Goal: Complete application form: Complete application form

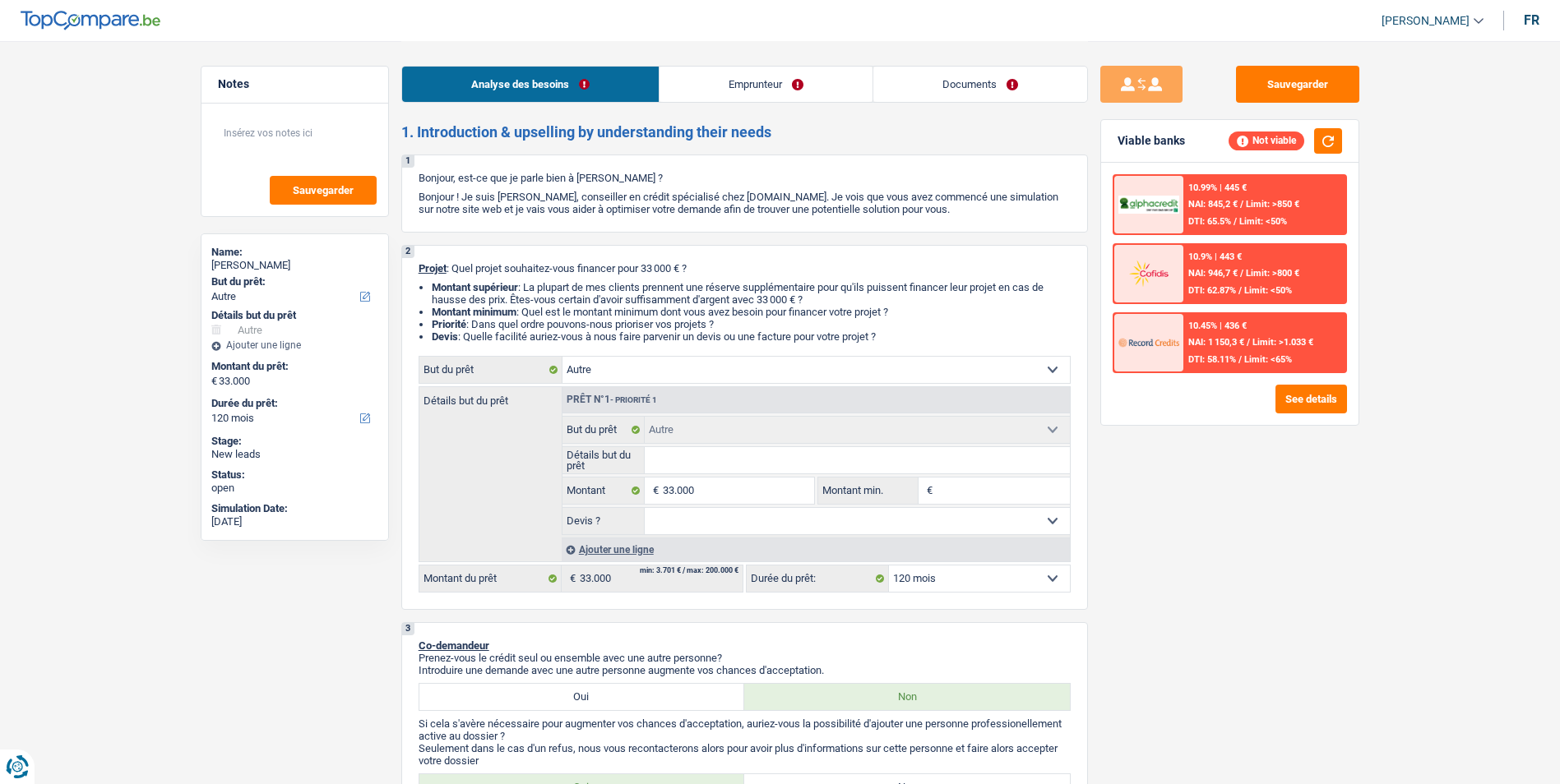
select select "other"
select select "120"
select select "other"
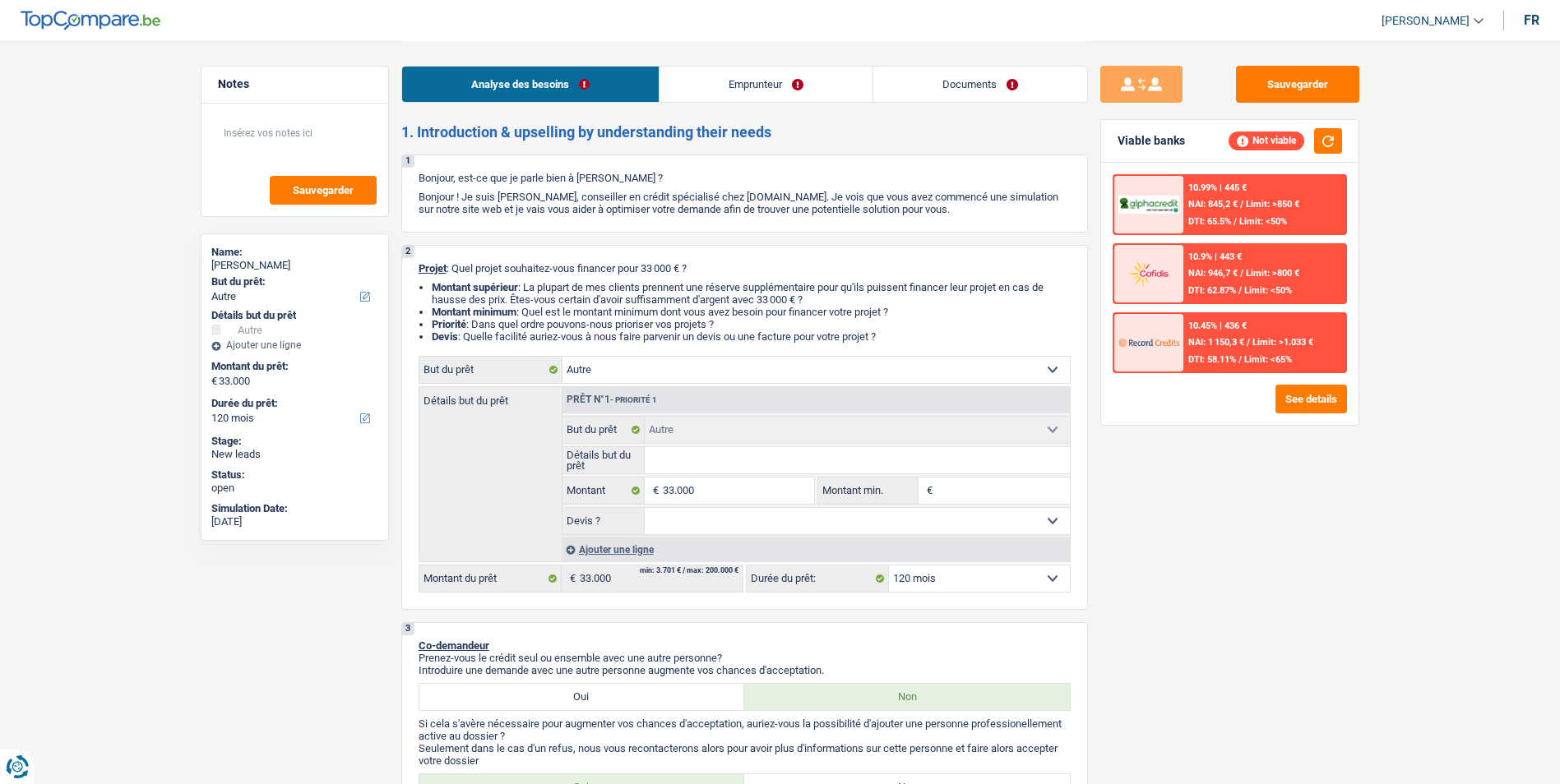
select select "120"
select select "privateEmployee"
select select "netSalary"
select select "mealVouchers"
select select "rents"
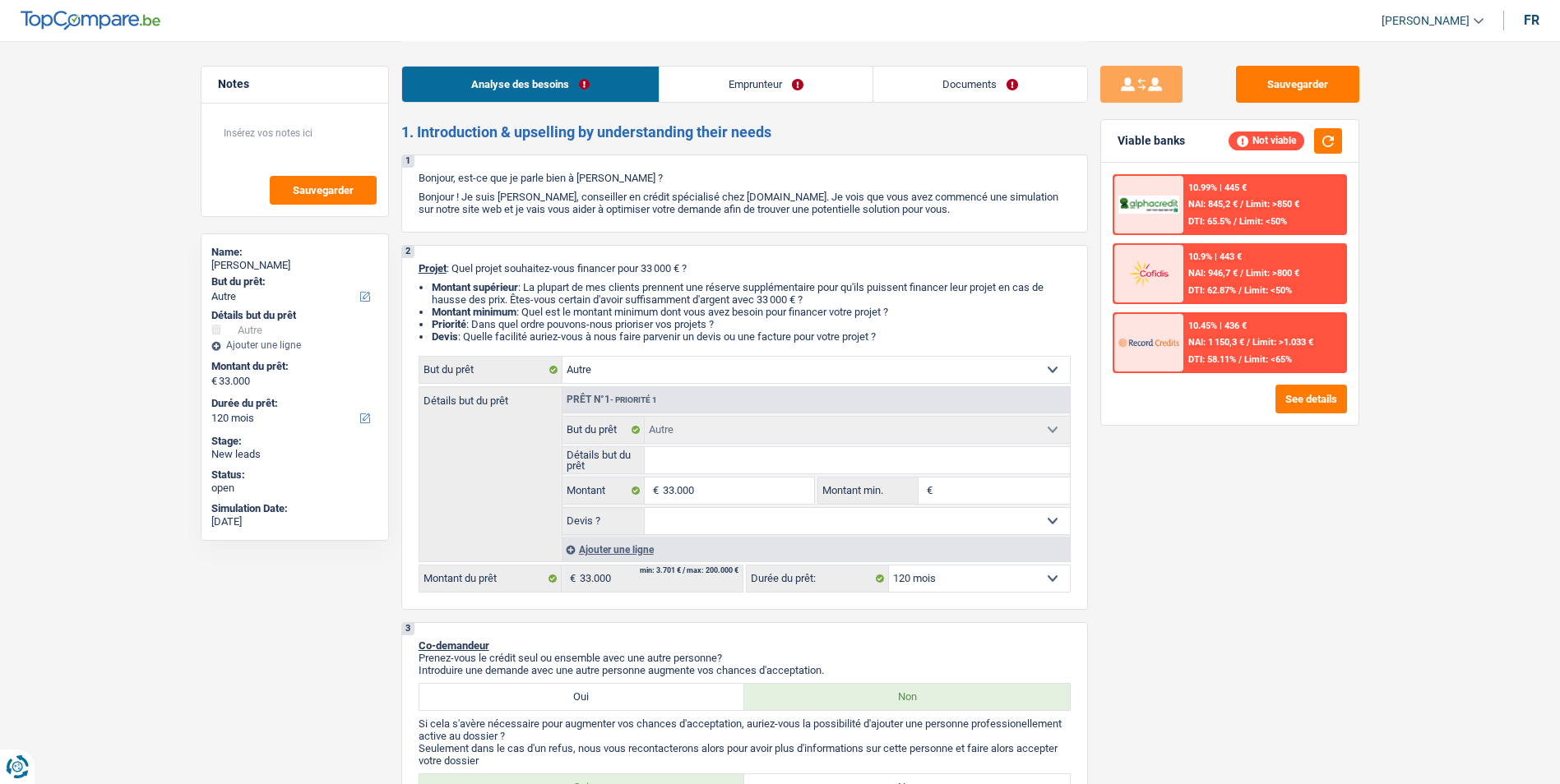
select select "personalLoan"
select select "other"
select select "120"
select select "personalLoan"
select select "other"
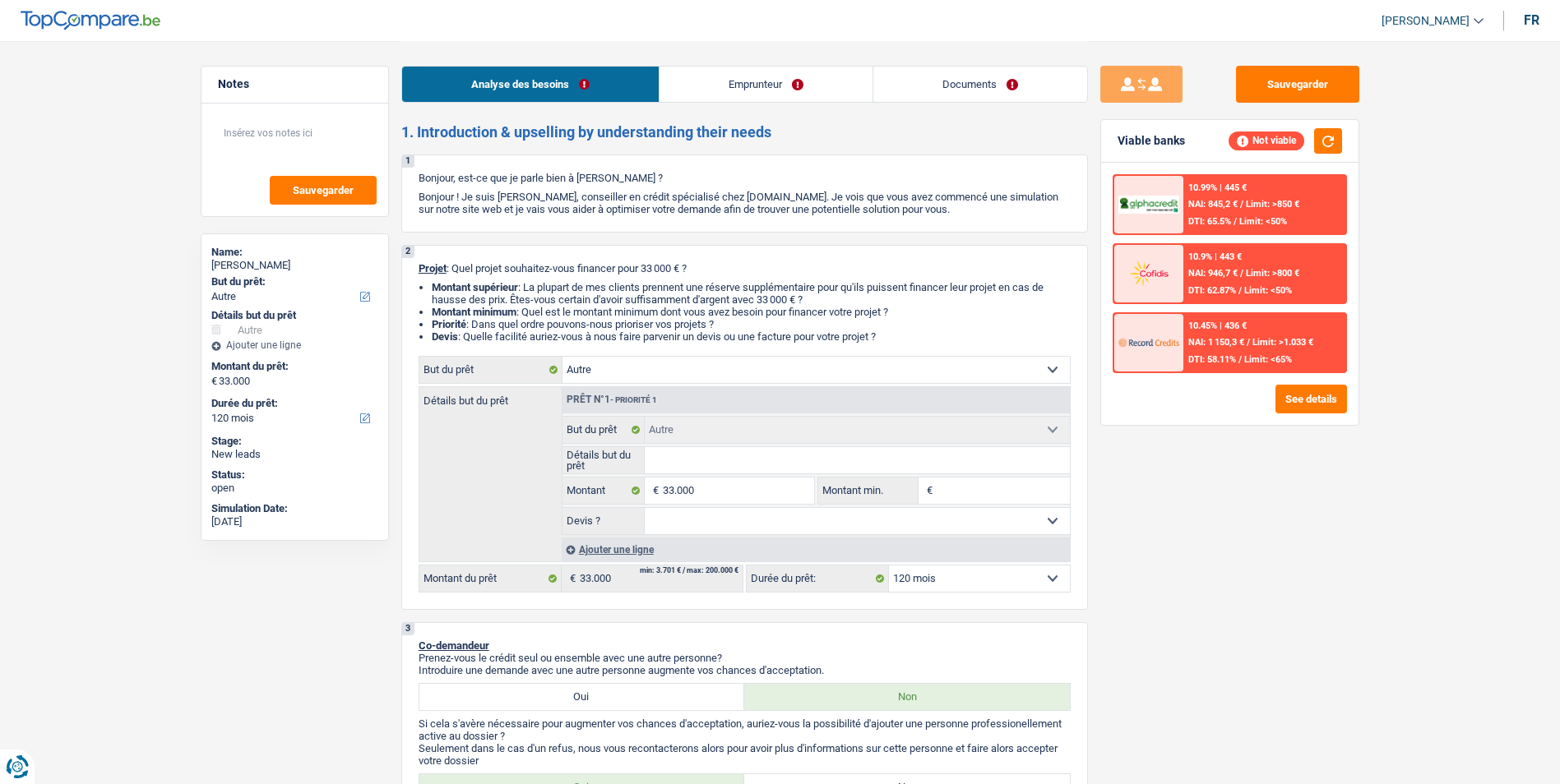
select select "60"
select select "other"
select select "120"
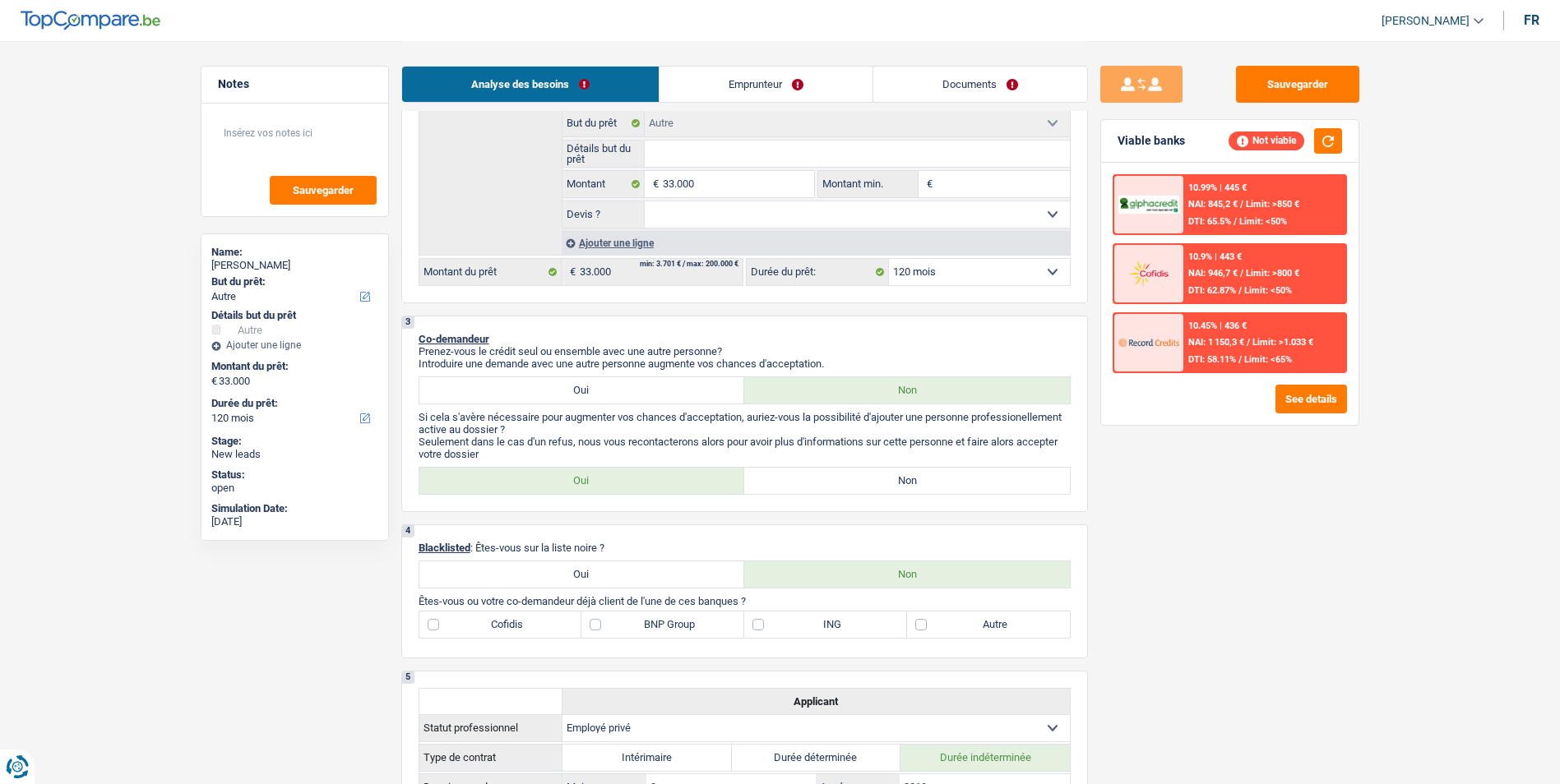
scroll to position [329, 0]
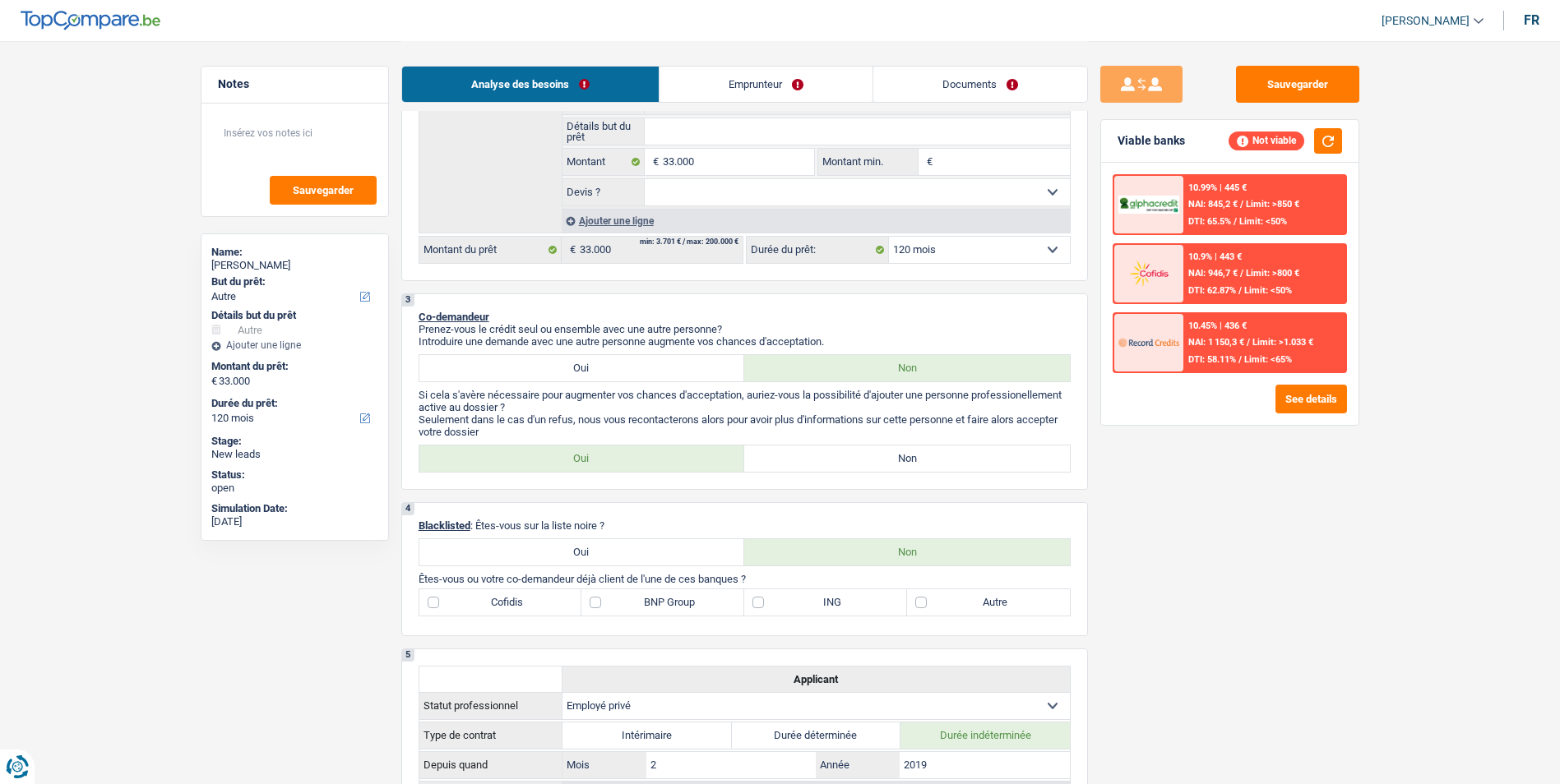
click at [822, 462] on label "Non" at bounding box center [906, 458] width 325 height 26
click at [822, 462] on input "Non" at bounding box center [906, 458] width 325 height 26
radio input "true"
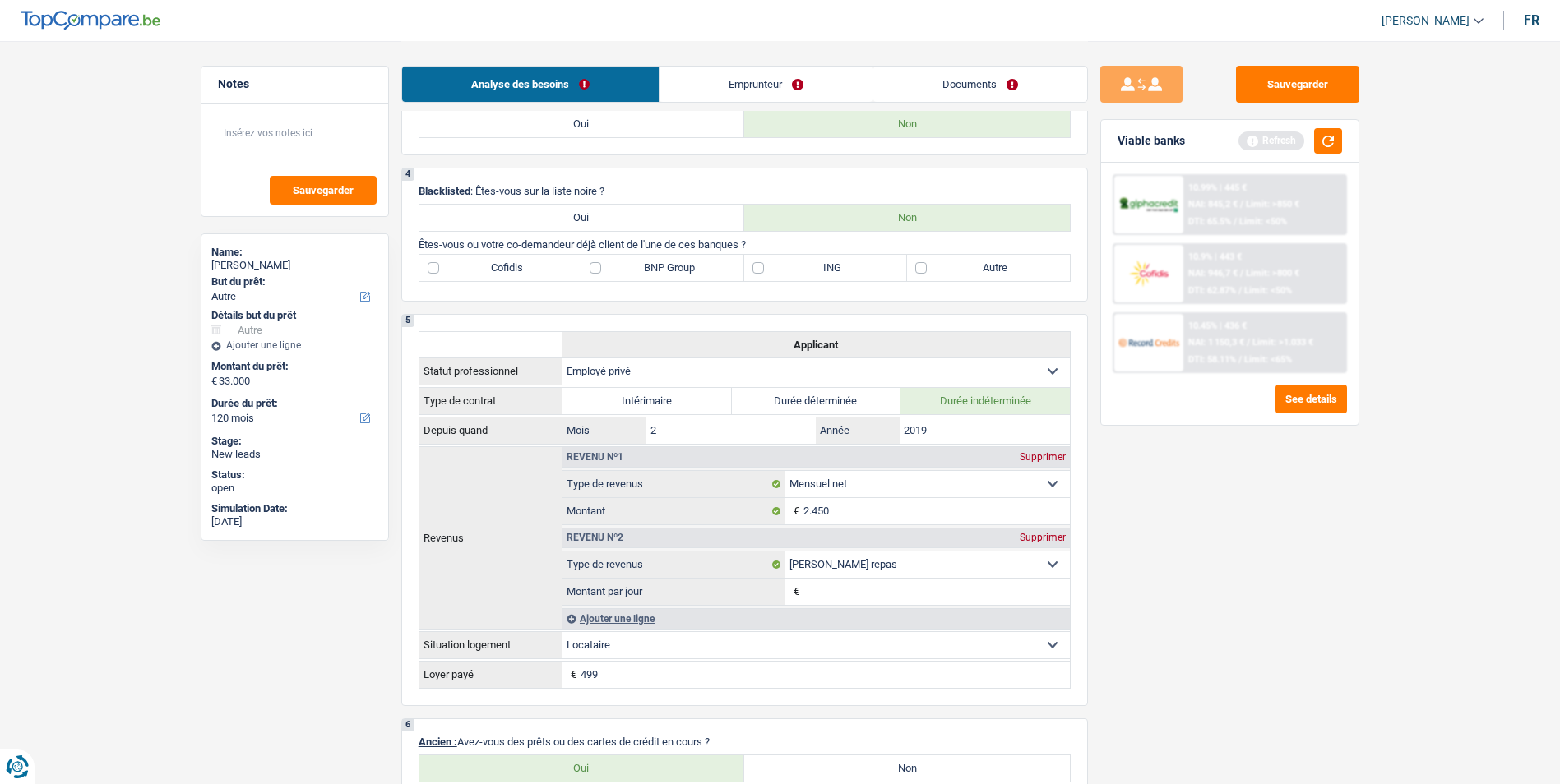
scroll to position [740, 0]
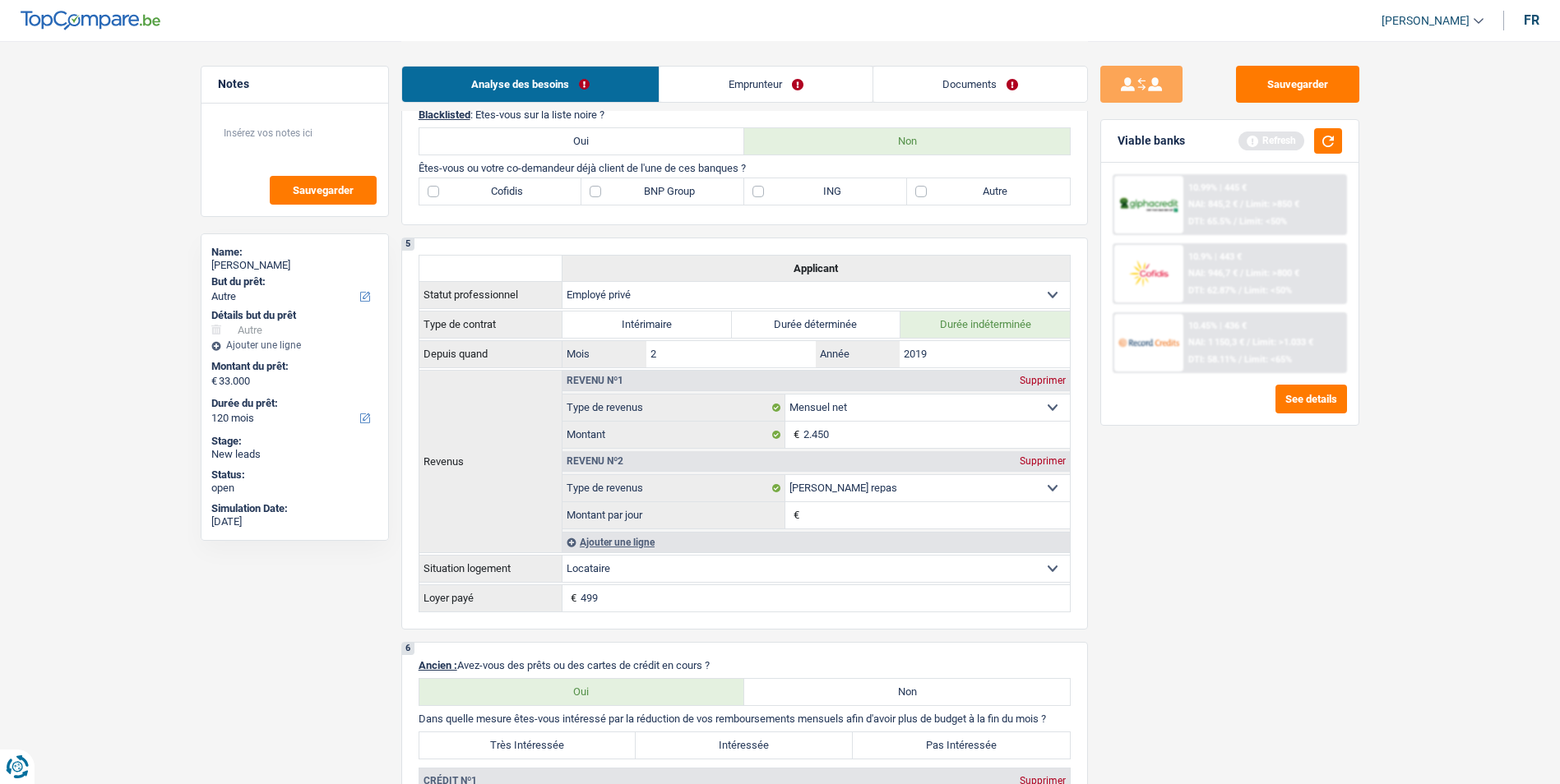
click at [441, 186] on label "Cofidis" at bounding box center [500, 191] width 163 height 26
click at [441, 186] on input "Cofidis" at bounding box center [500, 191] width 163 height 26
checkbox input "true"
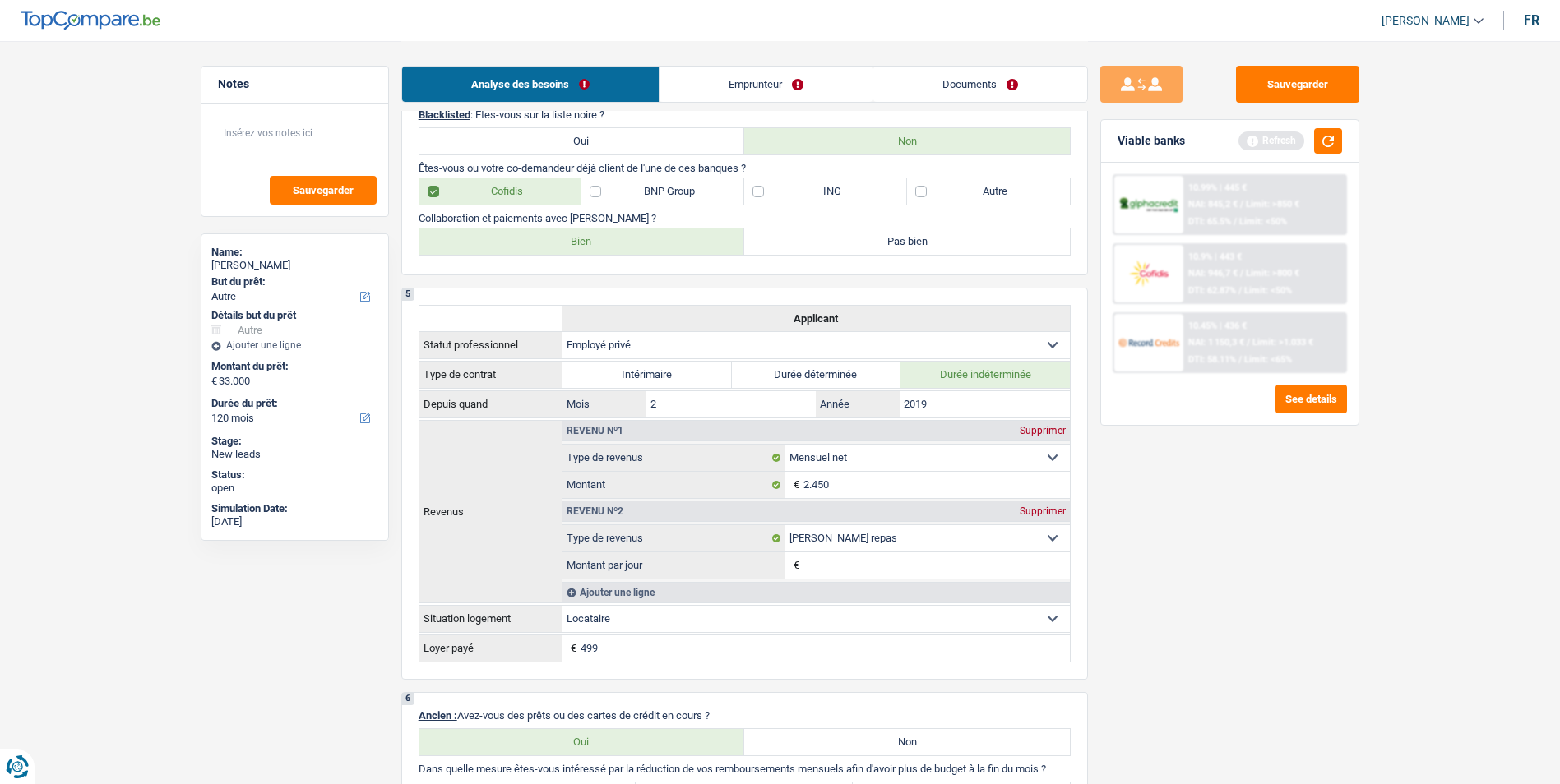
click at [612, 246] on label "Bien" at bounding box center [581, 241] width 325 height 26
click at [612, 246] on input "Bien" at bounding box center [581, 241] width 325 height 26
radio input "true"
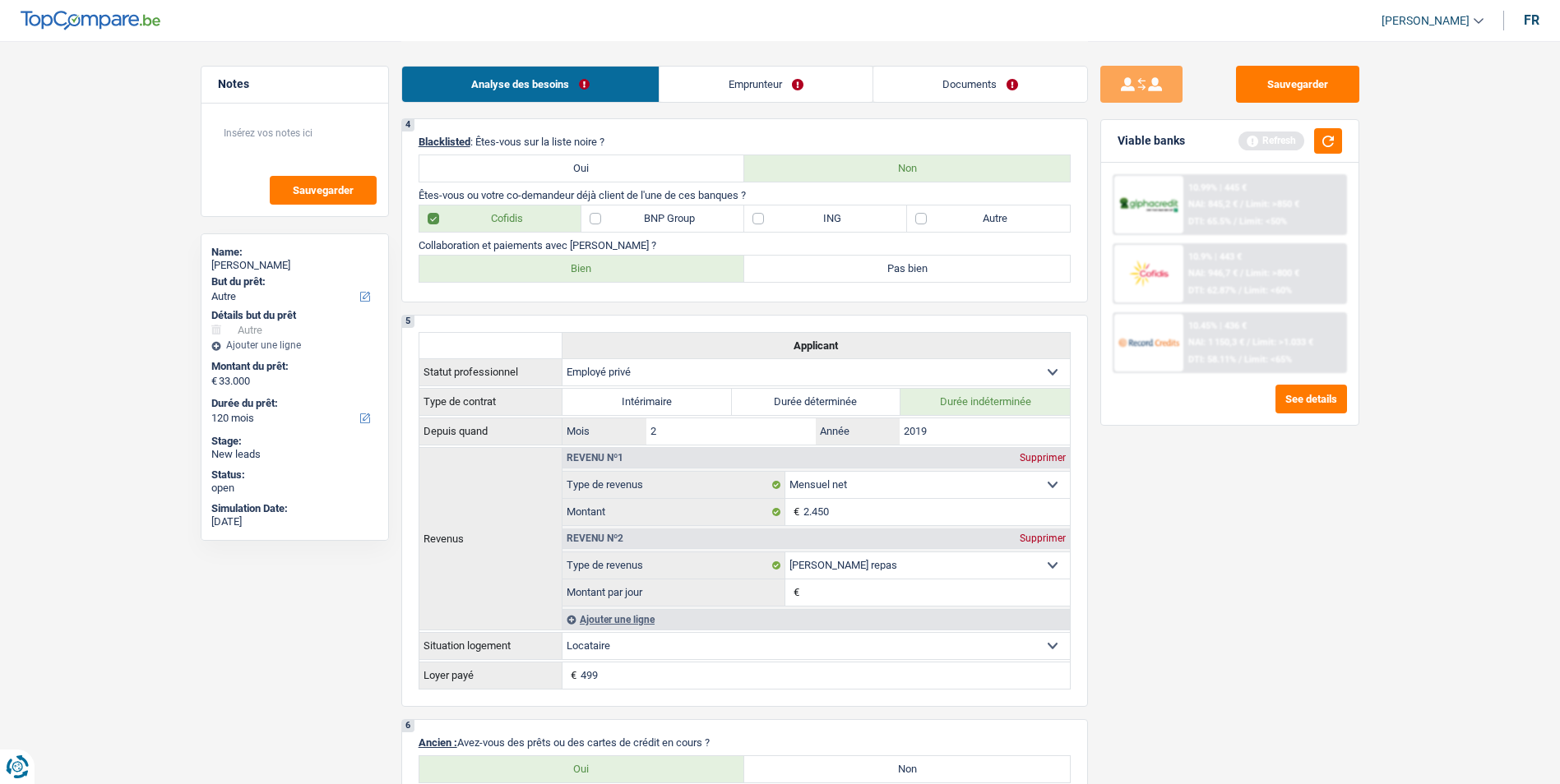
scroll to position [658, 0]
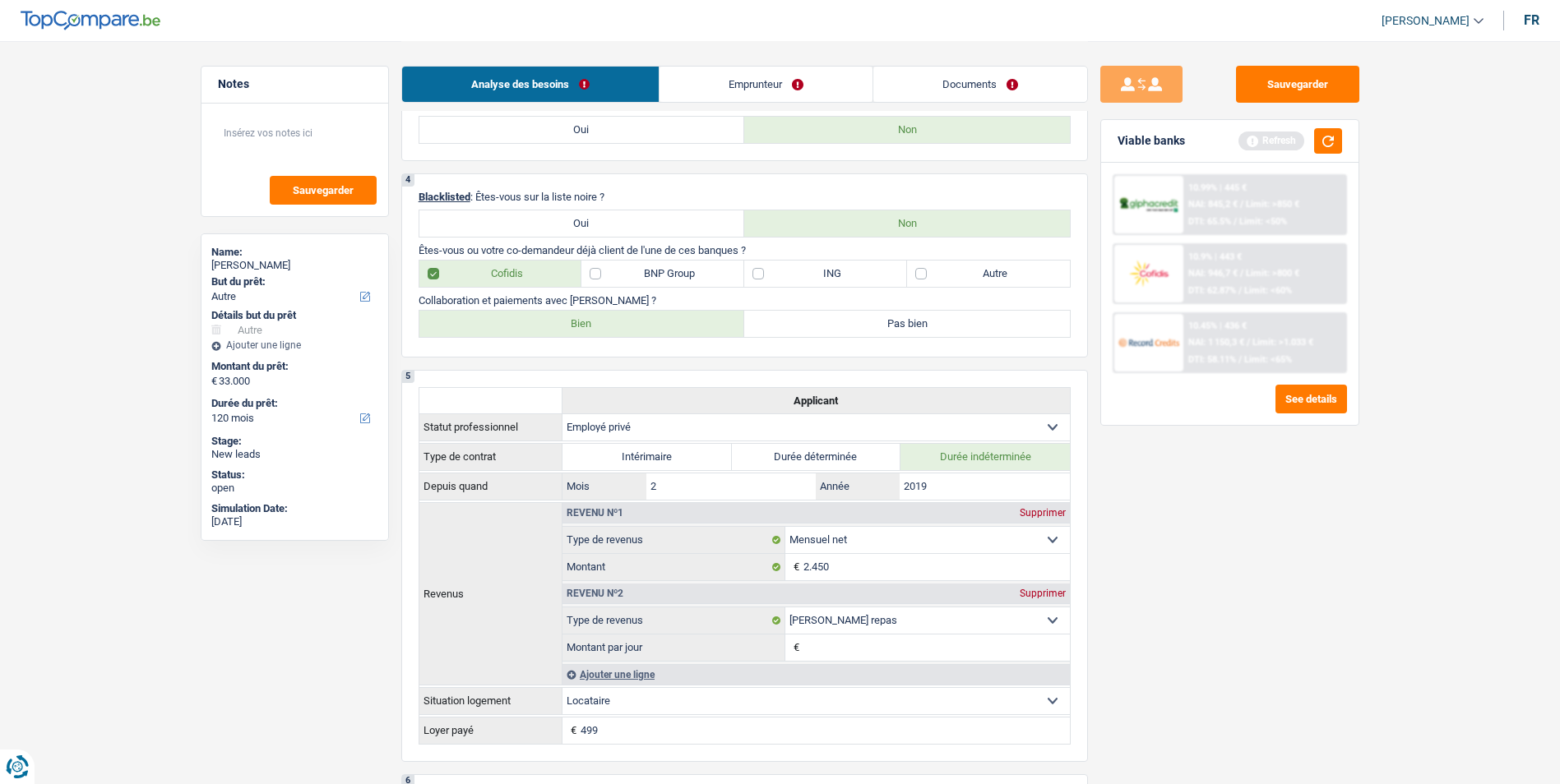
click at [925, 267] on label "Autre" at bounding box center [989, 273] width 163 height 26
click at [925, 267] on input "Autre" at bounding box center [989, 273] width 163 height 26
checkbox input "true"
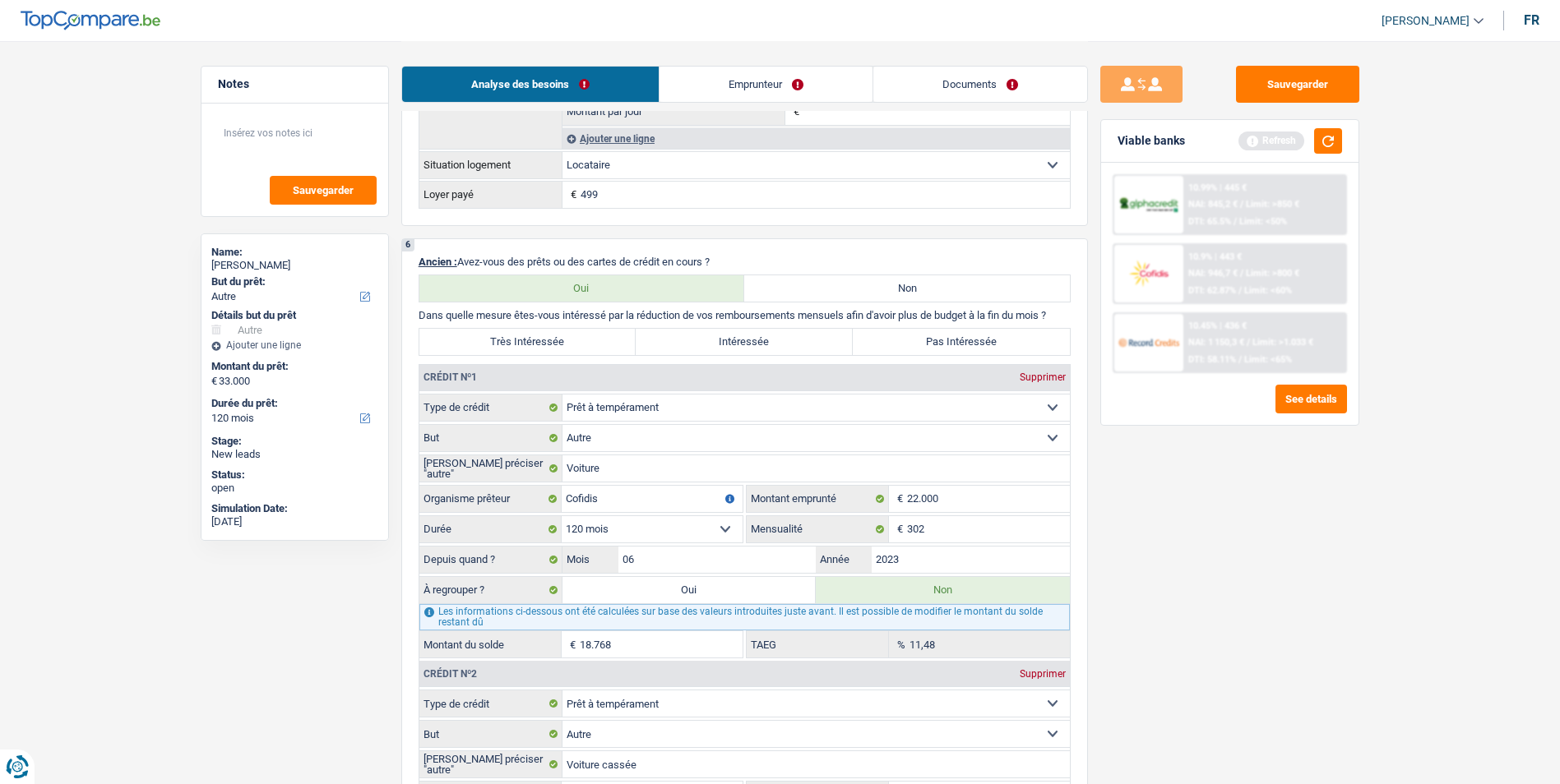
scroll to position [1233, 0]
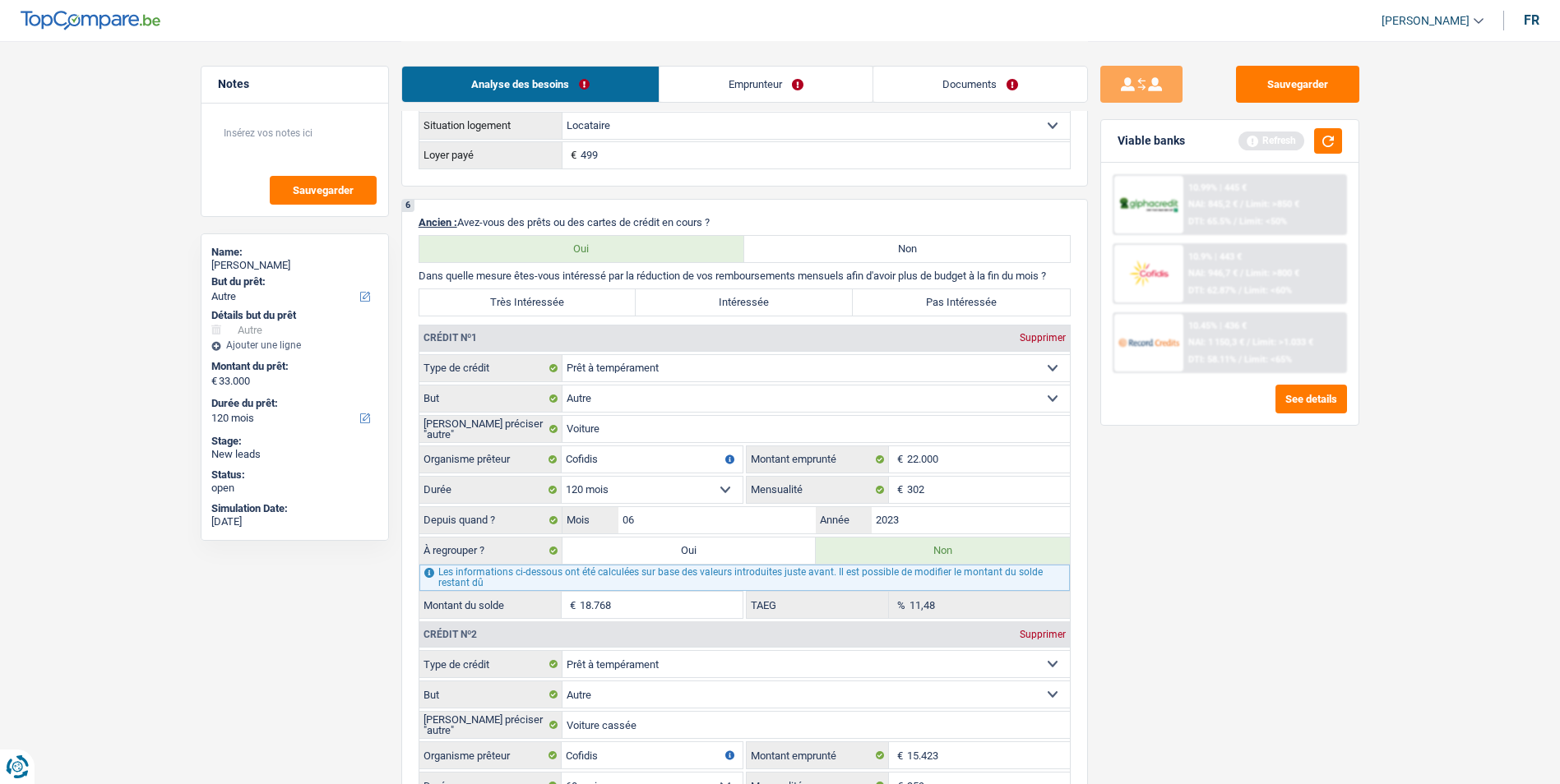
click at [577, 295] on label "Très Intéressée" at bounding box center [527, 302] width 217 height 26
click at [577, 295] on input "Très Intéressée" at bounding box center [527, 302] width 217 height 26
radio input "true"
click at [813, 372] on select "Carte ou ouverture de crédit Prêt hypothécaire Vente à tempérament Prêt à tempé…" at bounding box center [816, 368] width 507 height 26
click at [1350, 604] on div "Sauvegarder Viable banks Refresh 10.99% | 445 € NAI: 845,2 € / Limit: >850 € DT…" at bounding box center [1230, 411] width 283 height 692
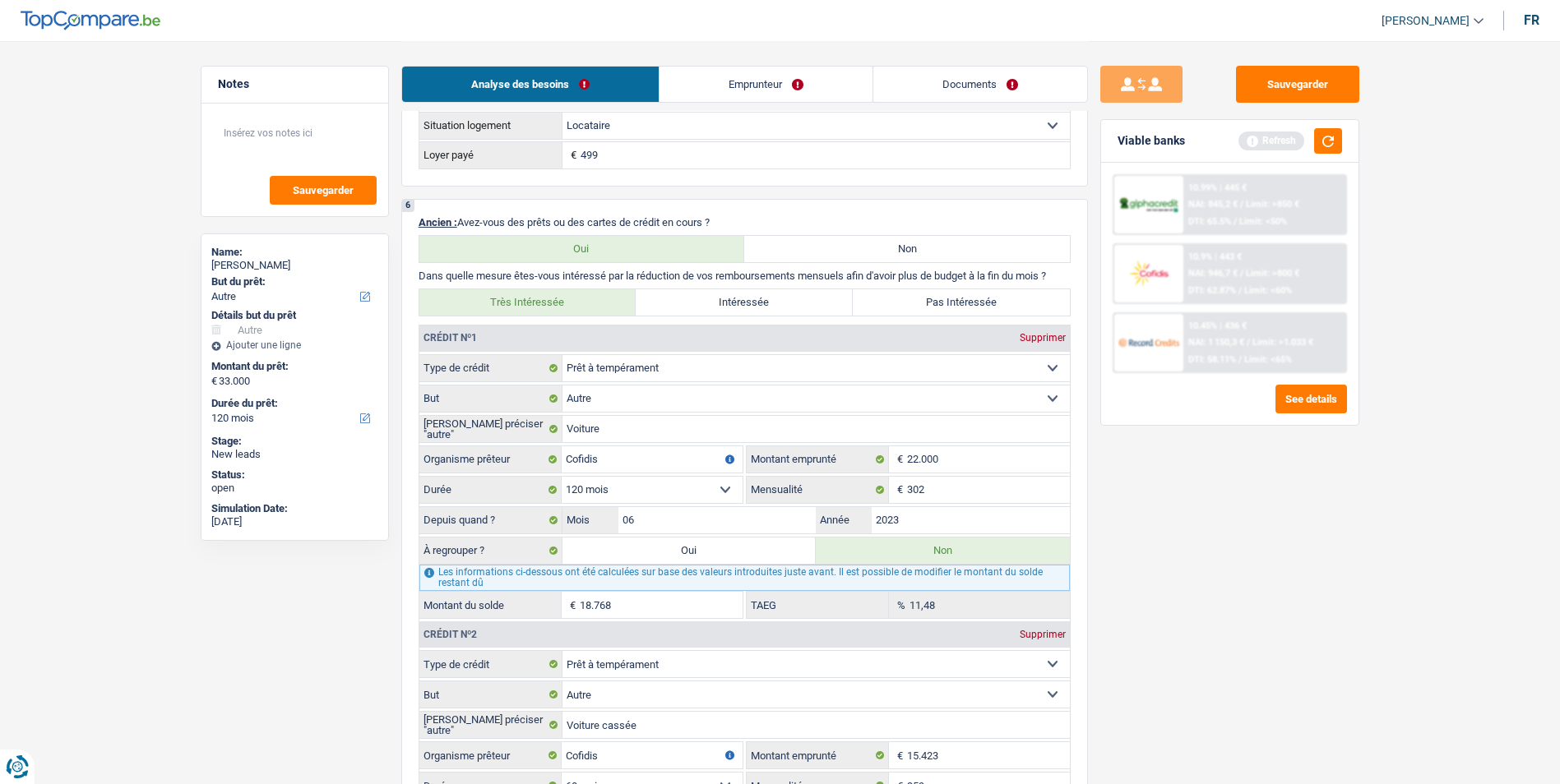
click at [694, 561] on label "Oui" at bounding box center [690, 551] width 254 height 26
click at [694, 561] on input "Oui" at bounding box center [690, 551] width 254 height 26
radio input "true"
type input "51.768"
type input "18.768"
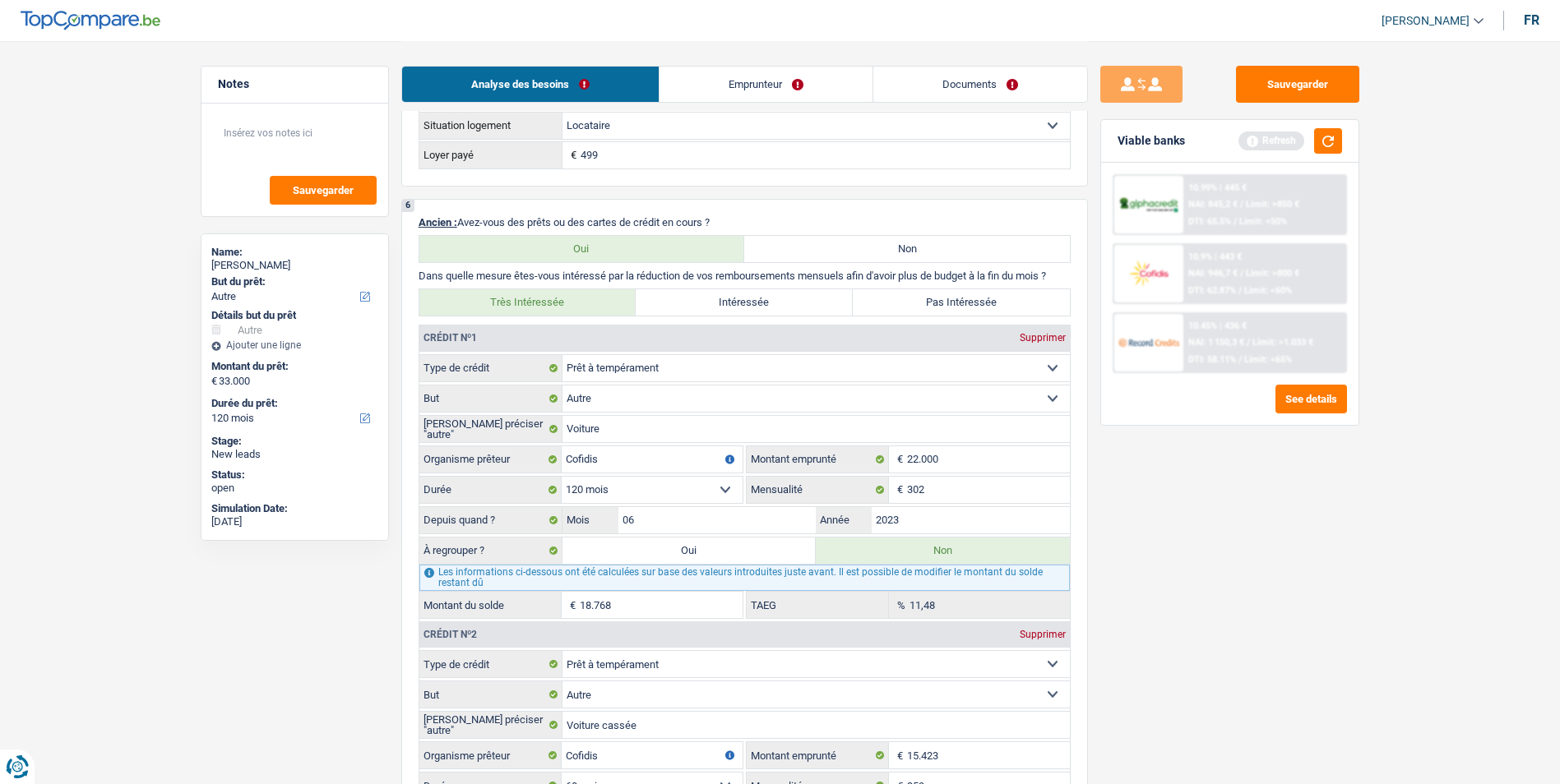
radio input "false"
type input "18.768"
select select "refinancing"
select select "144"
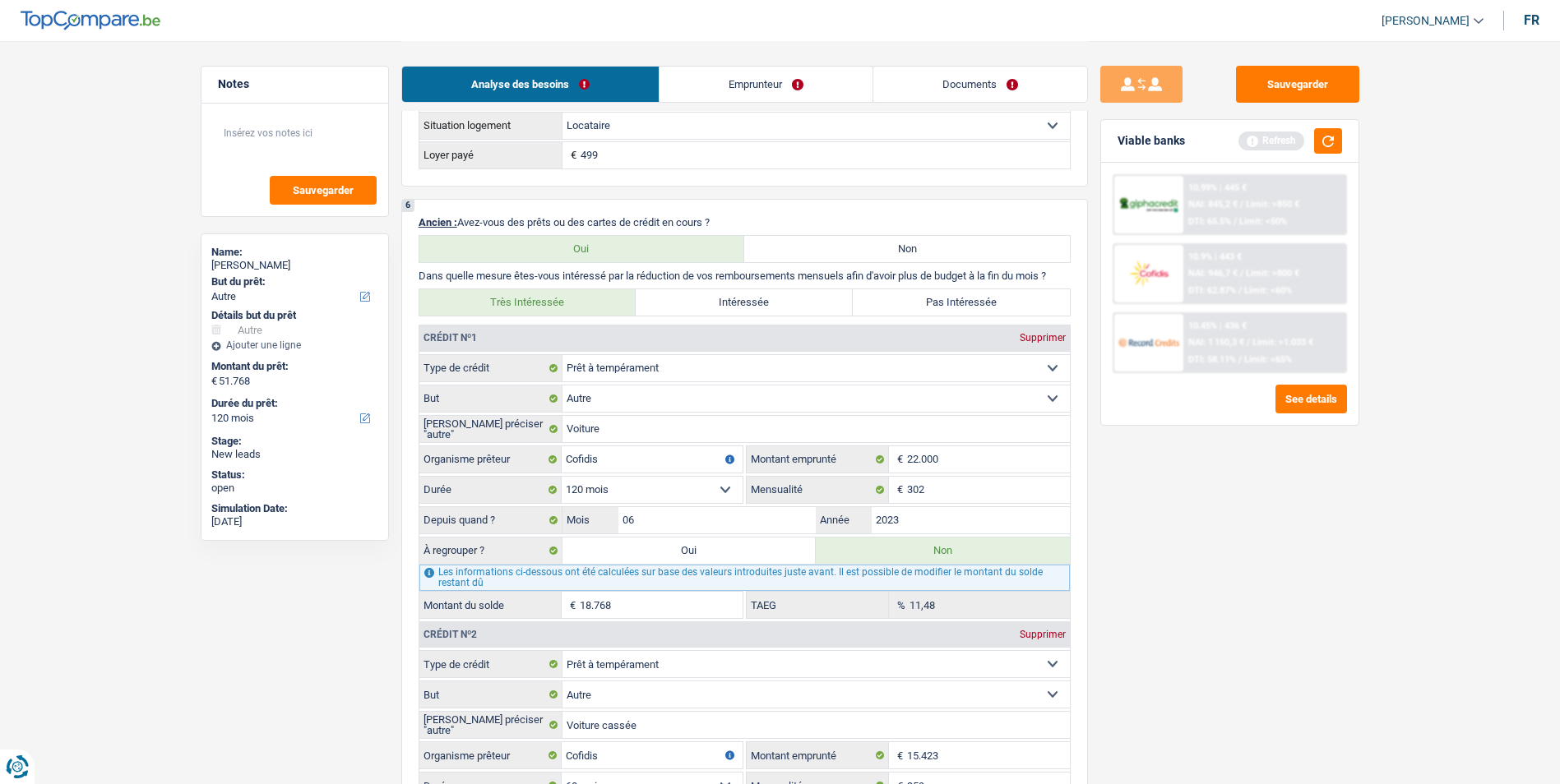
select select "refinancing"
select select "144"
select select "refinancing"
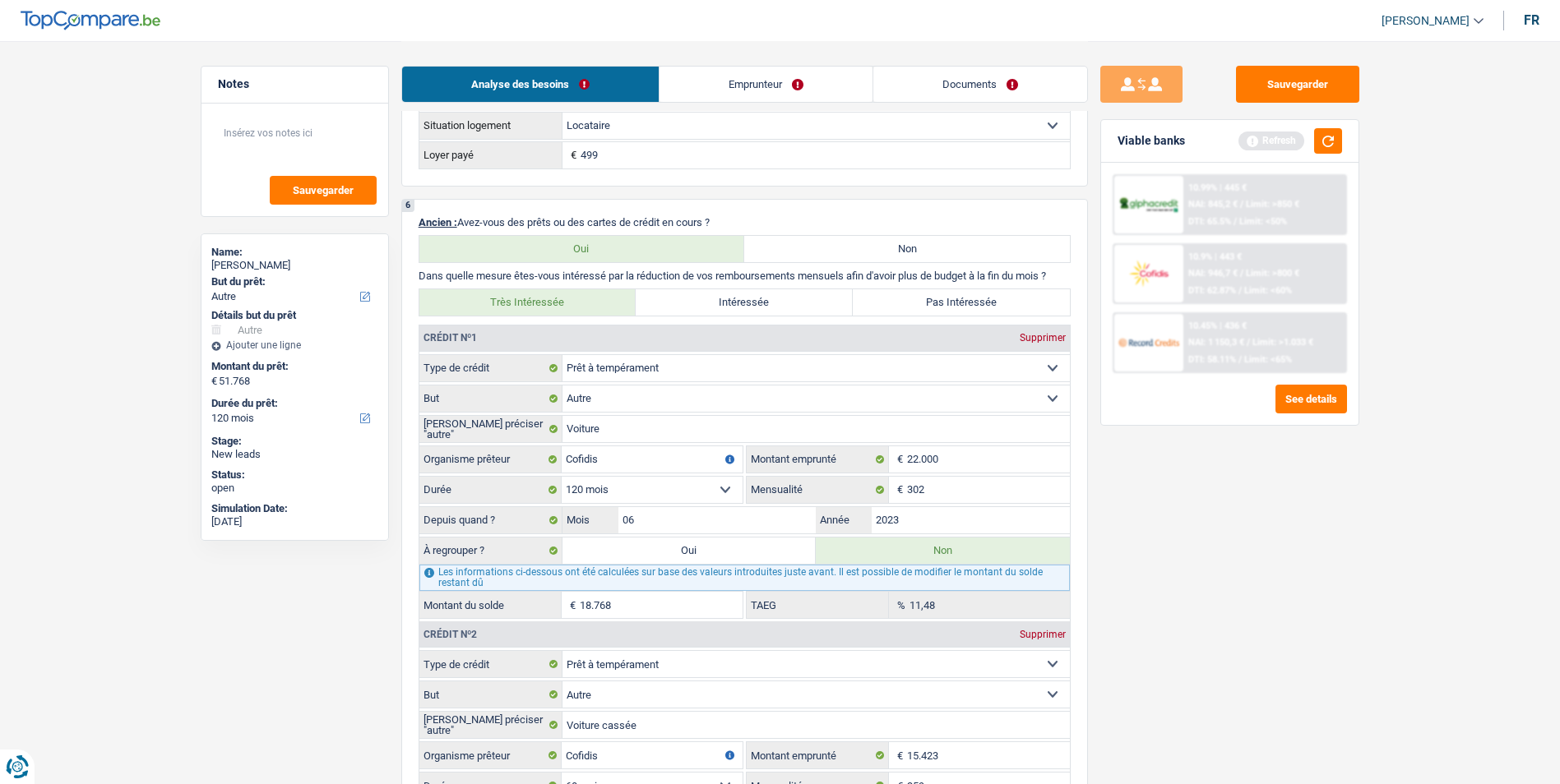
select select "144"
select select "other"
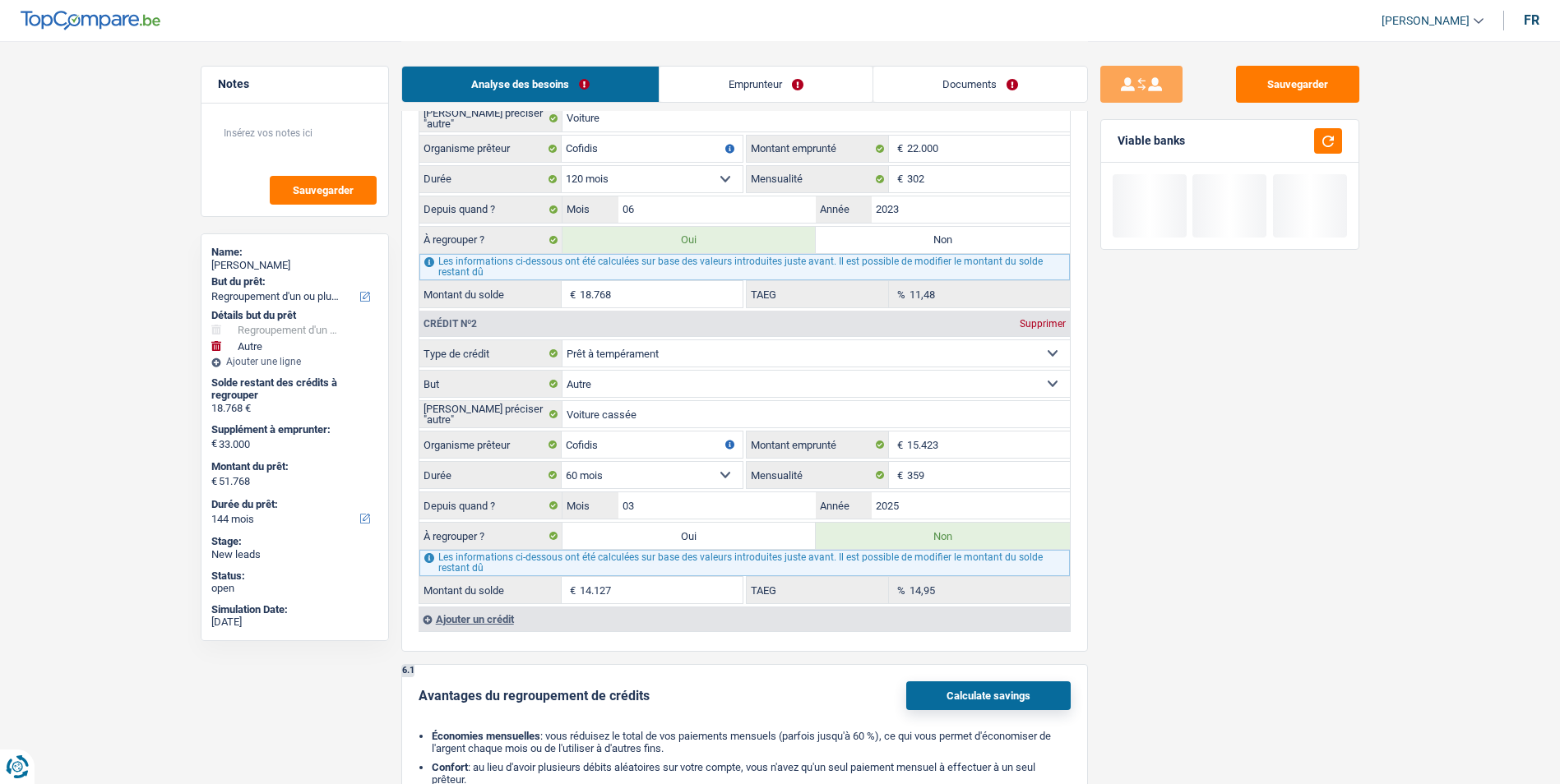
scroll to position [1726, 0]
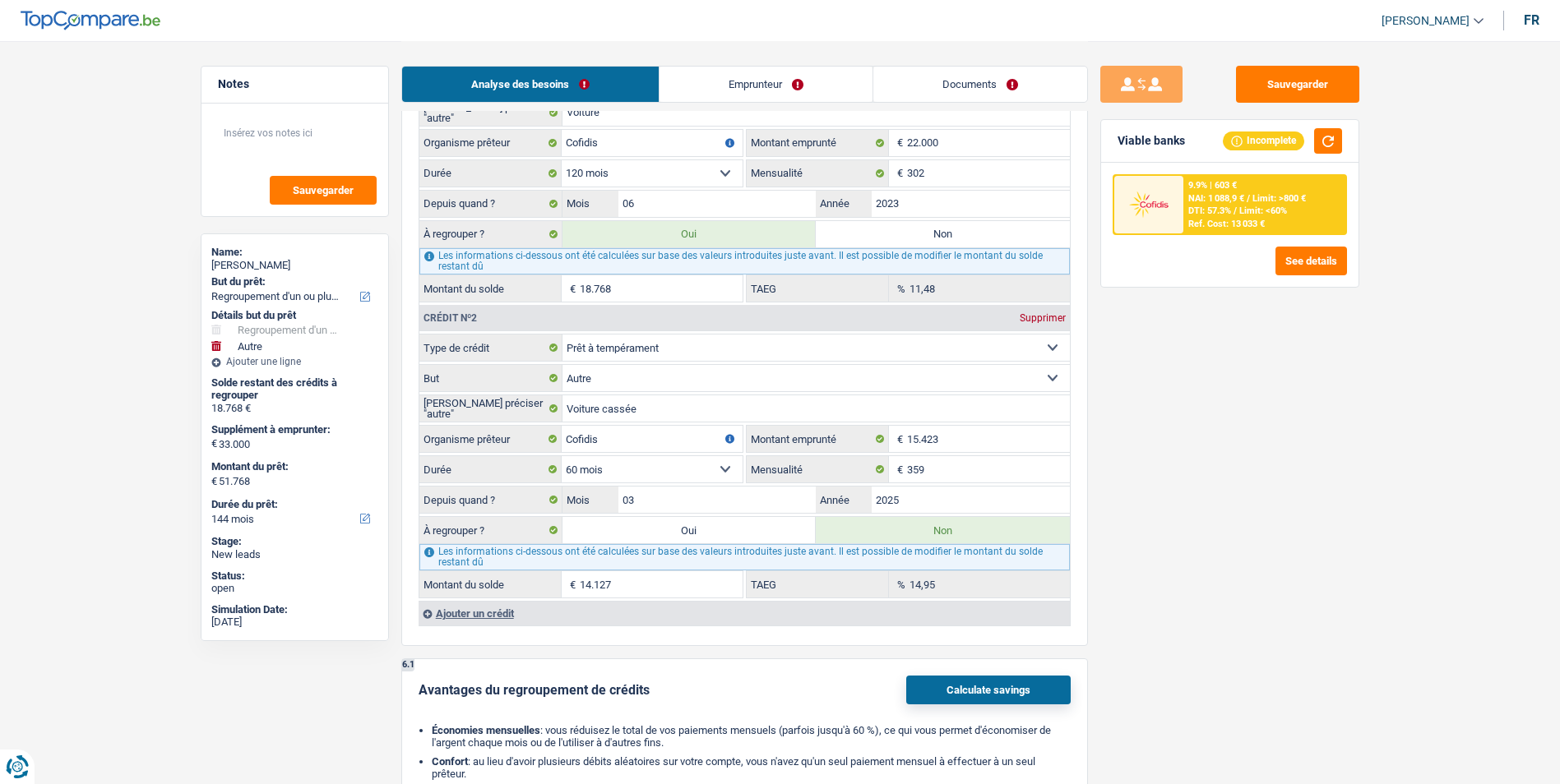
click at [693, 532] on label "Oui" at bounding box center [690, 530] width 254 height 26
click at [693, 532] on input "Oui" at bounding box center [690, 530] width 254 height 26
radio input "true"
type input "32.895"
radio input "false"
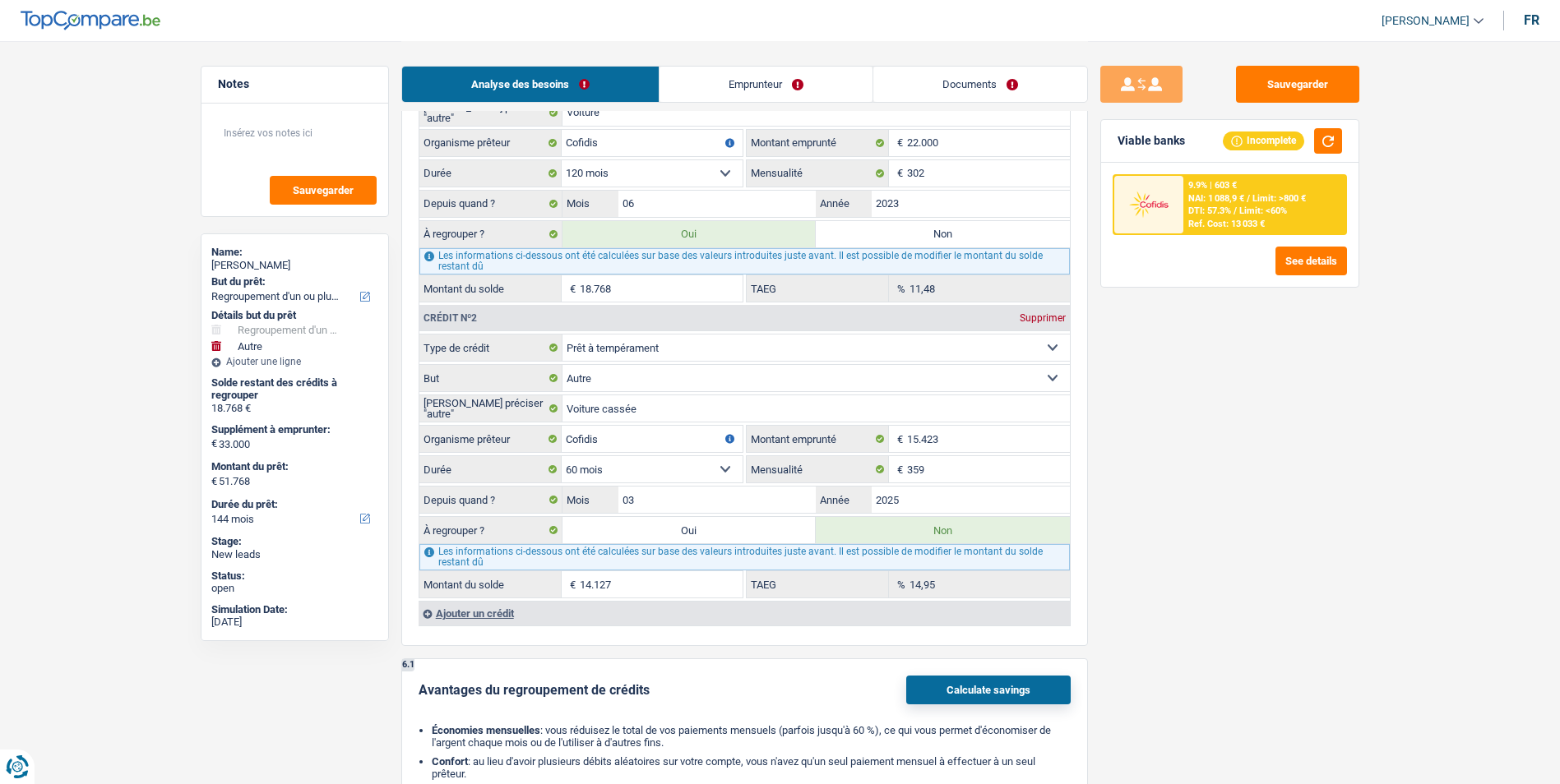
type input "32.895"
type input "65.895"
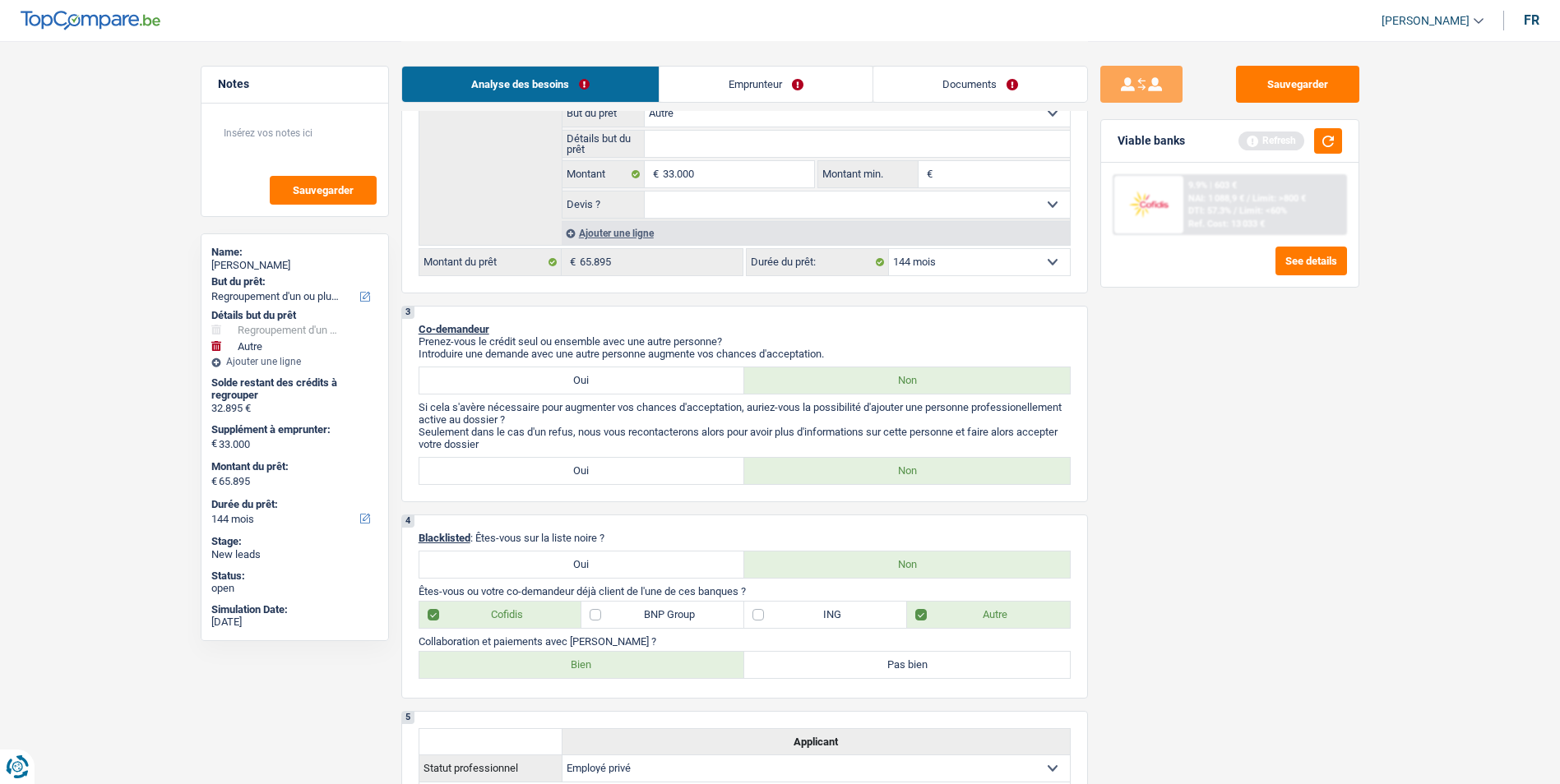
scroll to position [0, 0]
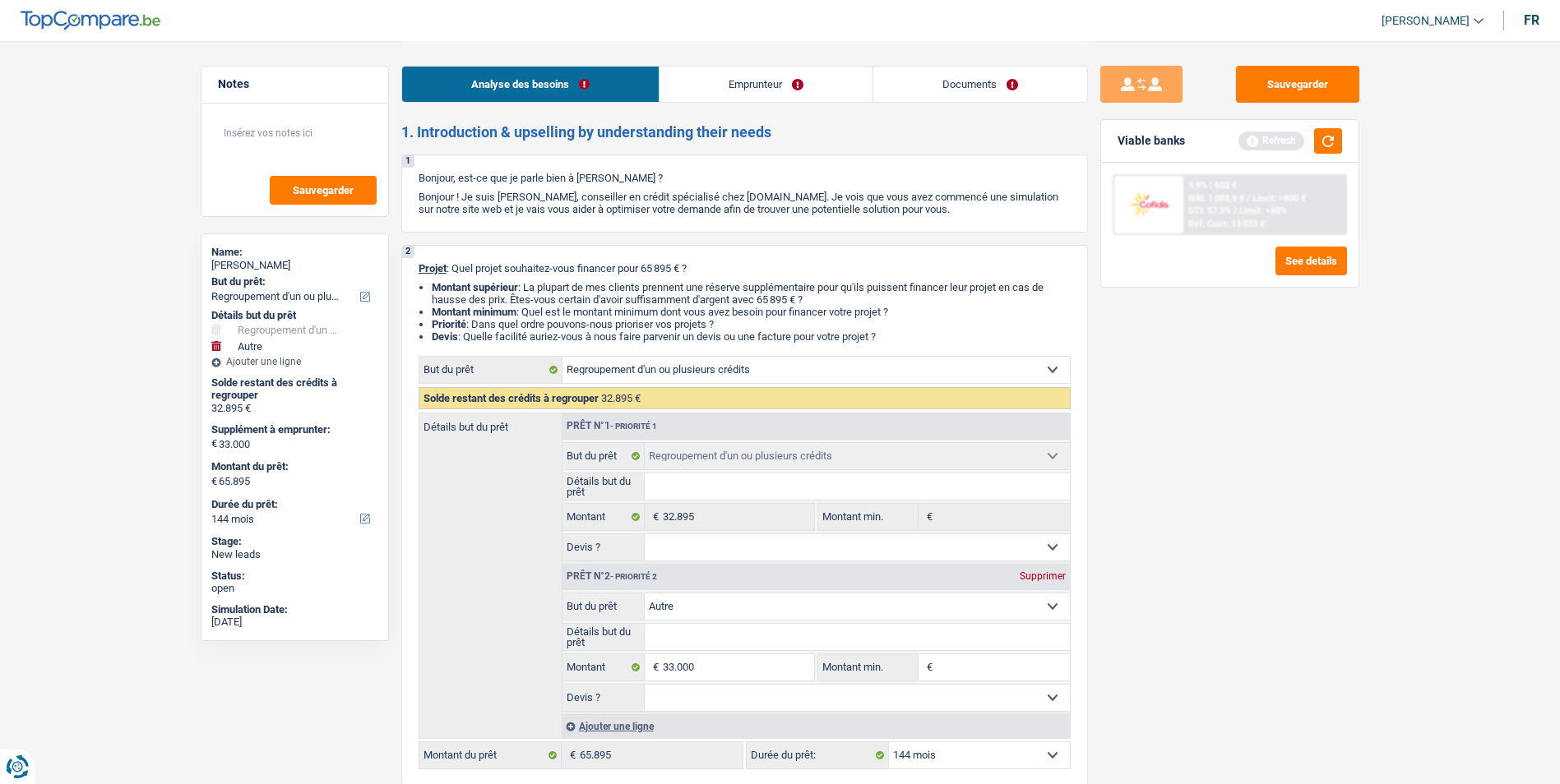
click at [1026, 571] on div "Supprimer" at bounding box center [1043, 576] width 55 height 10
select select "120"
type input "0"
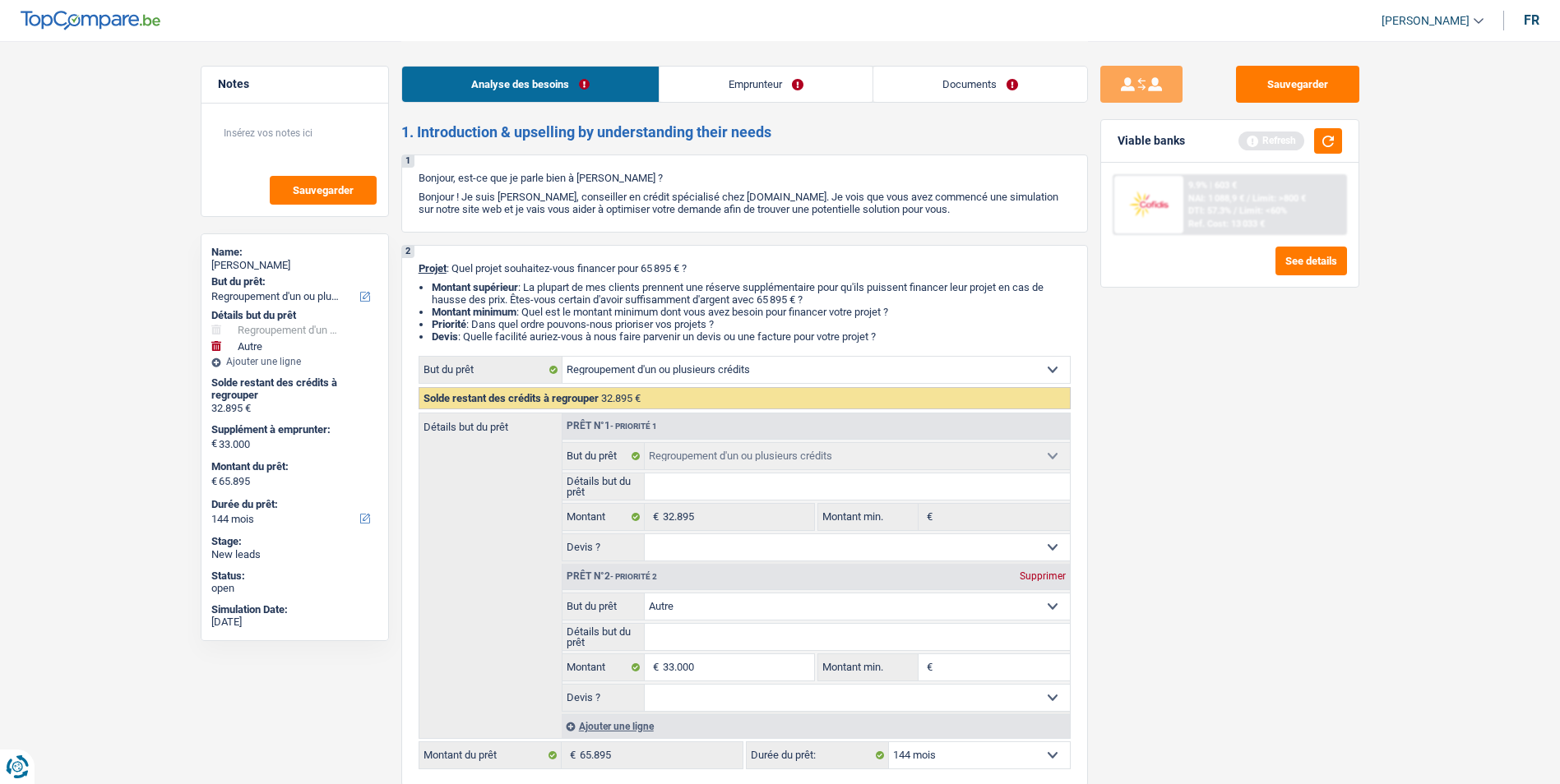
type input "32.895"
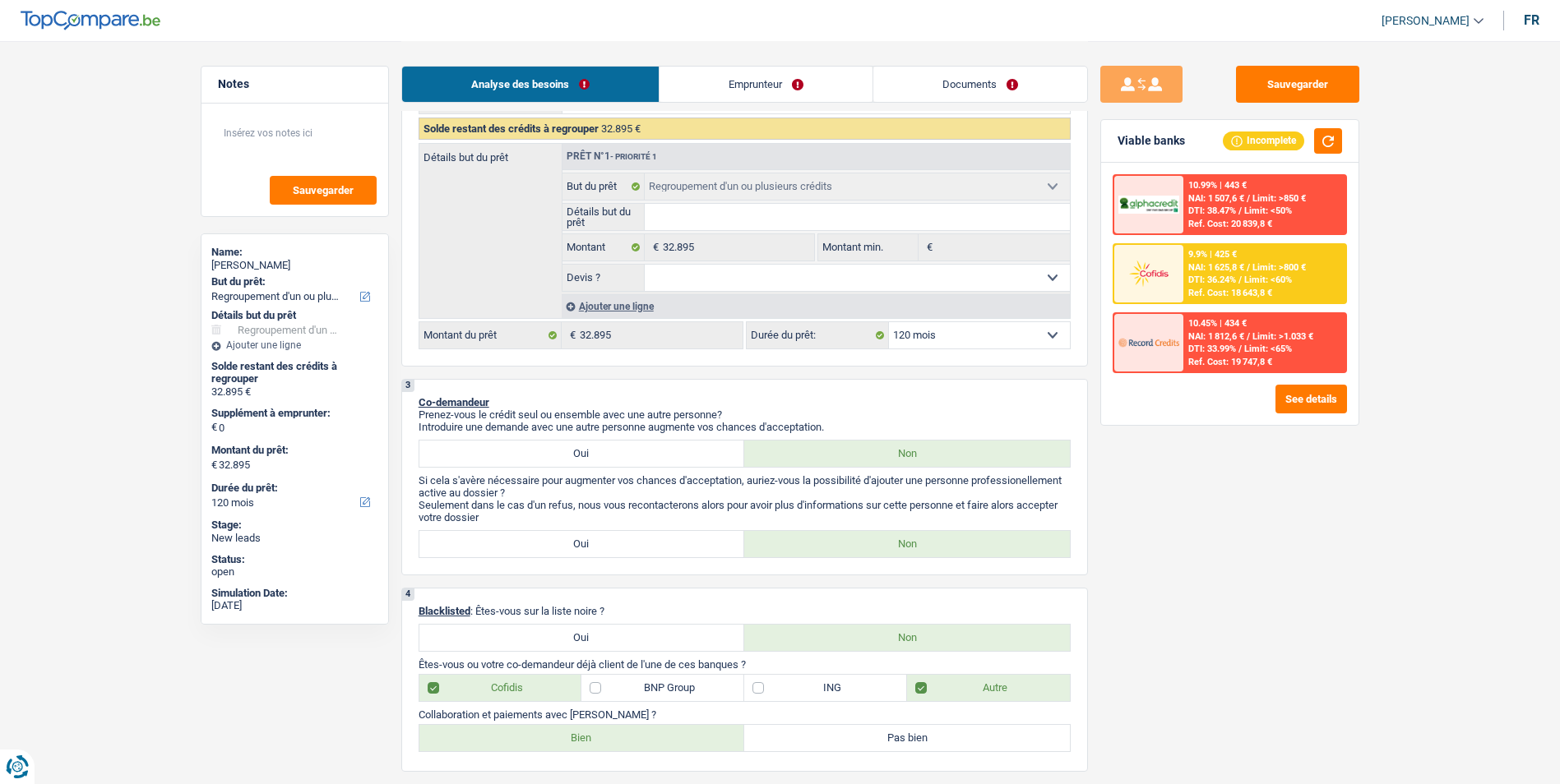
scroll to position [247, 0]
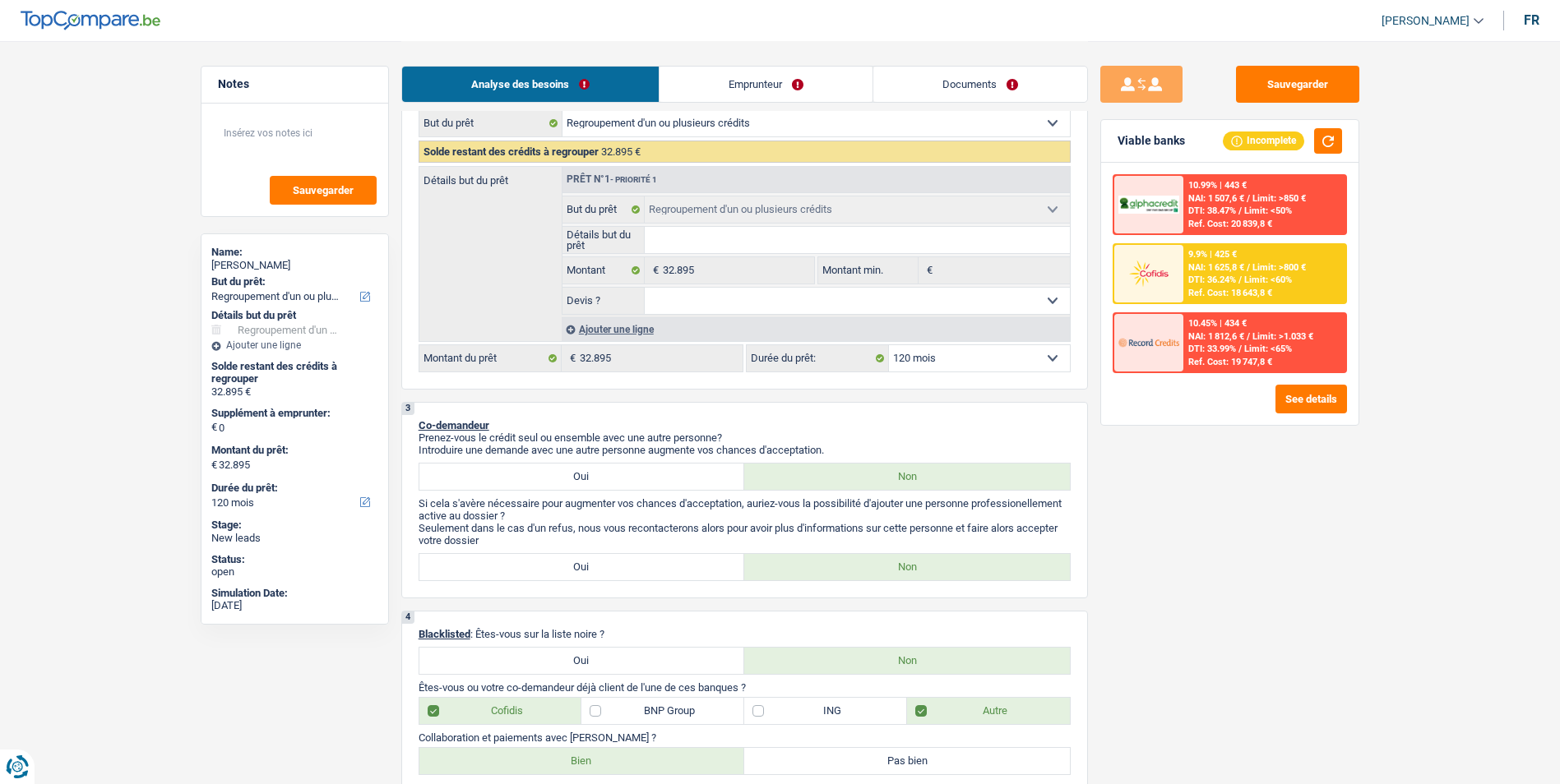
click at [780, 89] on link "Emprunteur" at bounding box center [766, 84] width 213 height 35
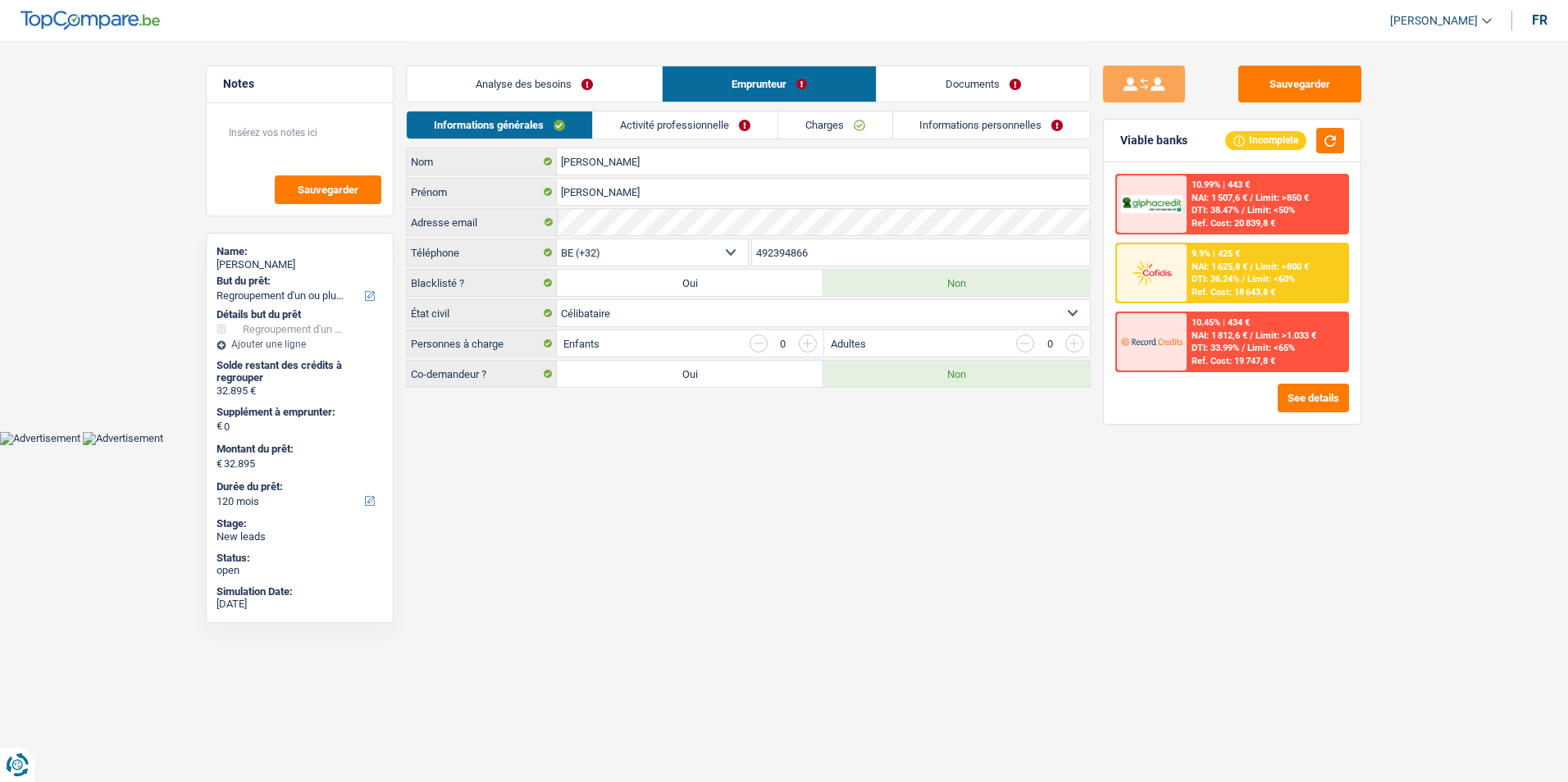
click at [573, 90] on link "Analyse des besoins" at bounding box center [535, 84] width 255 height 35
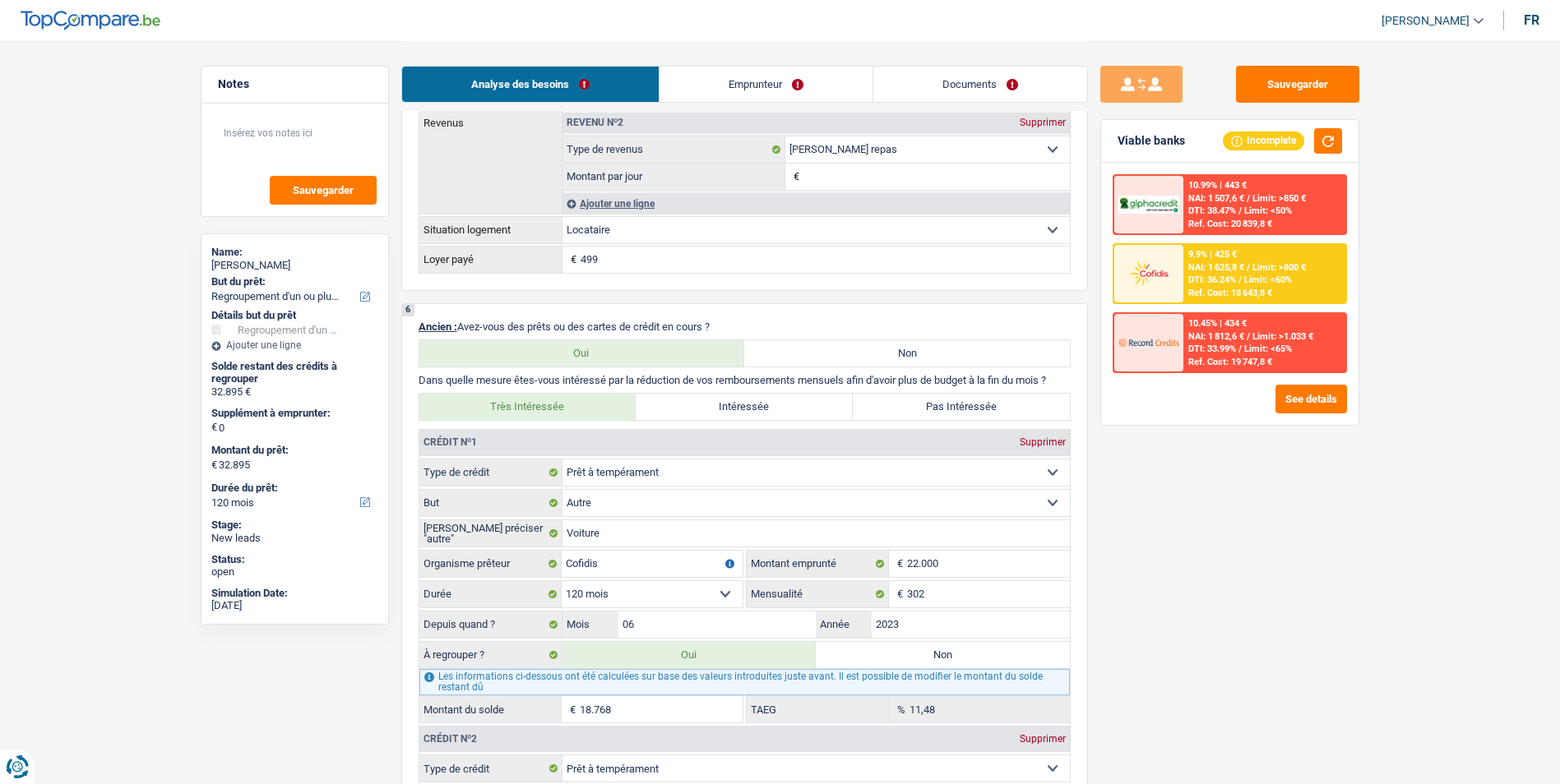
scroll to position [1315, 0]
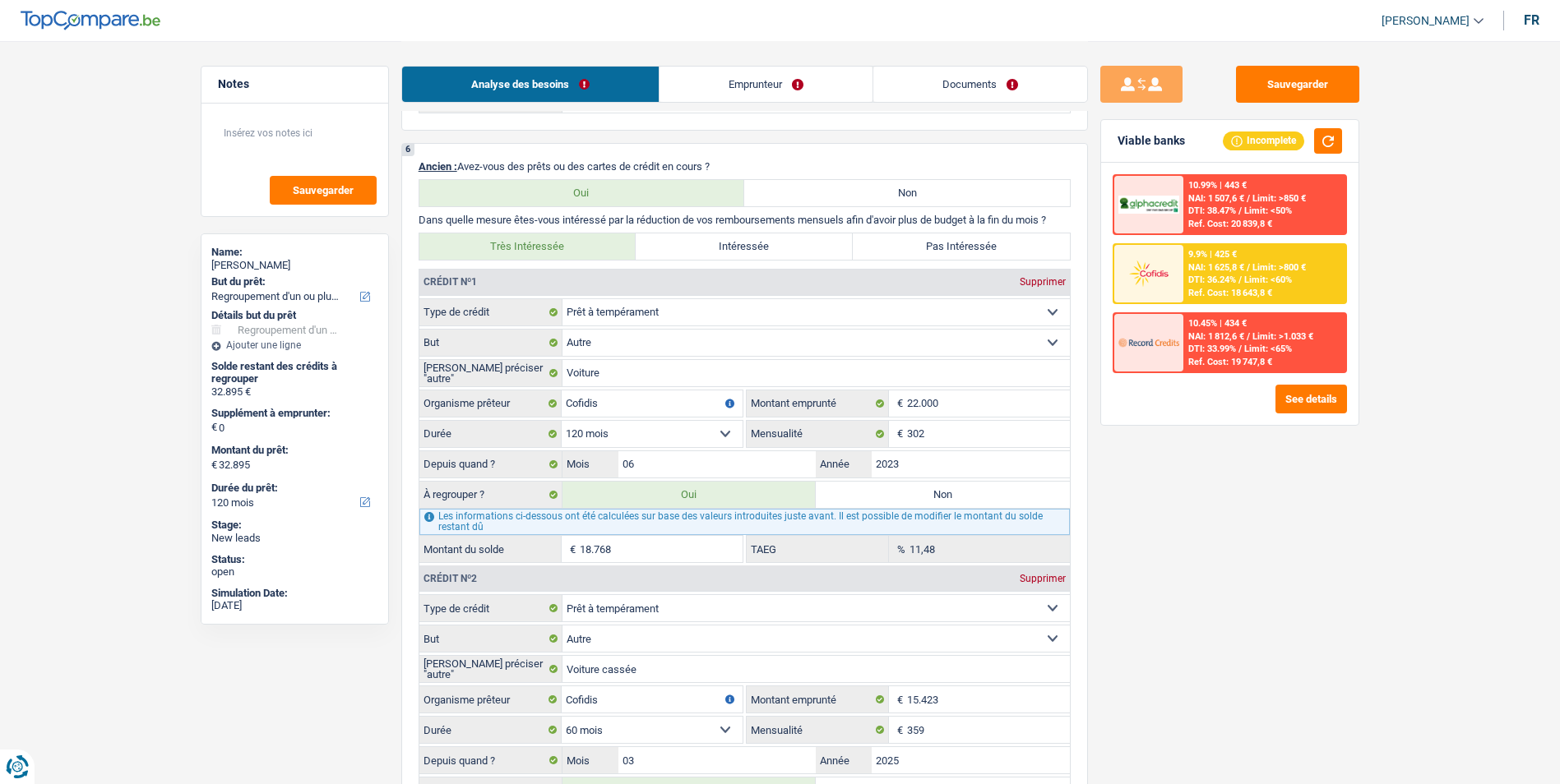
click at [754, 89] on link "Emprunteur" at bounding box center [766, 84] width 213 height 35
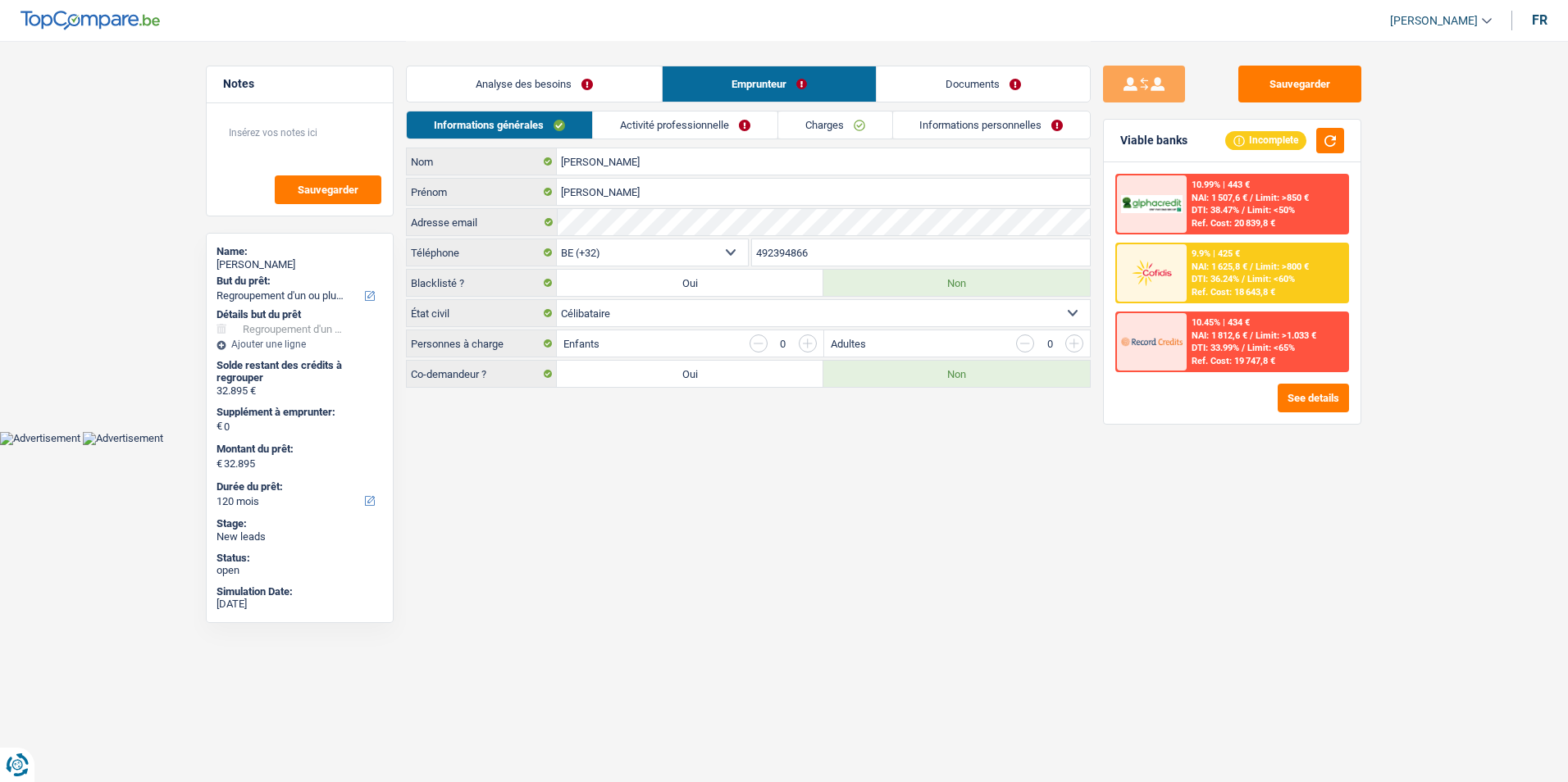
click at [703, 130] on link "Activité professionnelle" at bounding box center [685, 126] width 184 height 27
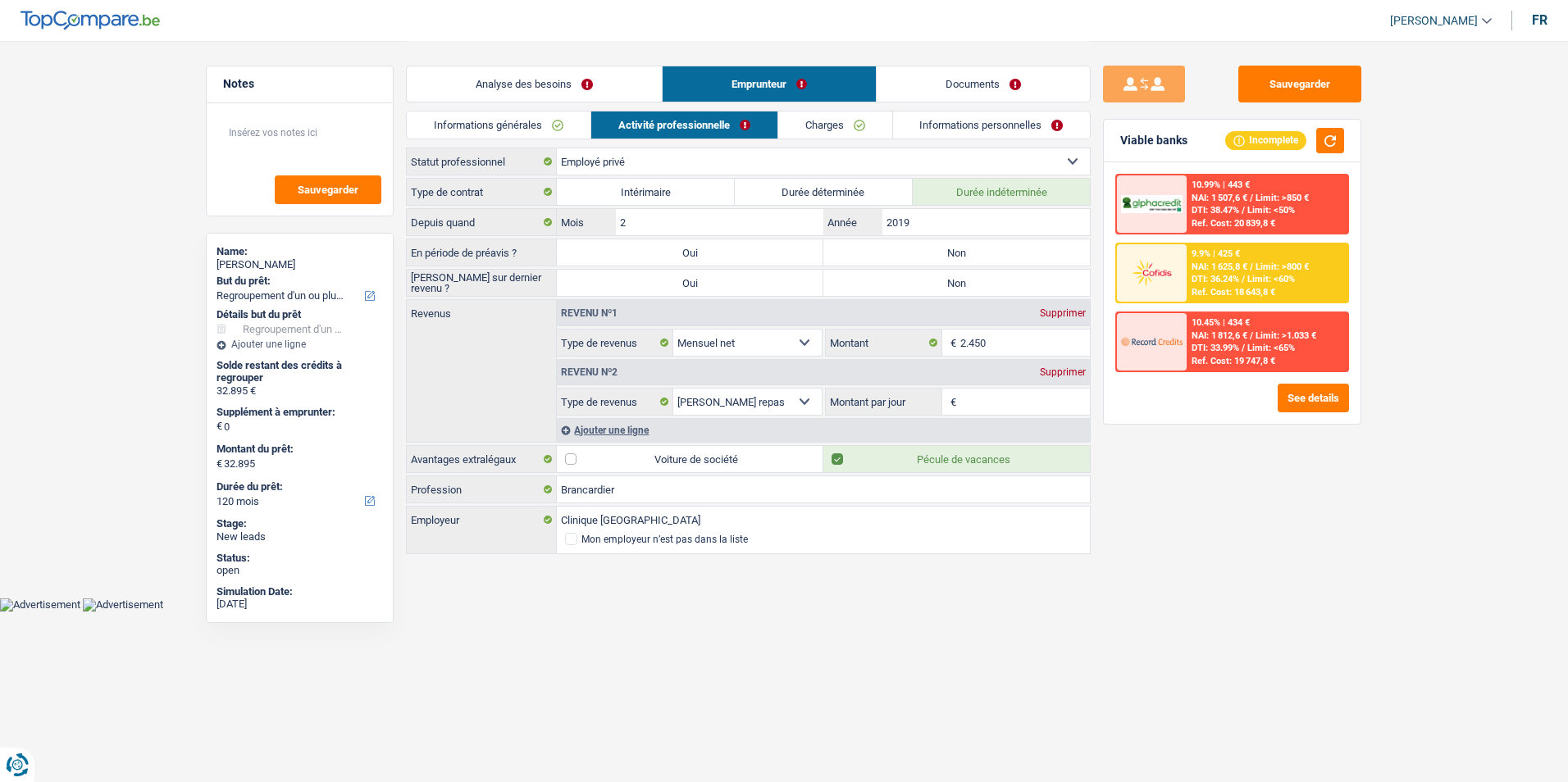
click at [913, 252] on label "Non" at bounding box center [956, 252] width 267 height 26
click at [913, 252] on input "Non" at bounding box center [956, 252] width 267 height 26
radio input "true"
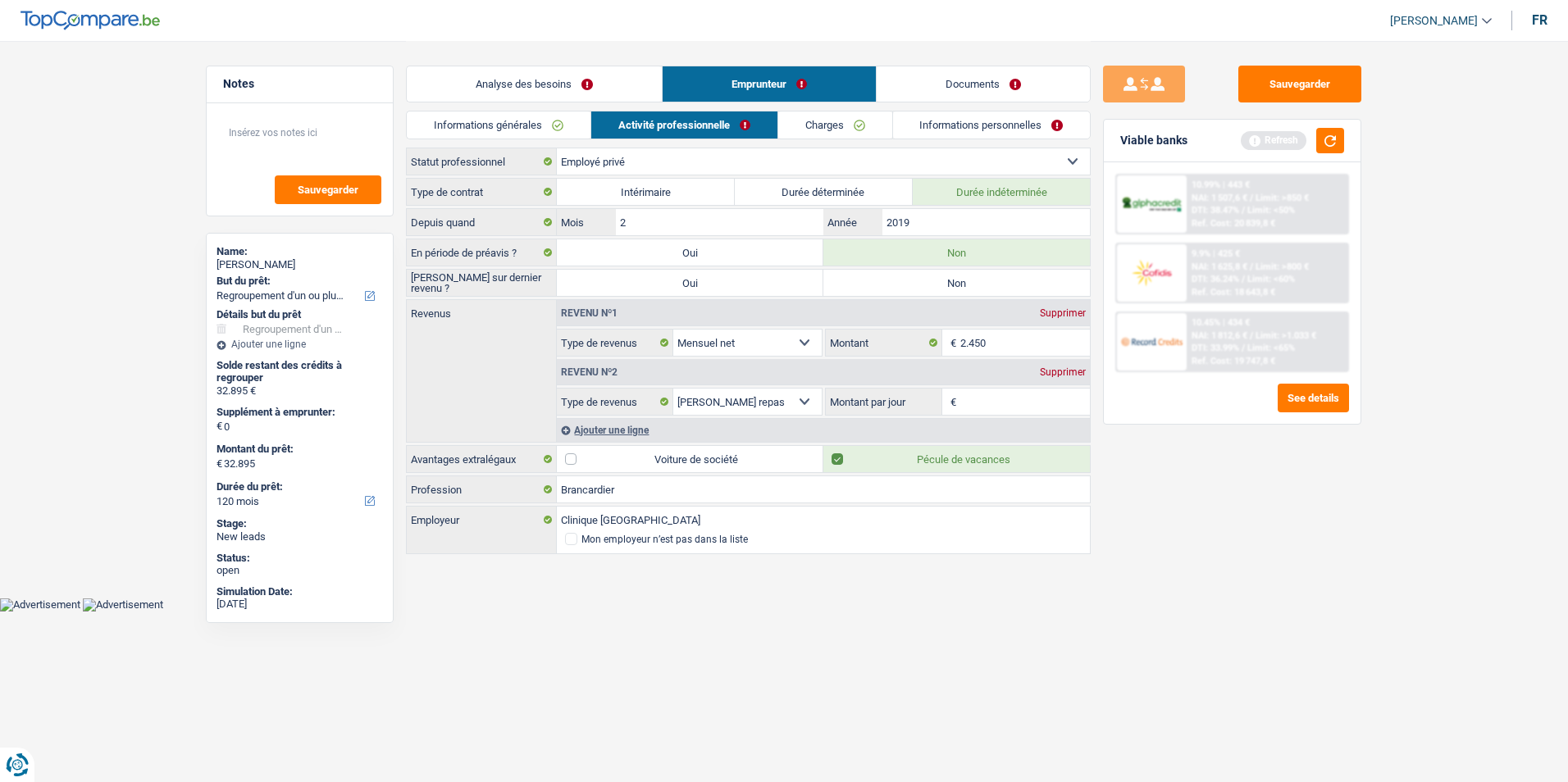
click at [908, 279] on label "Non" at bounding box center [956, 282] width 267 height 26
click at [908, 279] on input "Non" at bounding box center [956, 282] width 267 height 26
radio input "true"
click at [811, 126] on link "Charges" at bounding box center [835, 126] width 114 height 27
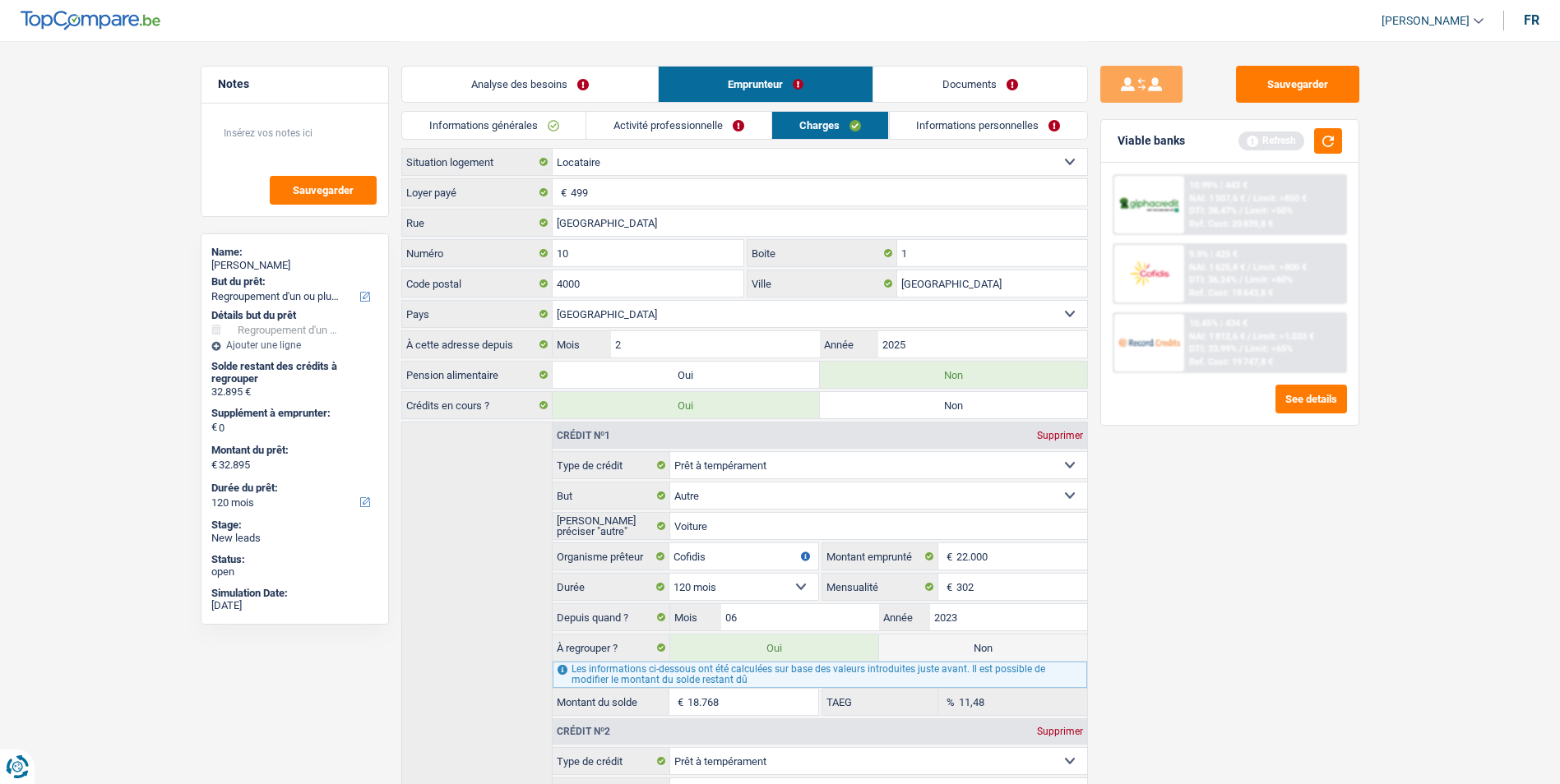
click at [718, 124] on link "Activité professionnelle" at bounding box center [678, 126] width 185 height 27
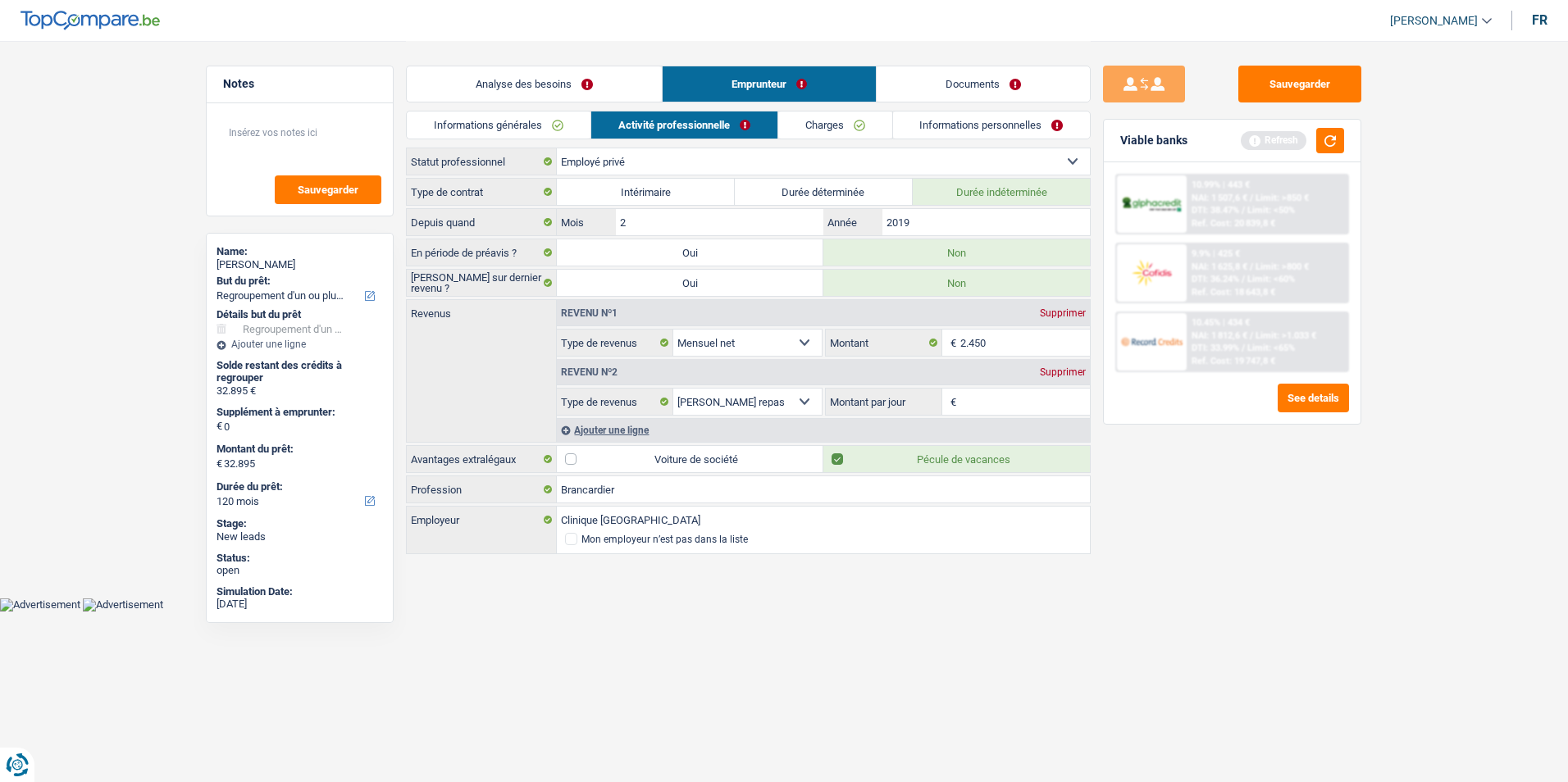
click at [567, 126] on link "Informations générales" at bounding box center [499, 126] width 184 height 27
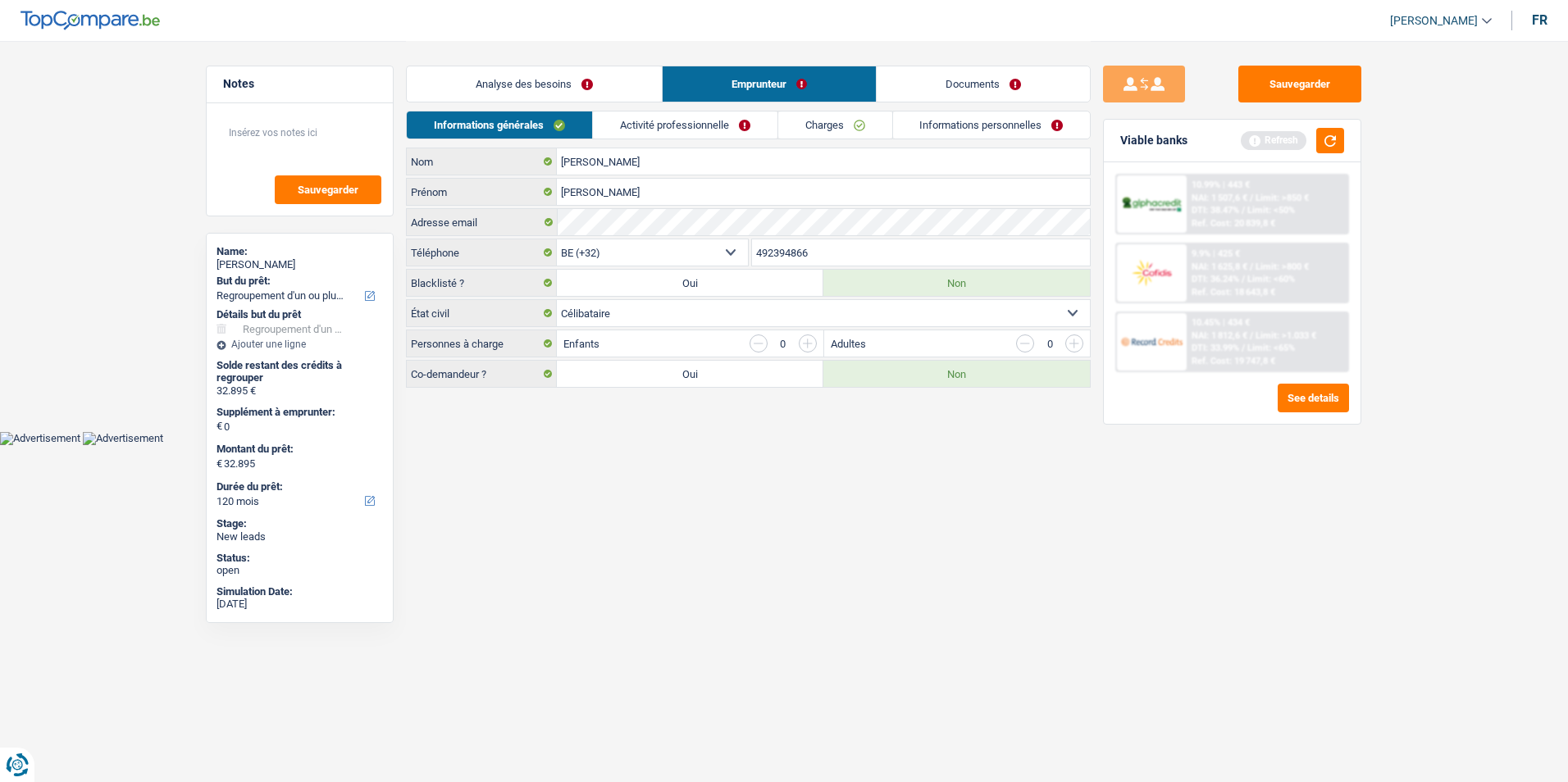
click at [702, 130] on link "Activité professionnelle" at bounding box center [685, 126] width 184 height 27
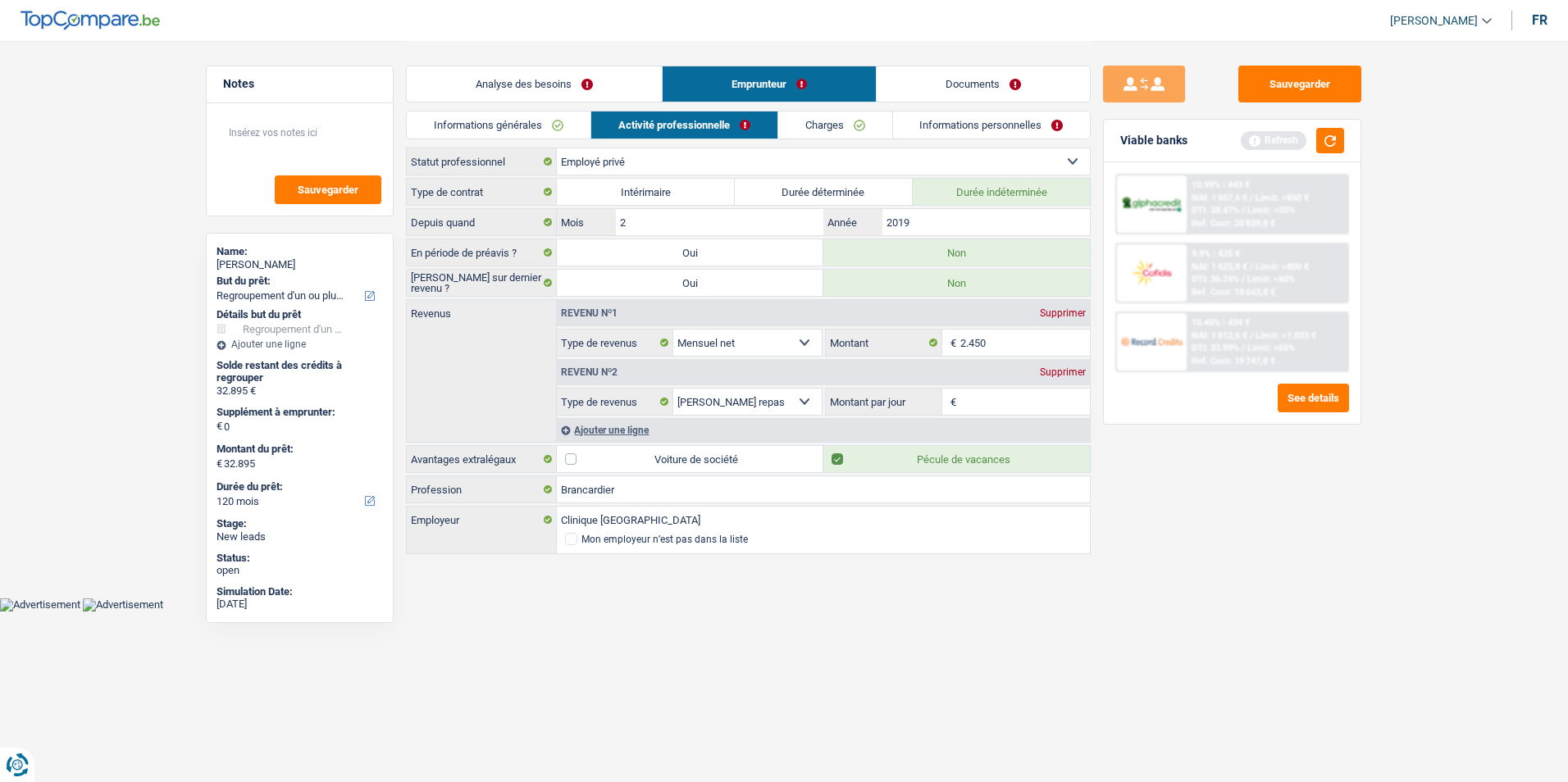
click at [786, 129] on link "Charges" at bounding box center [835, 126] width 114 height 27
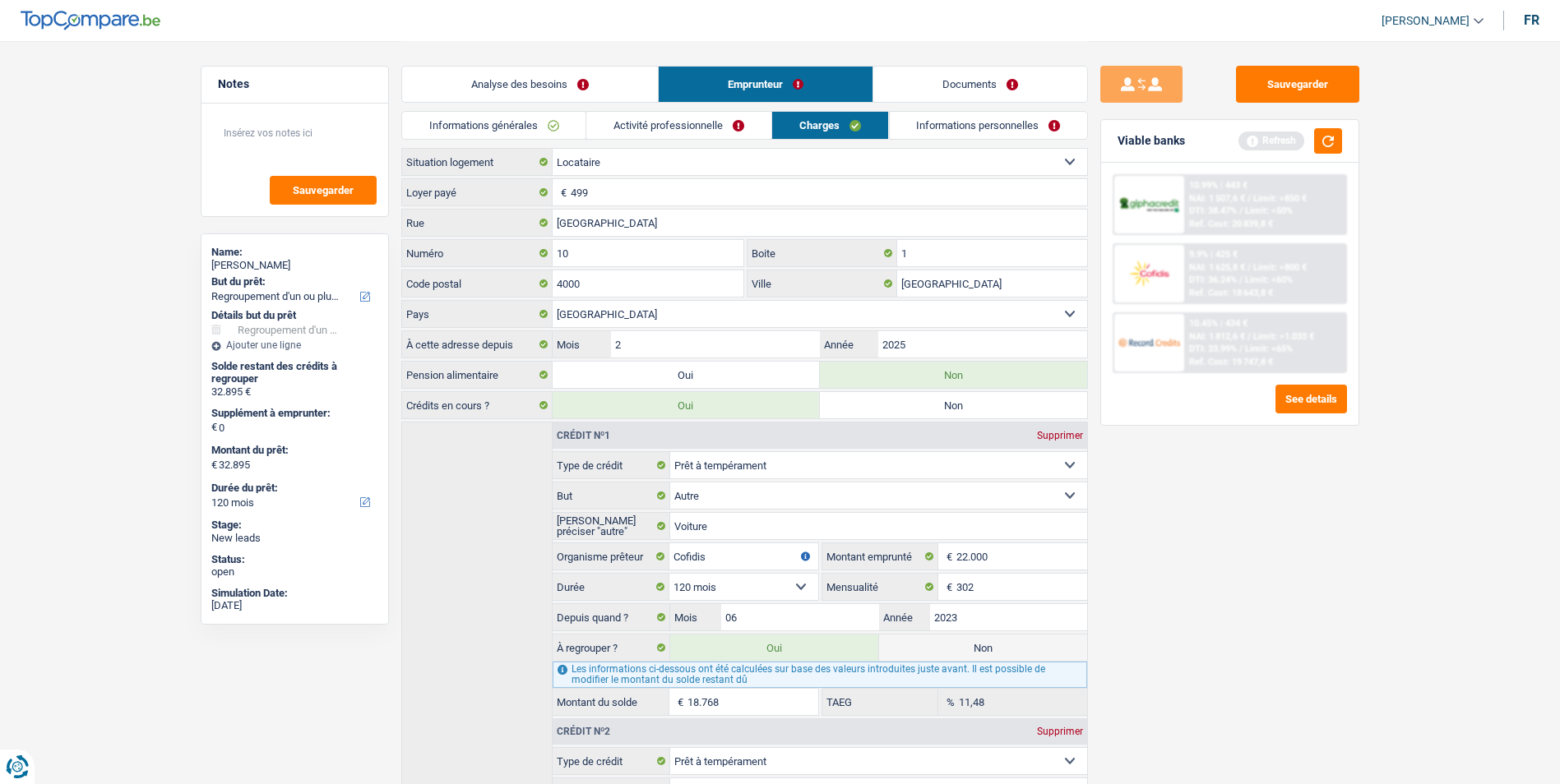
click at [722, 133] on link "Activité professionnelle" at bounding box center [678, 126] width 185 height 27
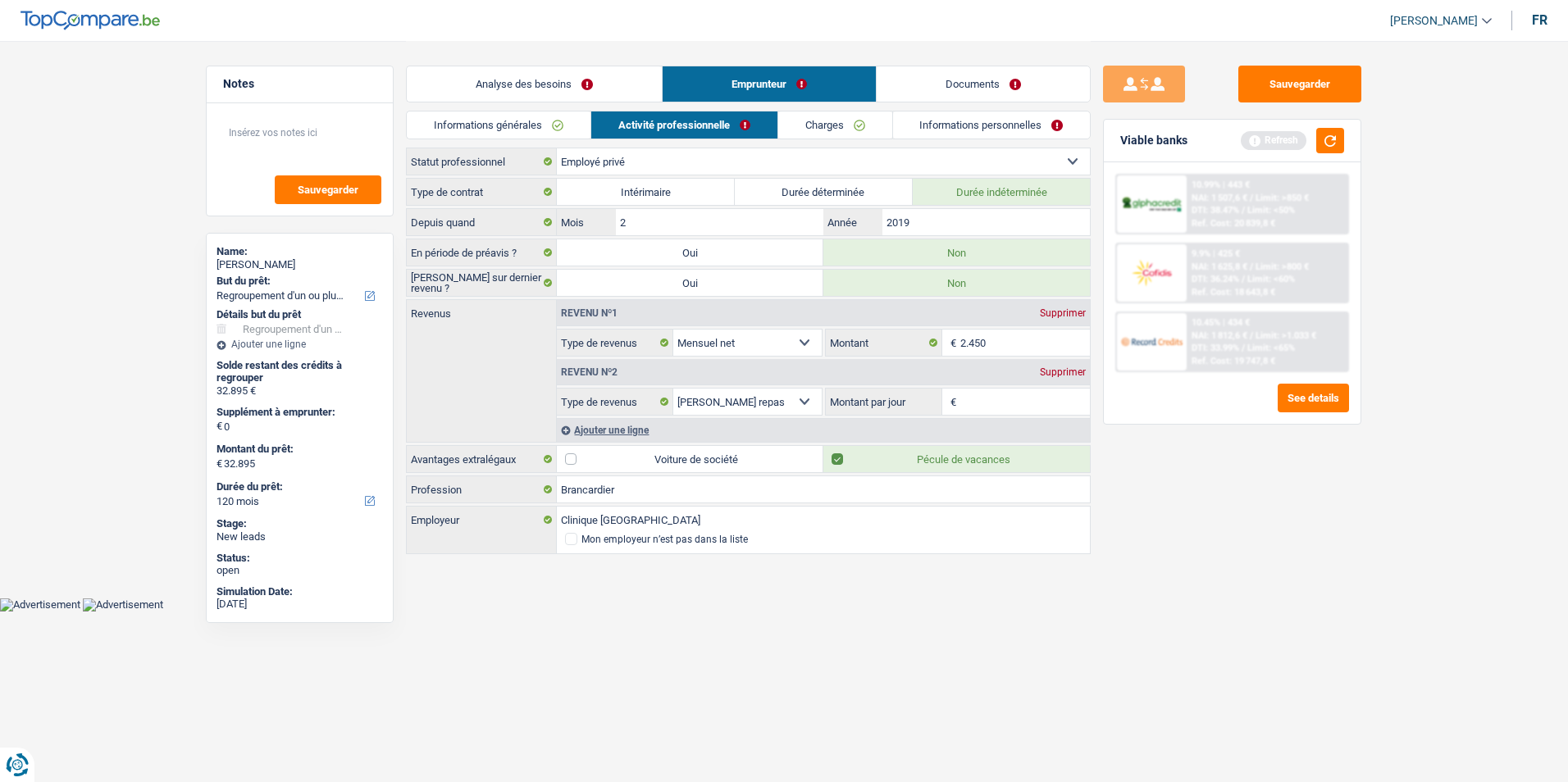
click at [1025, 398] on input "Montant par jour" at bounding box center [1026, 401] width 131 height 26
type input "8,0"
click at [838, 124] on link "Charges" at bounding box center [835, 126] width 114 height 27
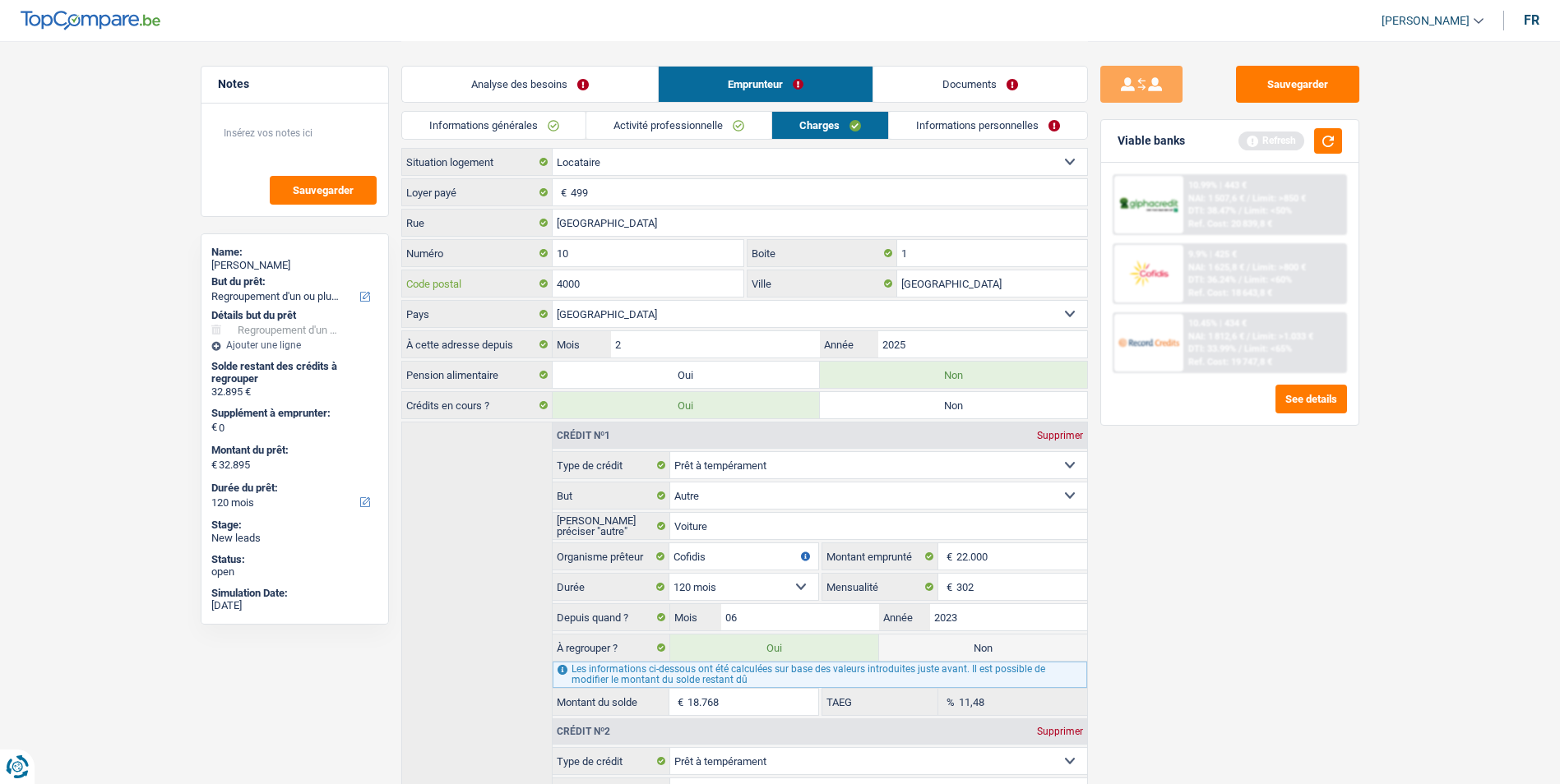
click at [615, 284] on input "4000" at bounding box center [649, 283] width 191 height 26
type input "4219"
click at [960, 285] on input "[GEOGRAPHIC_DATA]" at bounding box center [992, 283] width 190 height 26
type input "L"
type input "Wasseiges"
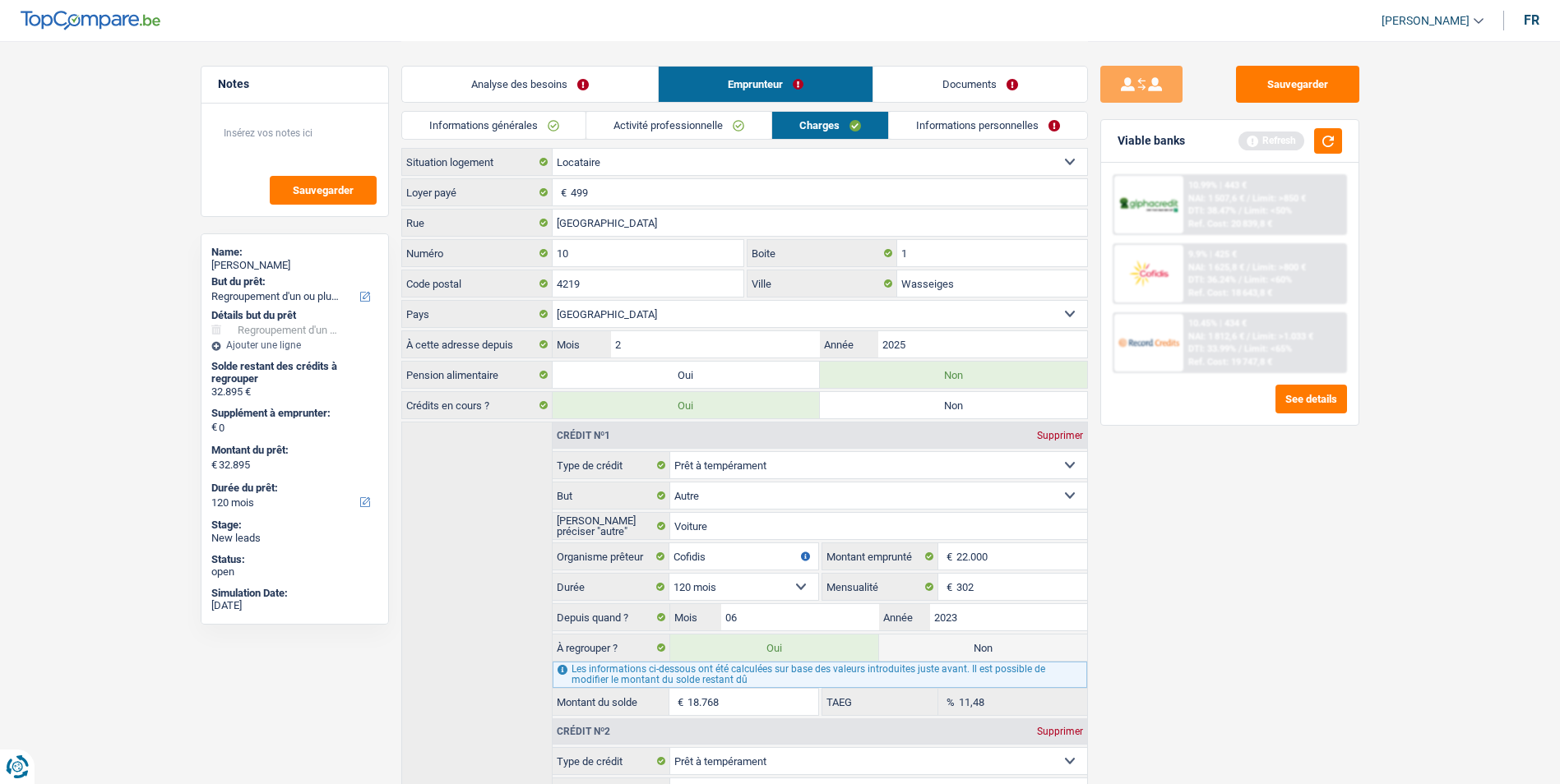
click at [945, 124] on link "Informations personnelles" at bounding box center [988, 126] width 198 height 27
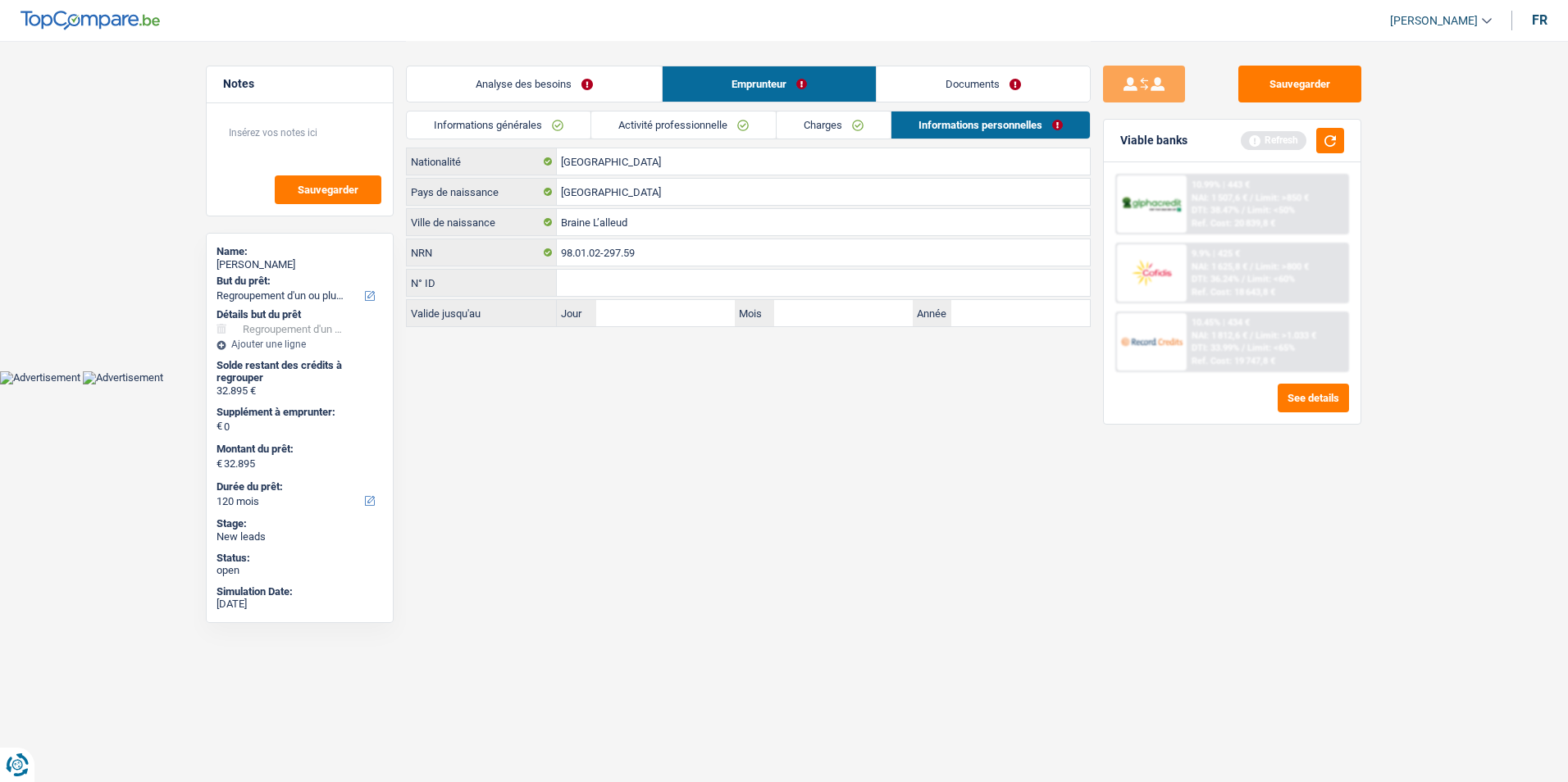
click at [730, 130] on link "Activité professionnelle" at bounding box center [683, 126] width 184 height 27
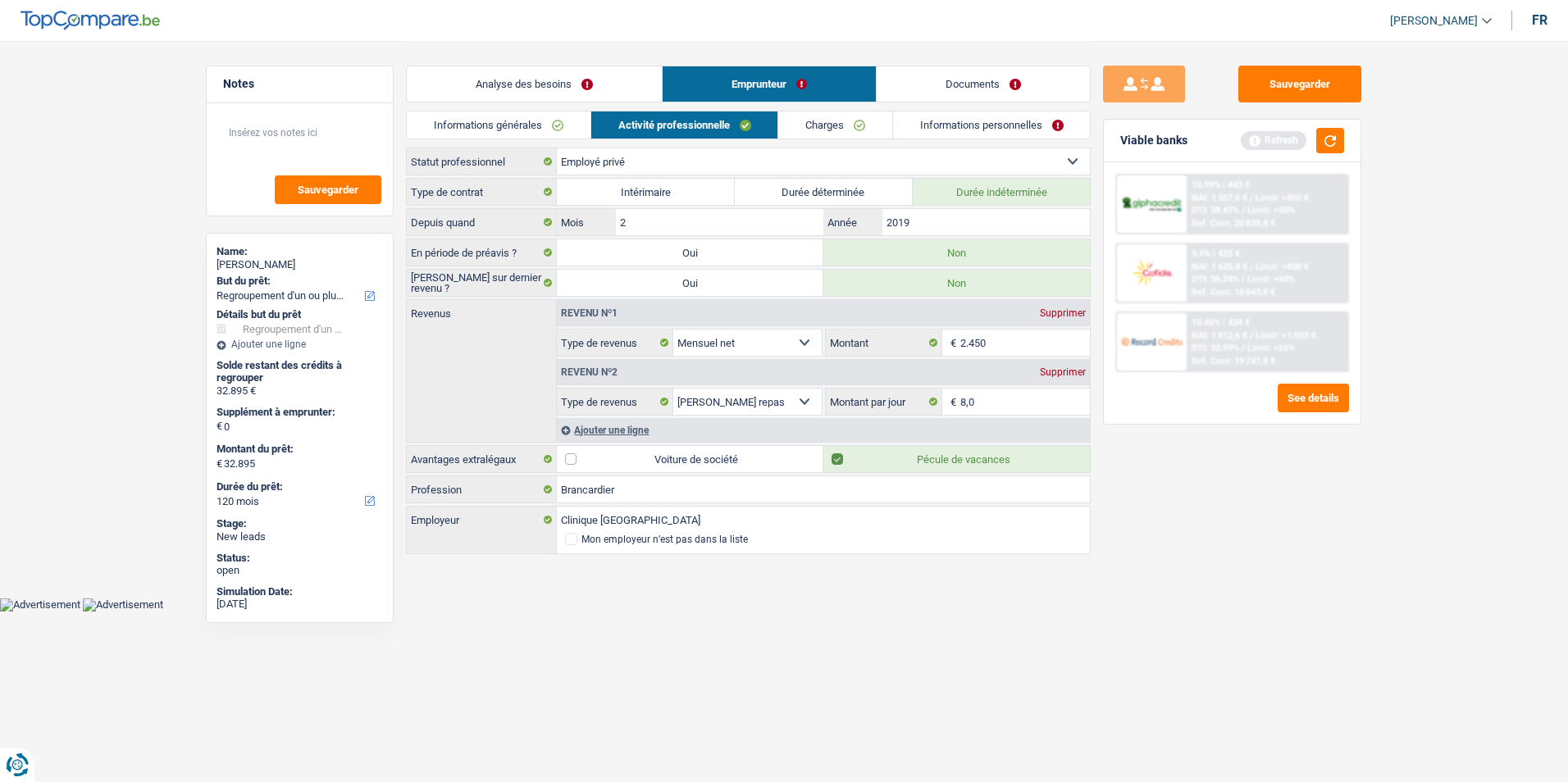
click at [835, 123] on link "Charges" at bounding box center [835, 126] width 114 height 27
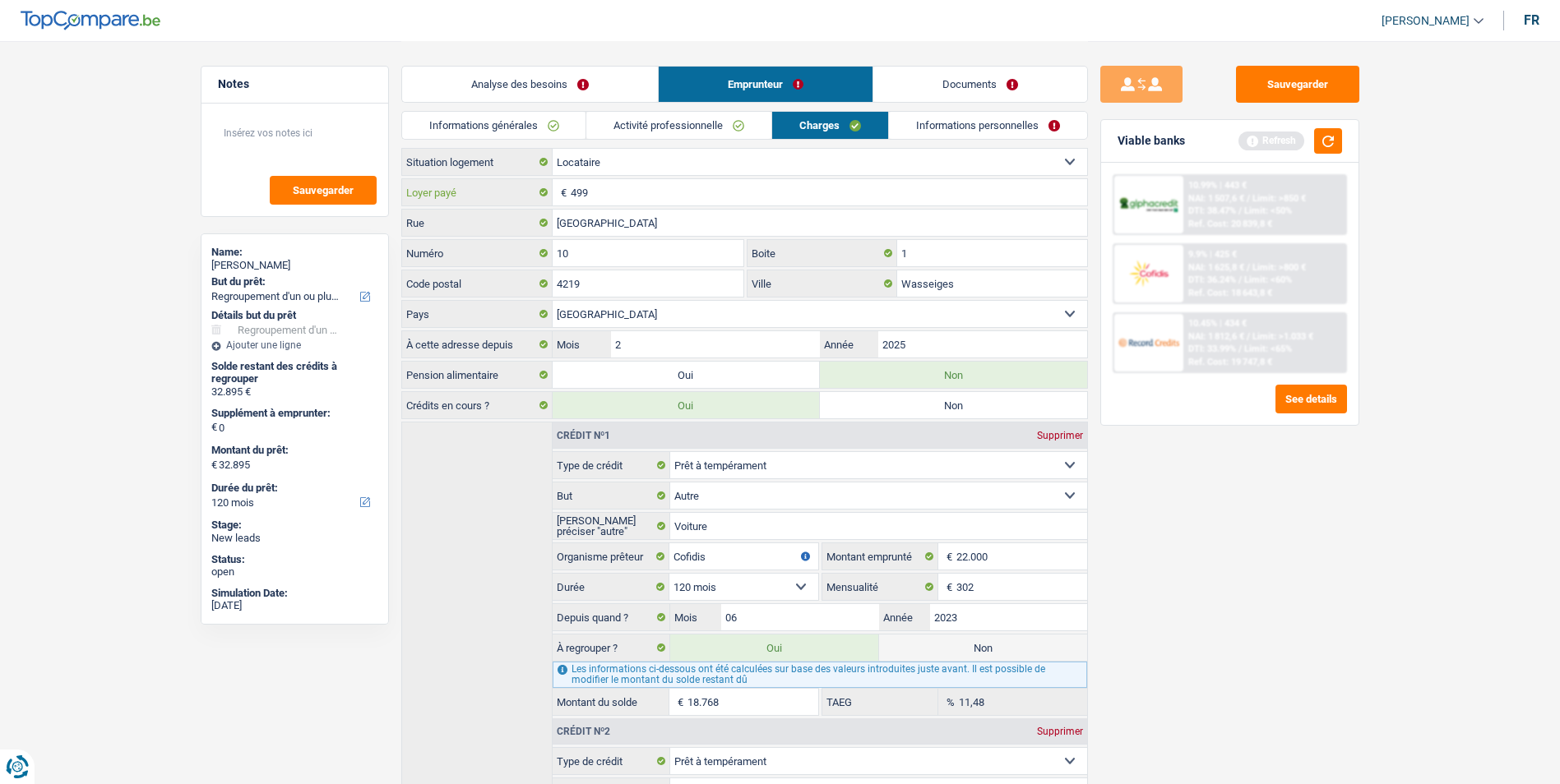
click at [661, 190] on input "499" at bounding box center [828, 192] width 517 height 26
type input "4"
type input "1.000"
click at [976, 127] on link "Informations personnelles" at bounding box center [988, 126] width 198 height 27
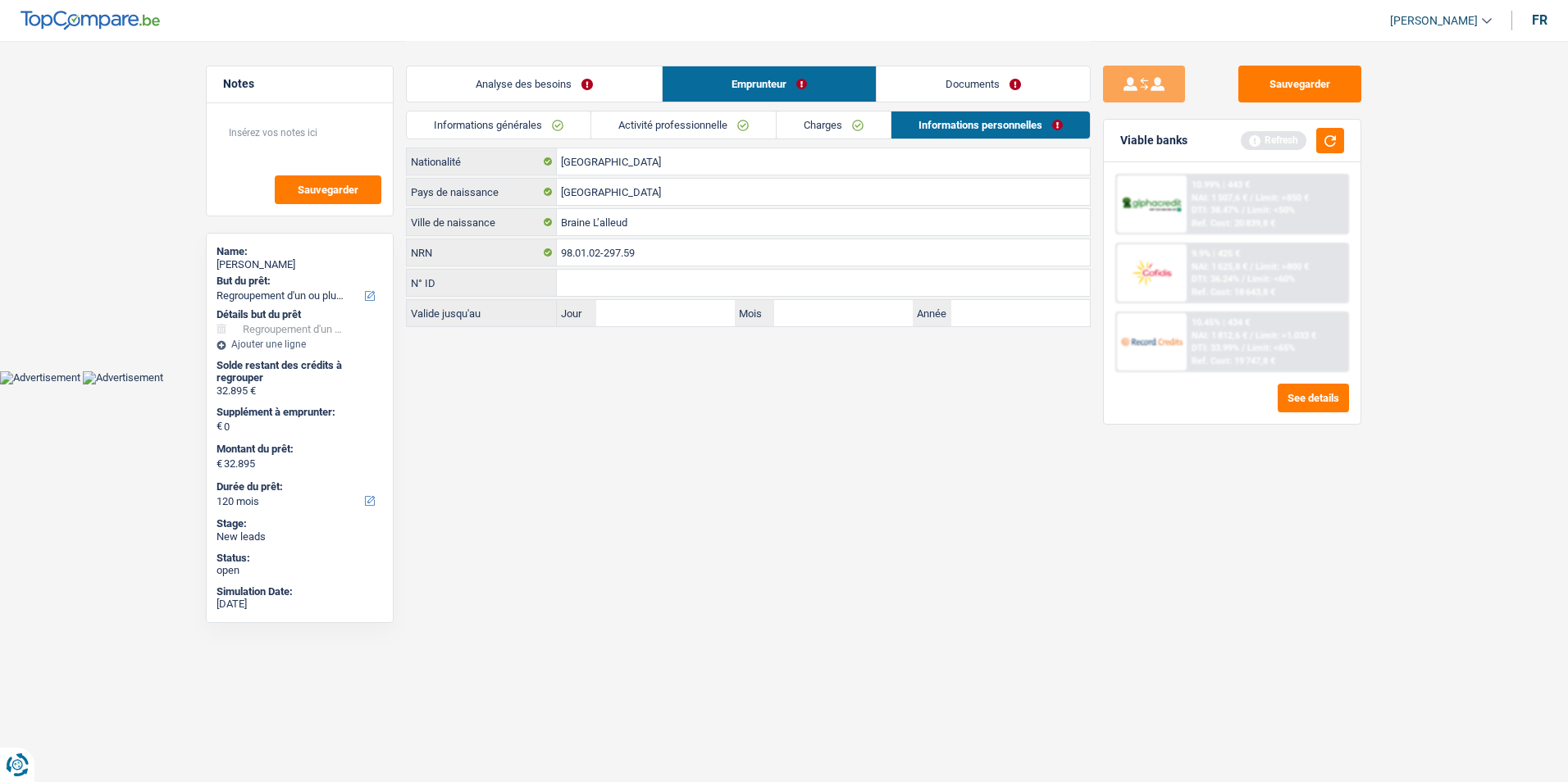
click at [824, 118] on link "Charges" at bounding box center [833, 126] width 114 height 27
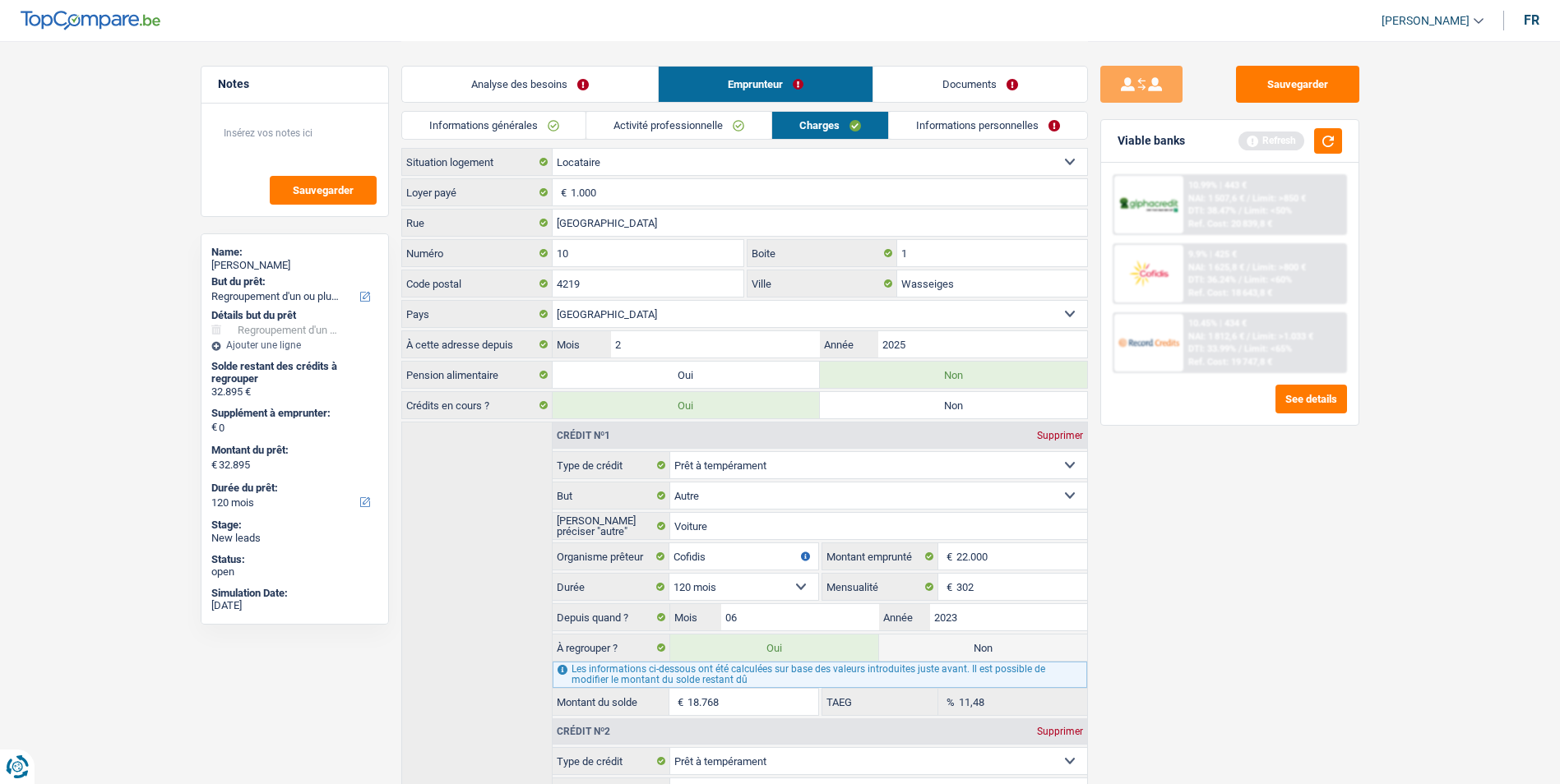
click at [1002, 133] on link "Informations personnelles" at bounding box center [988, 126] width 198 height 27
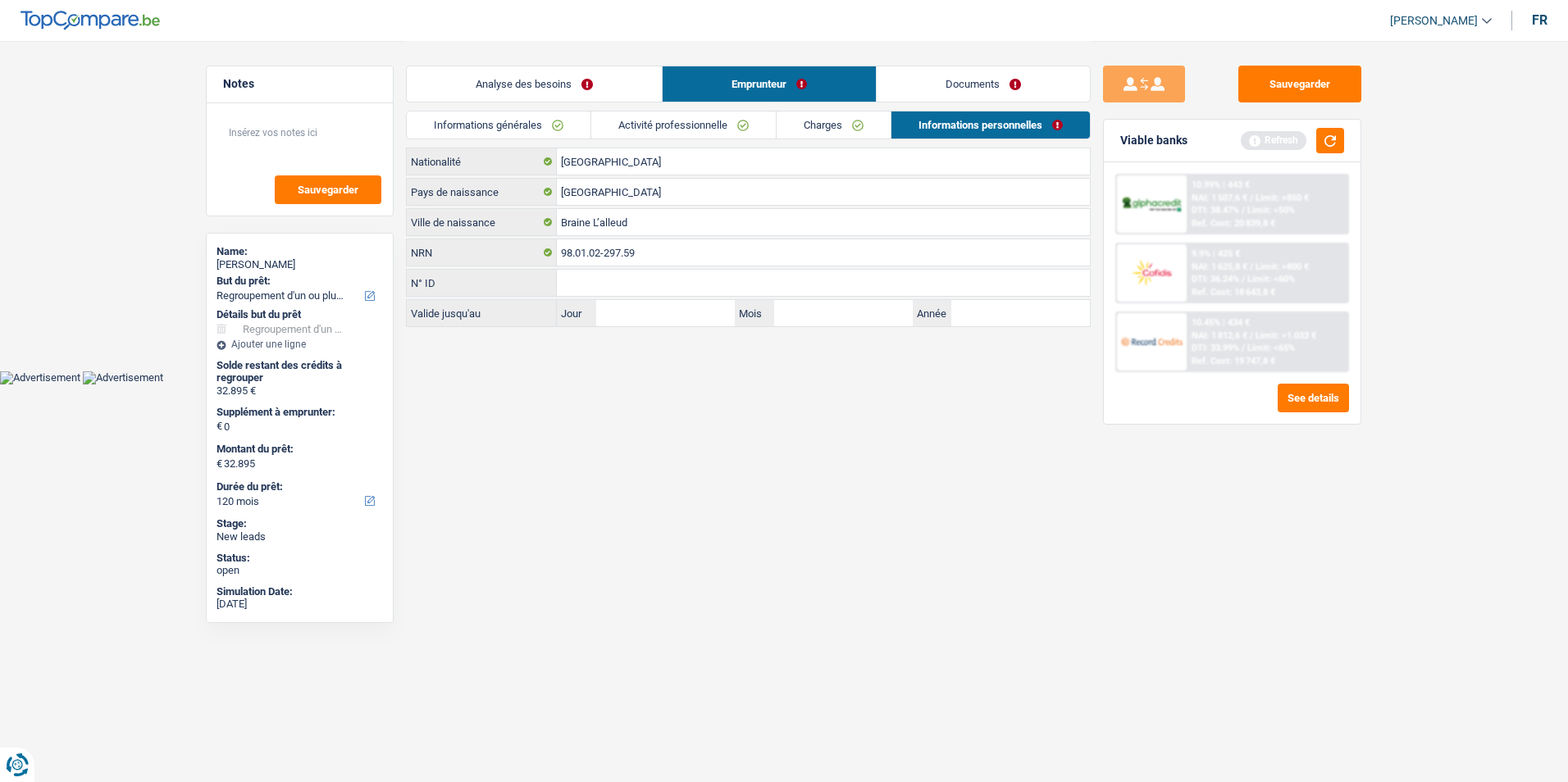
click at [990, 66] on link "Documents" at bounding box center [983, 84] width 213 height 35
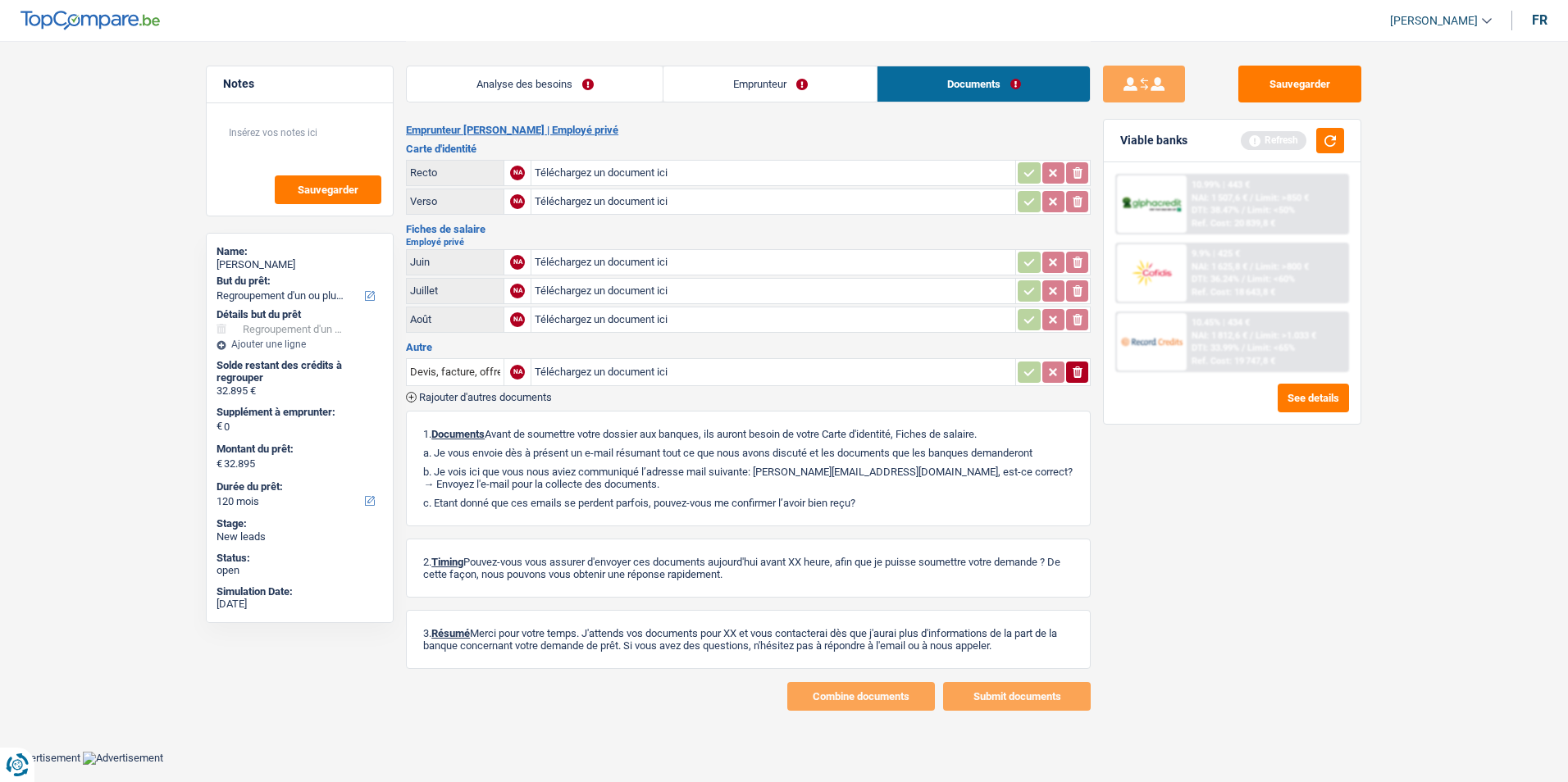
click at [818, 95] on link "Emprunteur" at bounding box center [769, 84] width 213 height 35
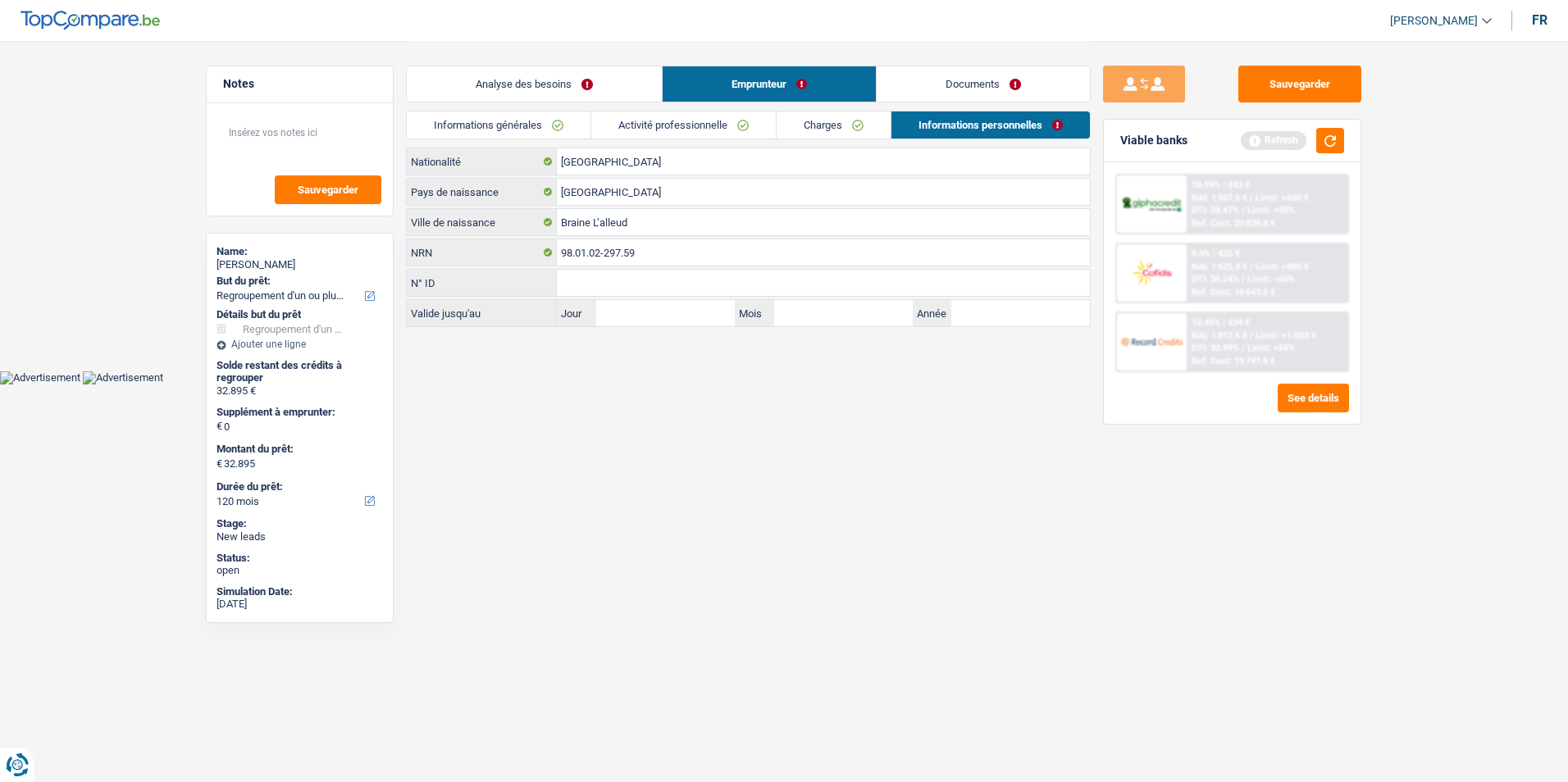
click at [552, 79] on link "Analyse des besoins" at bounding box center [535, 84] width 255 height 35
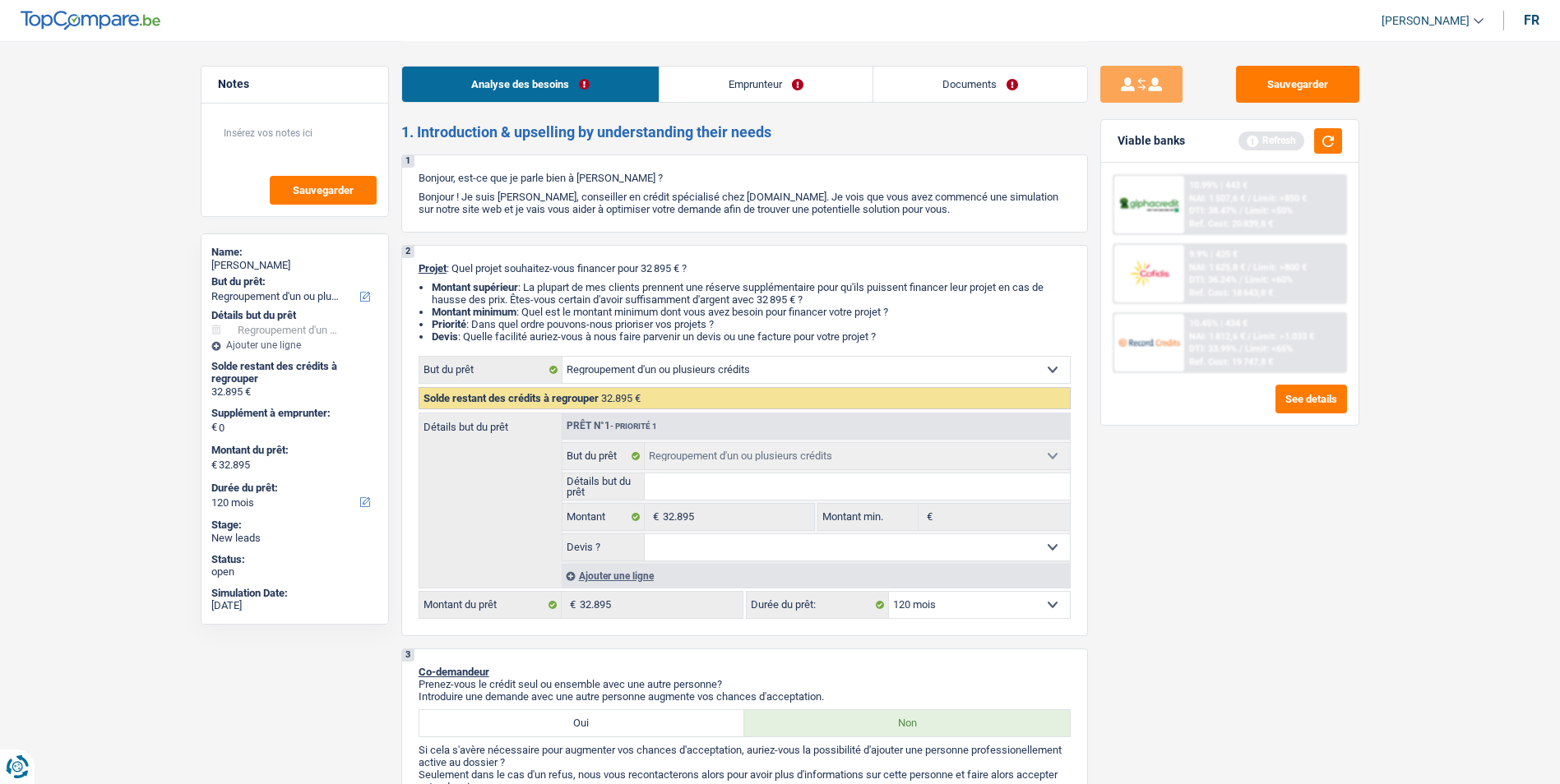
click at [908, 74] on link "Documents" at bounding box center [980, 84] width 214 height 35
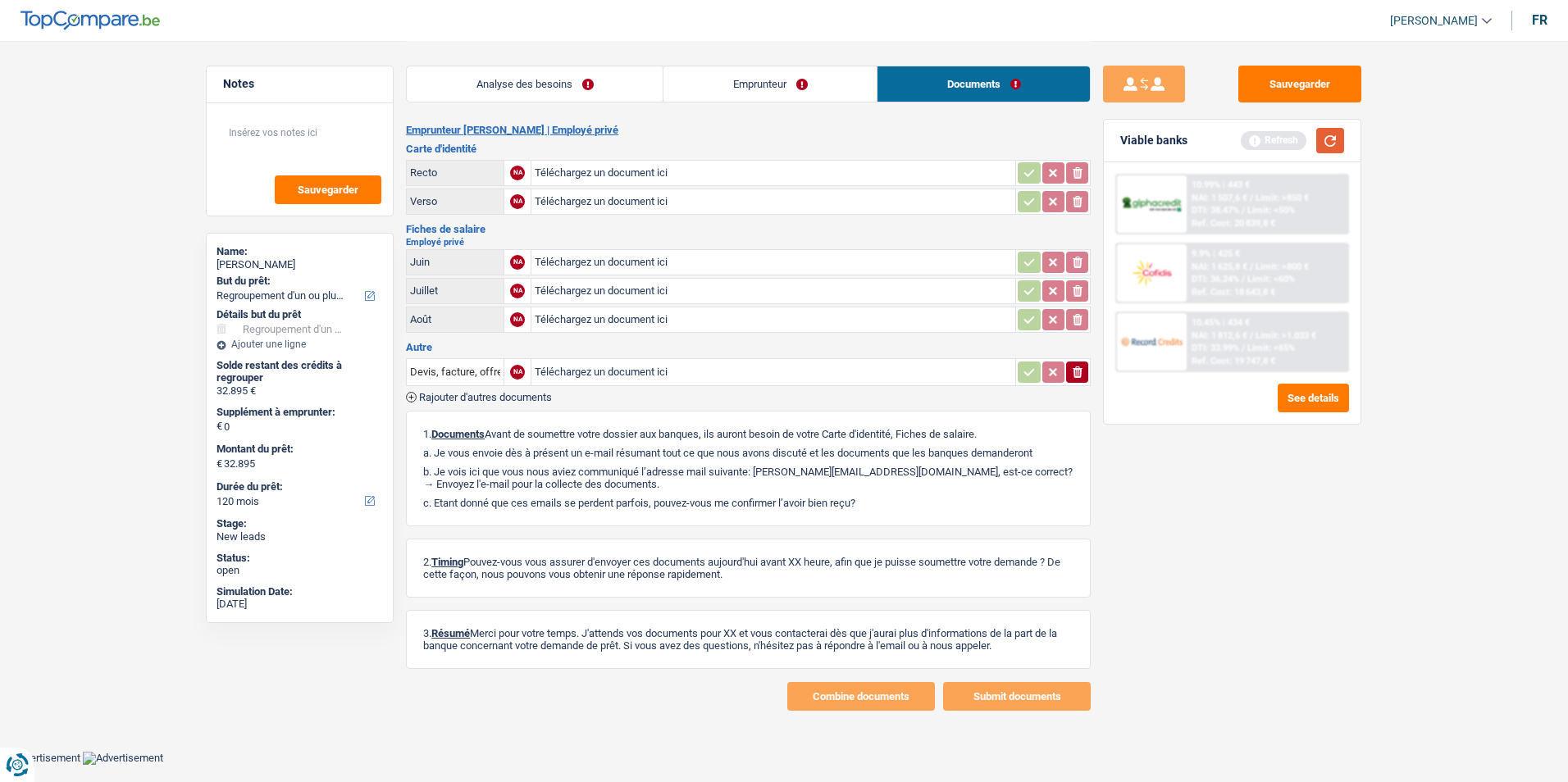
click at [1344, 138] on button "button" at bounding box center [1329, 140] width 28 height 25
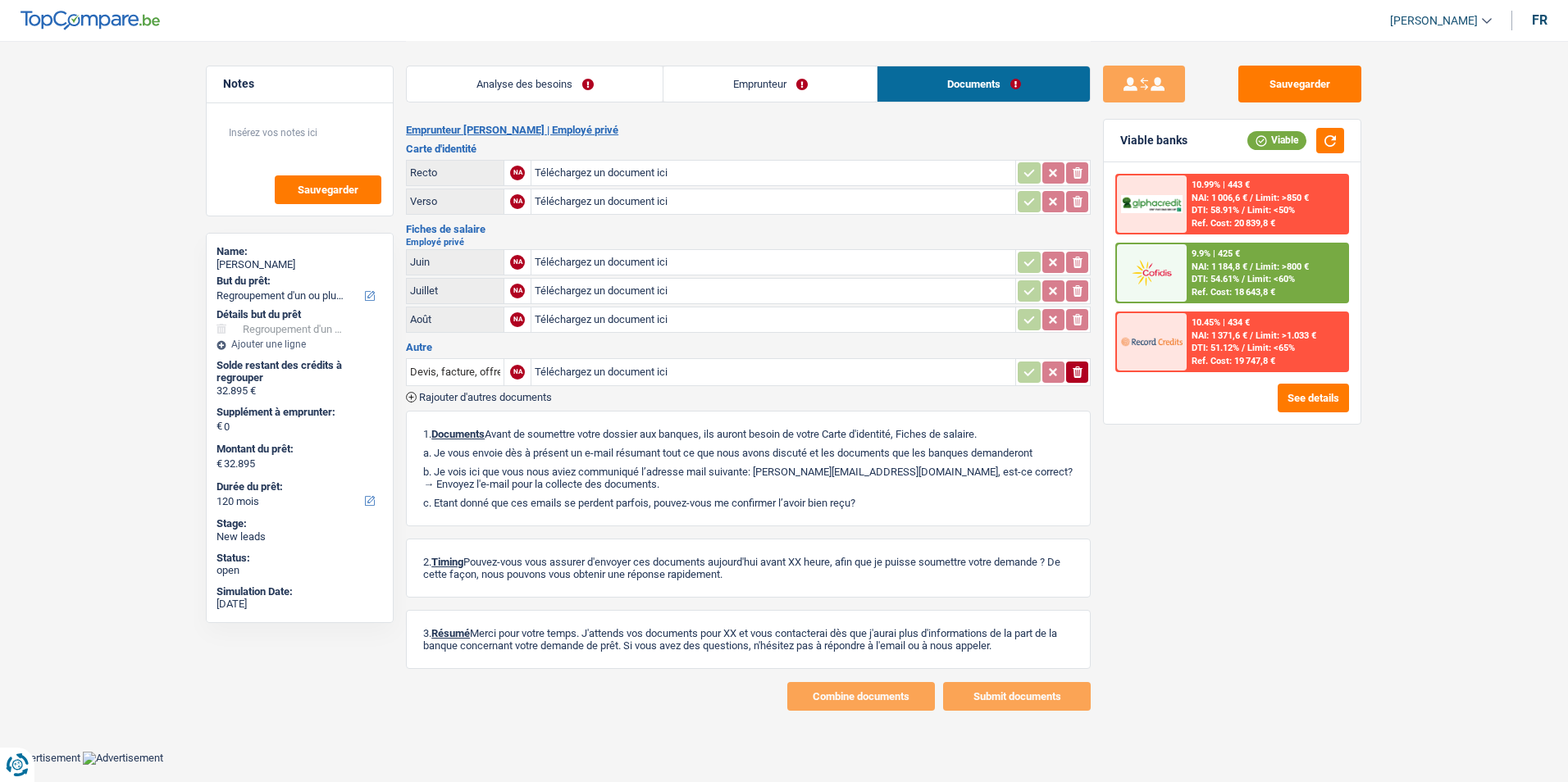
click at [552, 90] on link "Analyse des besoins" at bounding box center [535, 84] width 256 height 35
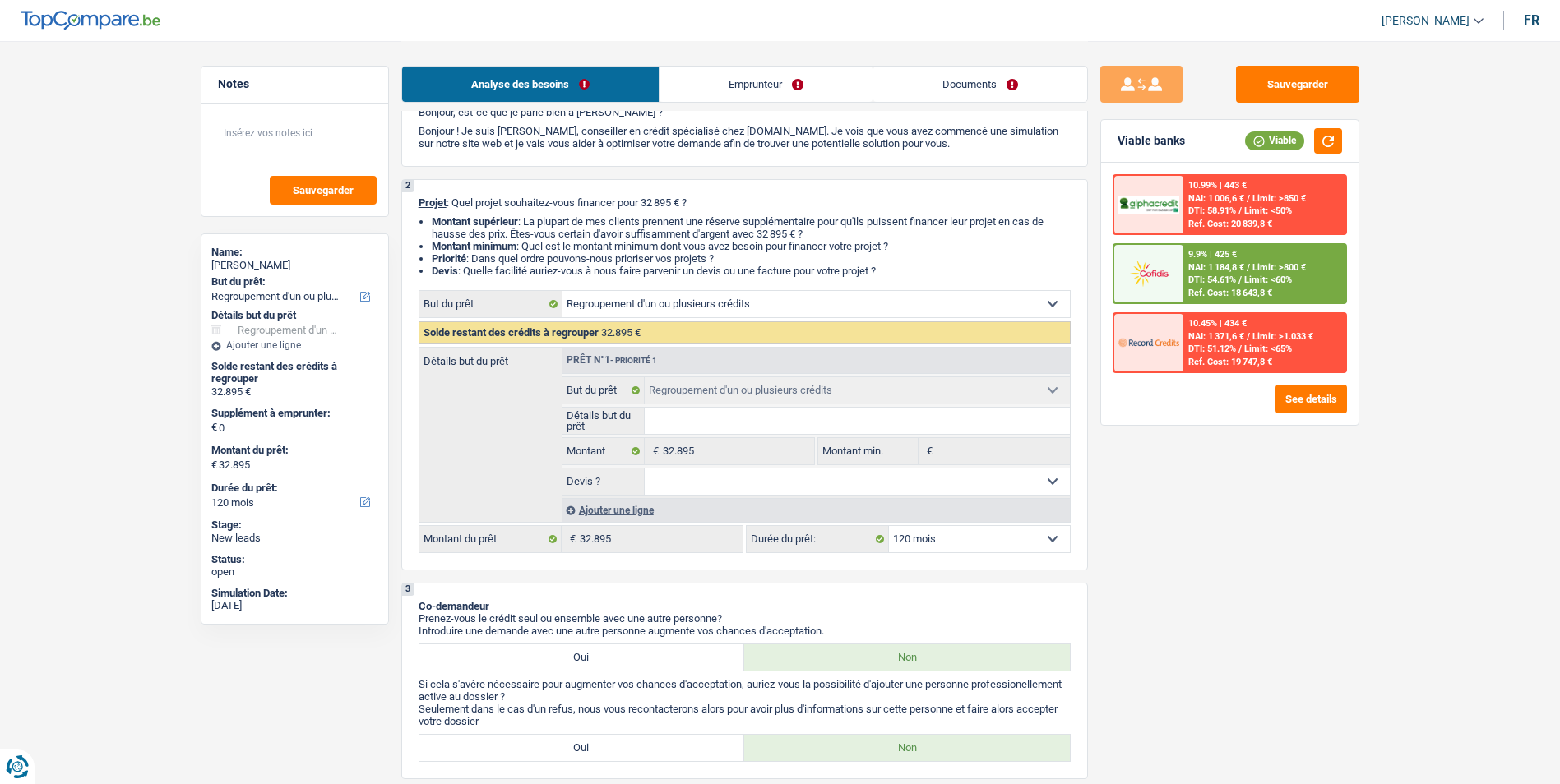
scroll to position [247, 0]
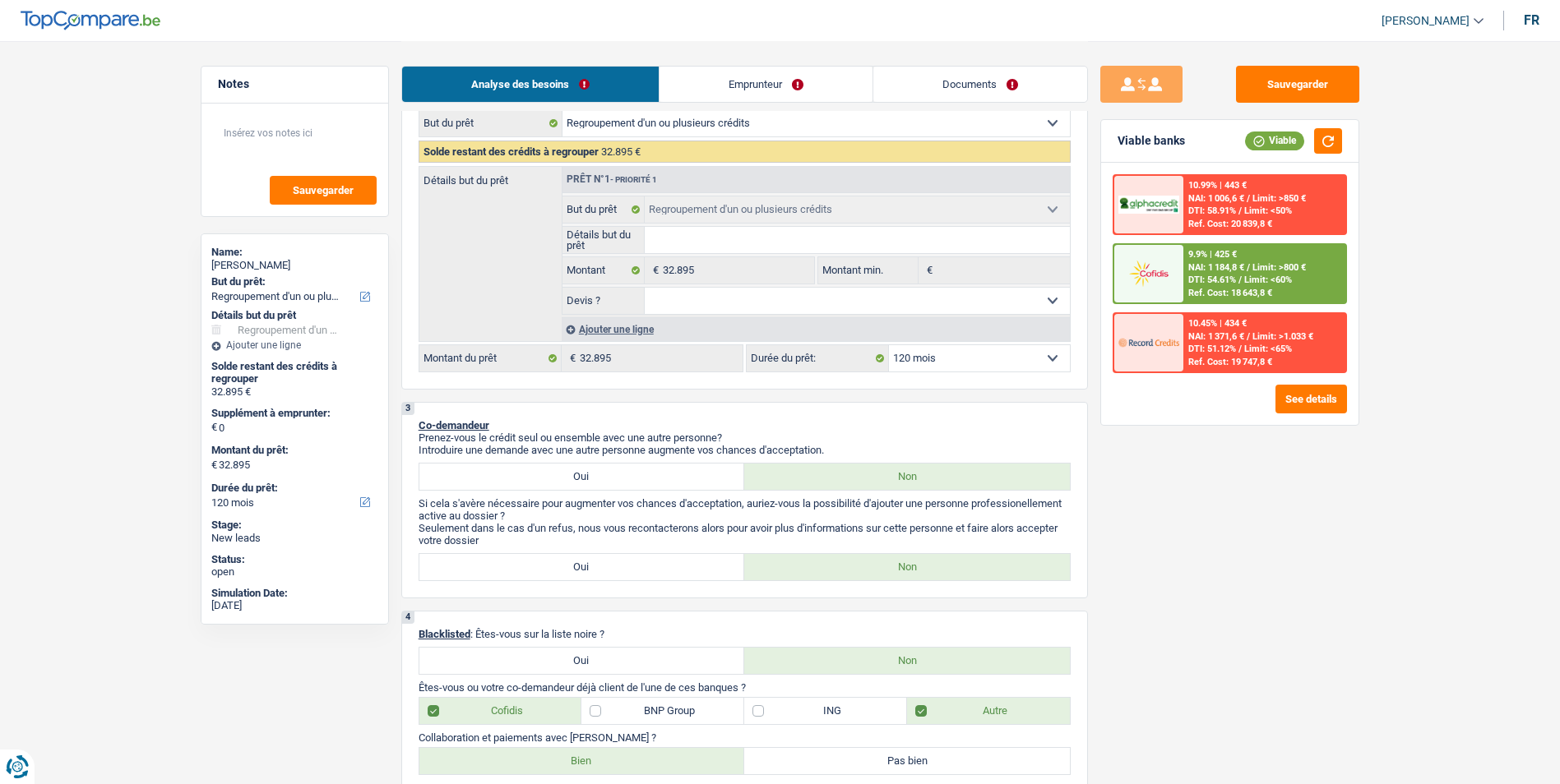
click at [988, 351] on select "12 mois 18 mois 24 mois 30 mois 36 mois 42 mois 48 mois 60 mois 72 mois 84 mois…" at bounding box center [979, 358] width 181 height 26
click at [842, 304] on select "Oui Non Non répondu Sélectionner une option" at bounding box center [857, 301] width 425 height 26
select select "yes"
click at [645, 288] on select "Oui Non Non répondu Sélectionner une option" at bounding box center [857, 301] width 425 height 26
select select "yes"
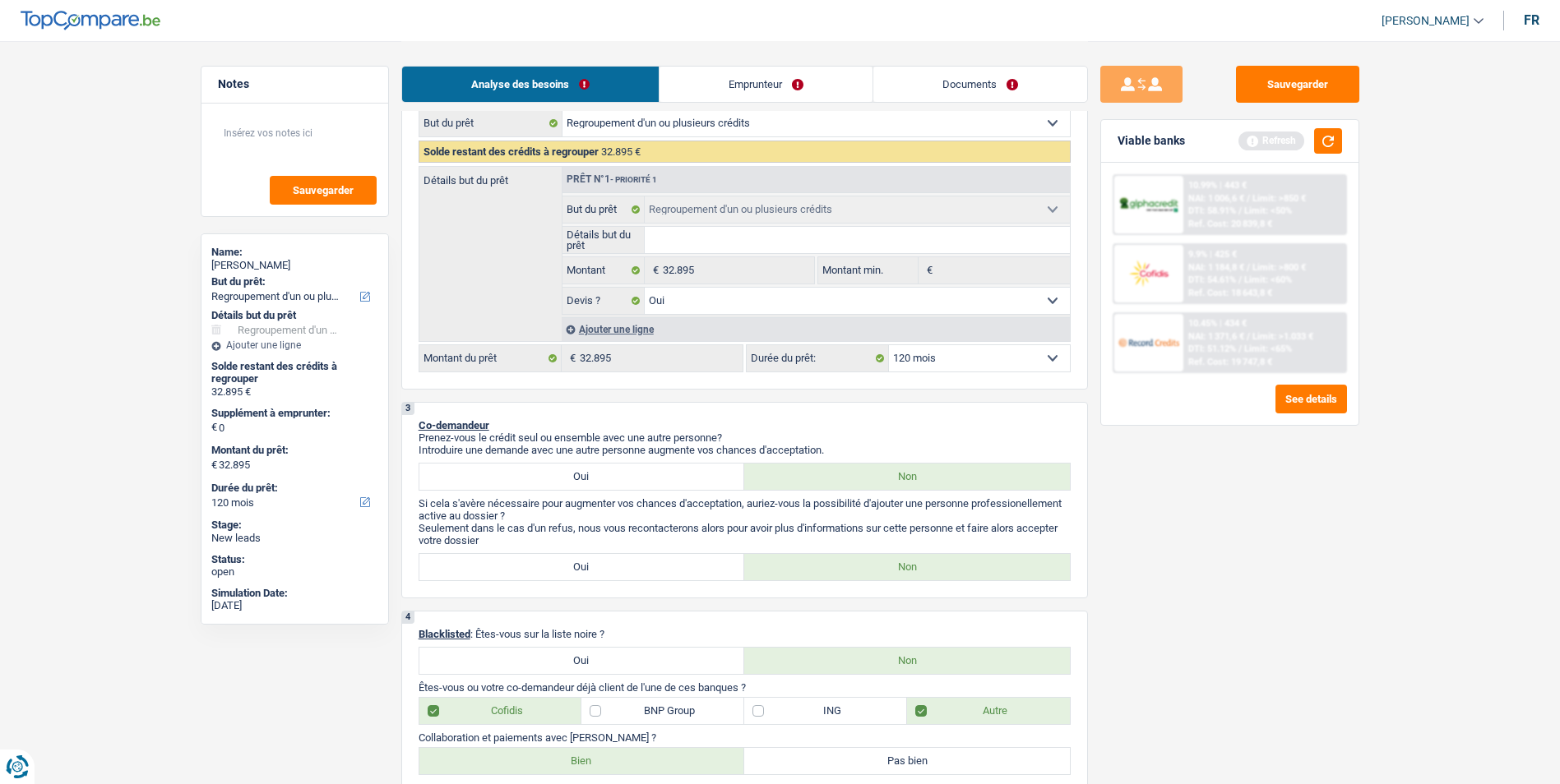
click at [739, 309] on select "Oui Non Non répondu Sélectionner une option" at bounding box center [857, 301] width 425 height 26
select select "false"
click at [645, 288] on select "Oui Non Non répondu Sélectionner une option" at bounding box center [857, 301] width 425 height 26
select select "false"
click at [715, 245] on input "Détails but du prêt" at bounding box center [857, 239] width 425 height 26
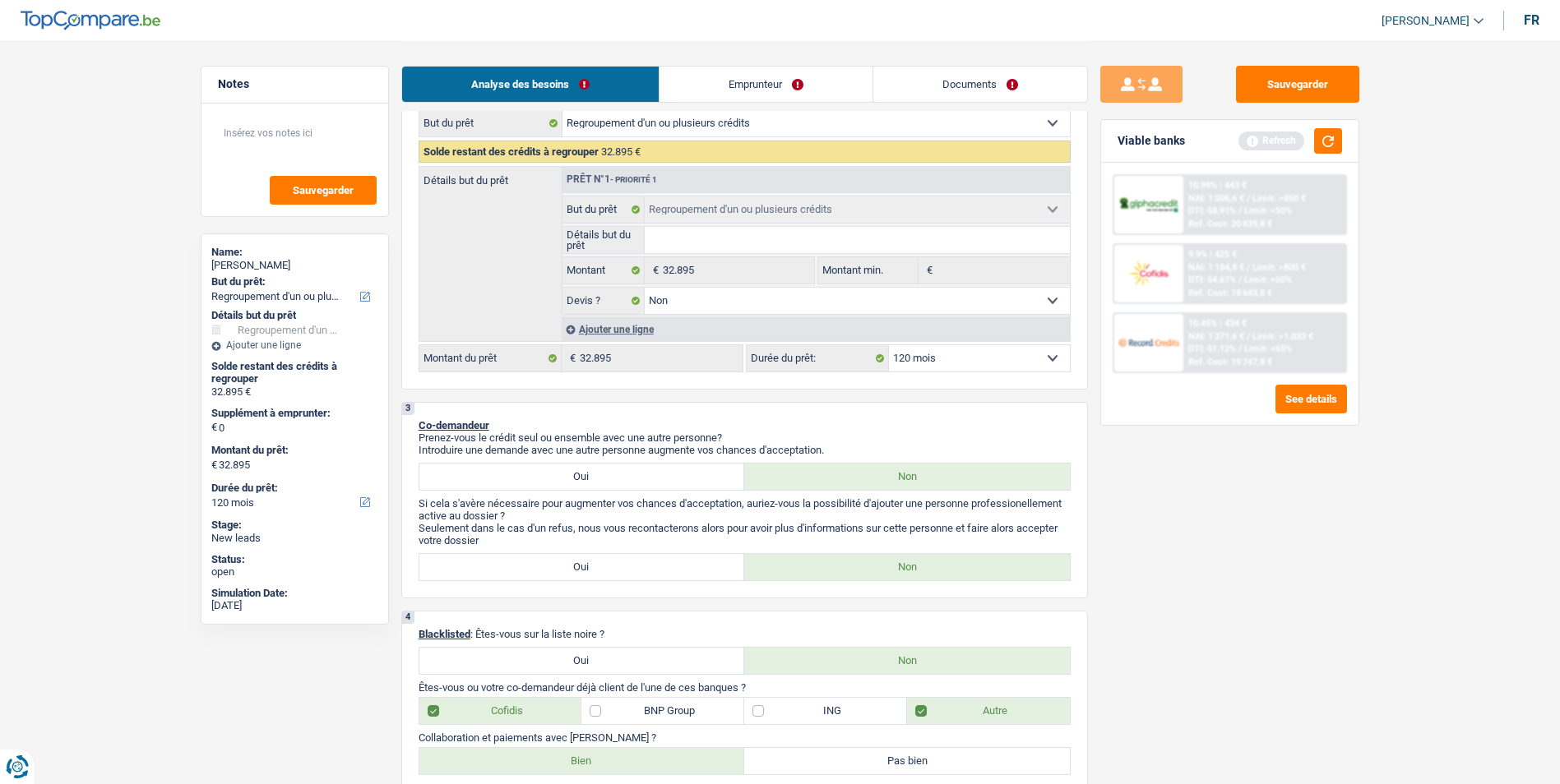
type input "R"
type input "Re"
type input "Reg"
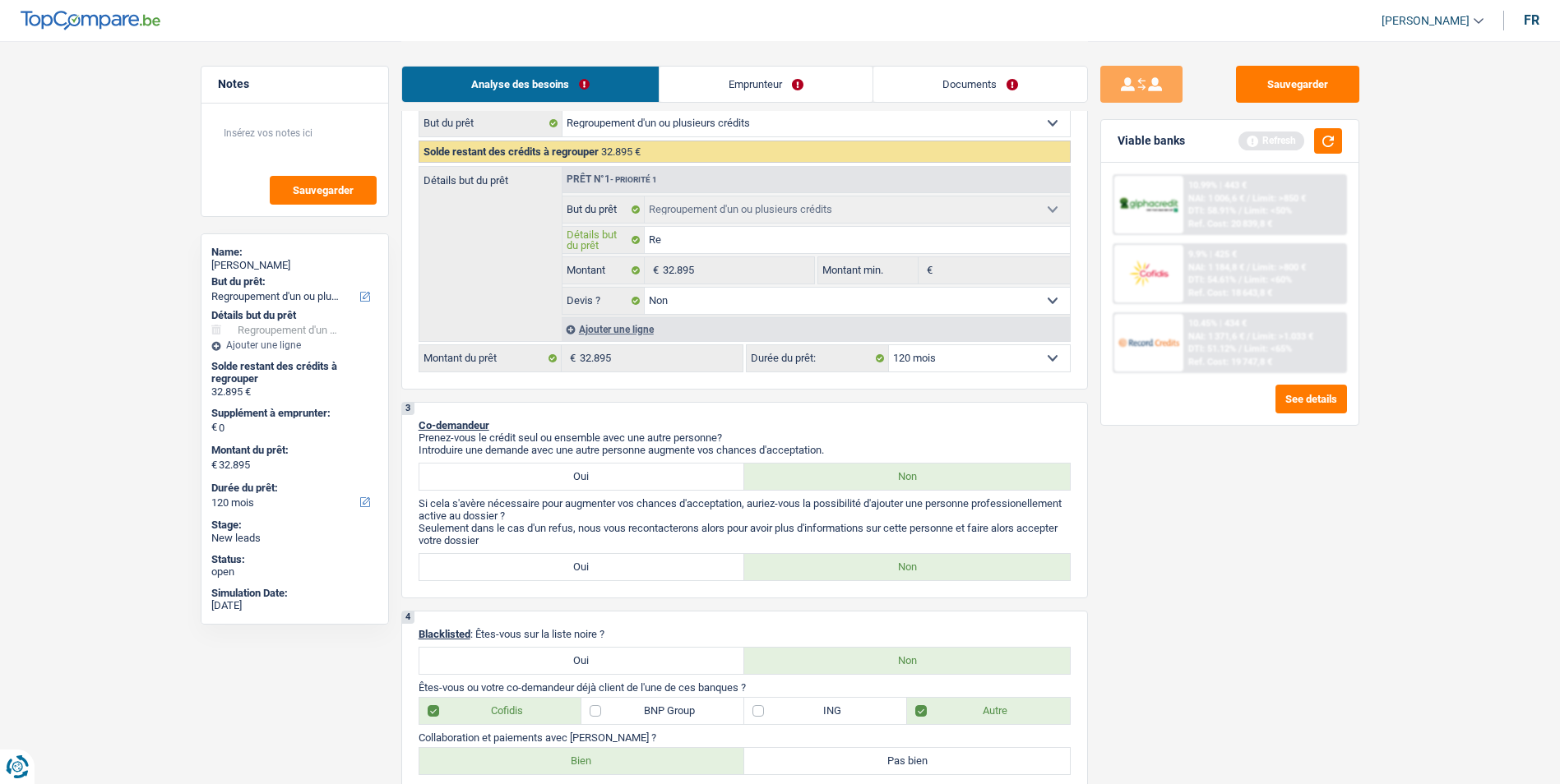
type input "Reg"
type input "Regr"
type input "Regro"
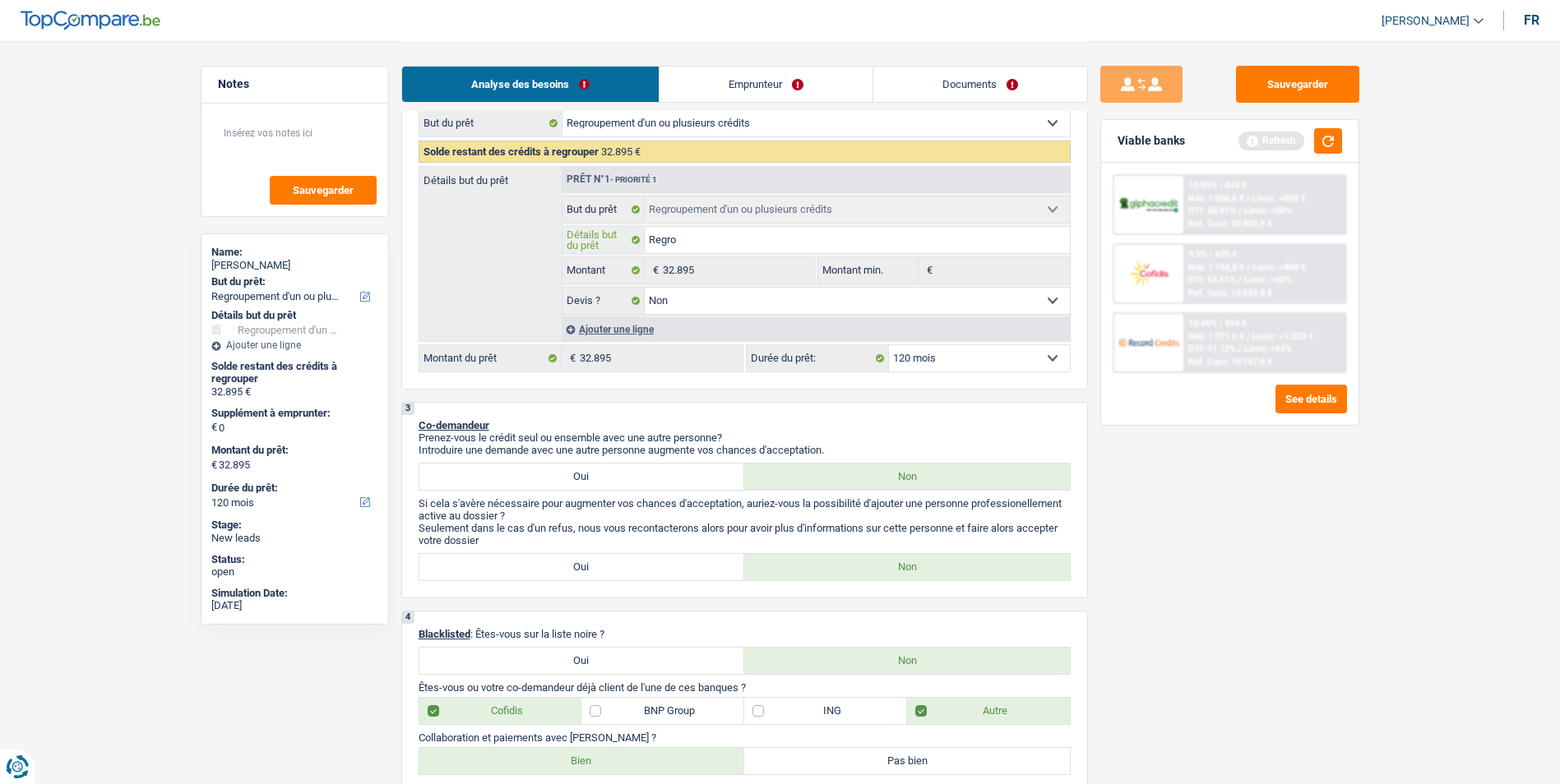
type input "Regrou"
type input "Regroup"
type input "Regroupe"
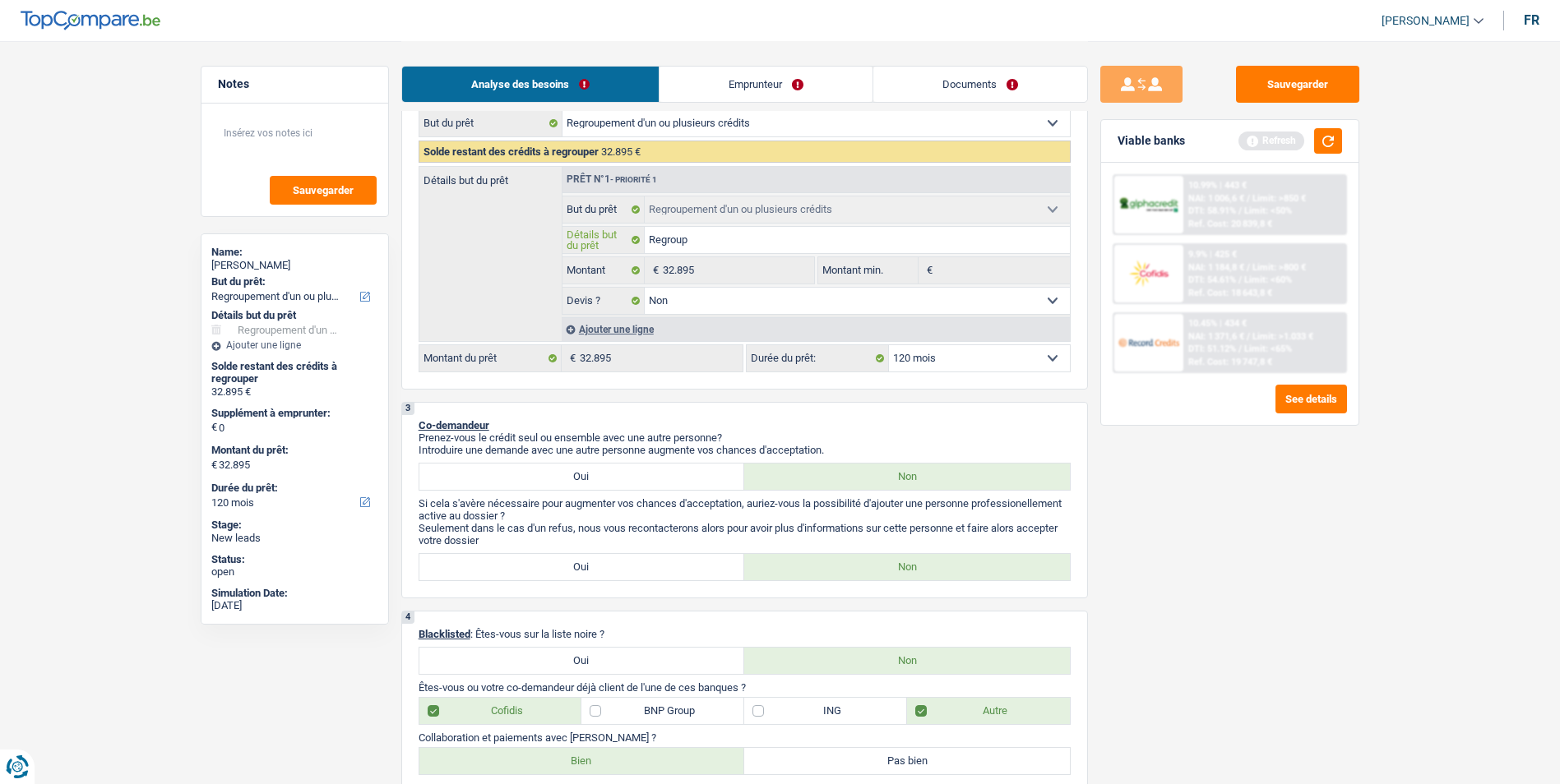
type input "Regroupe"
type input "Regrouper"
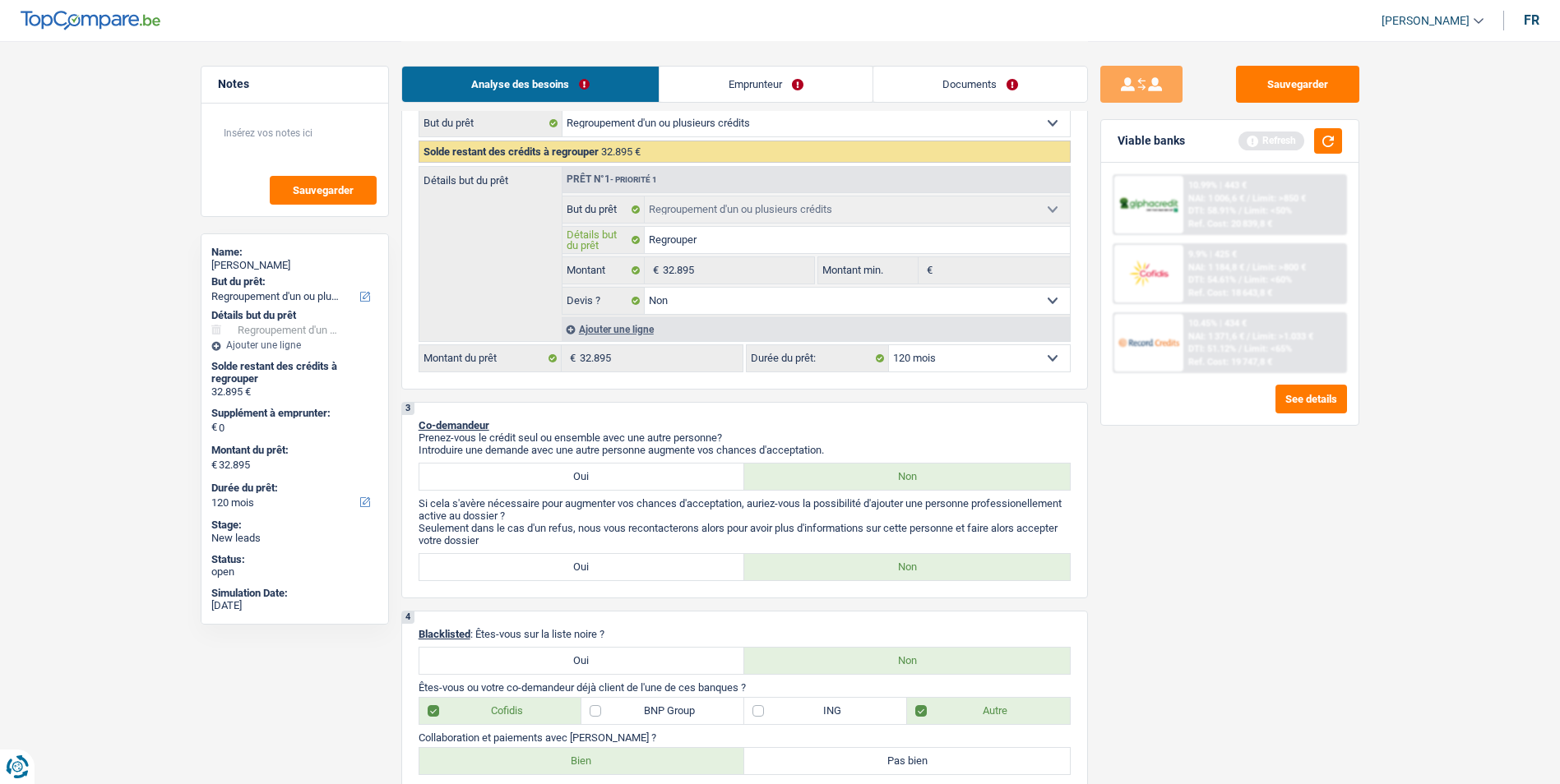
type input "Regrouper l"
type input "Regrouper le"
type input "Regrouper les"
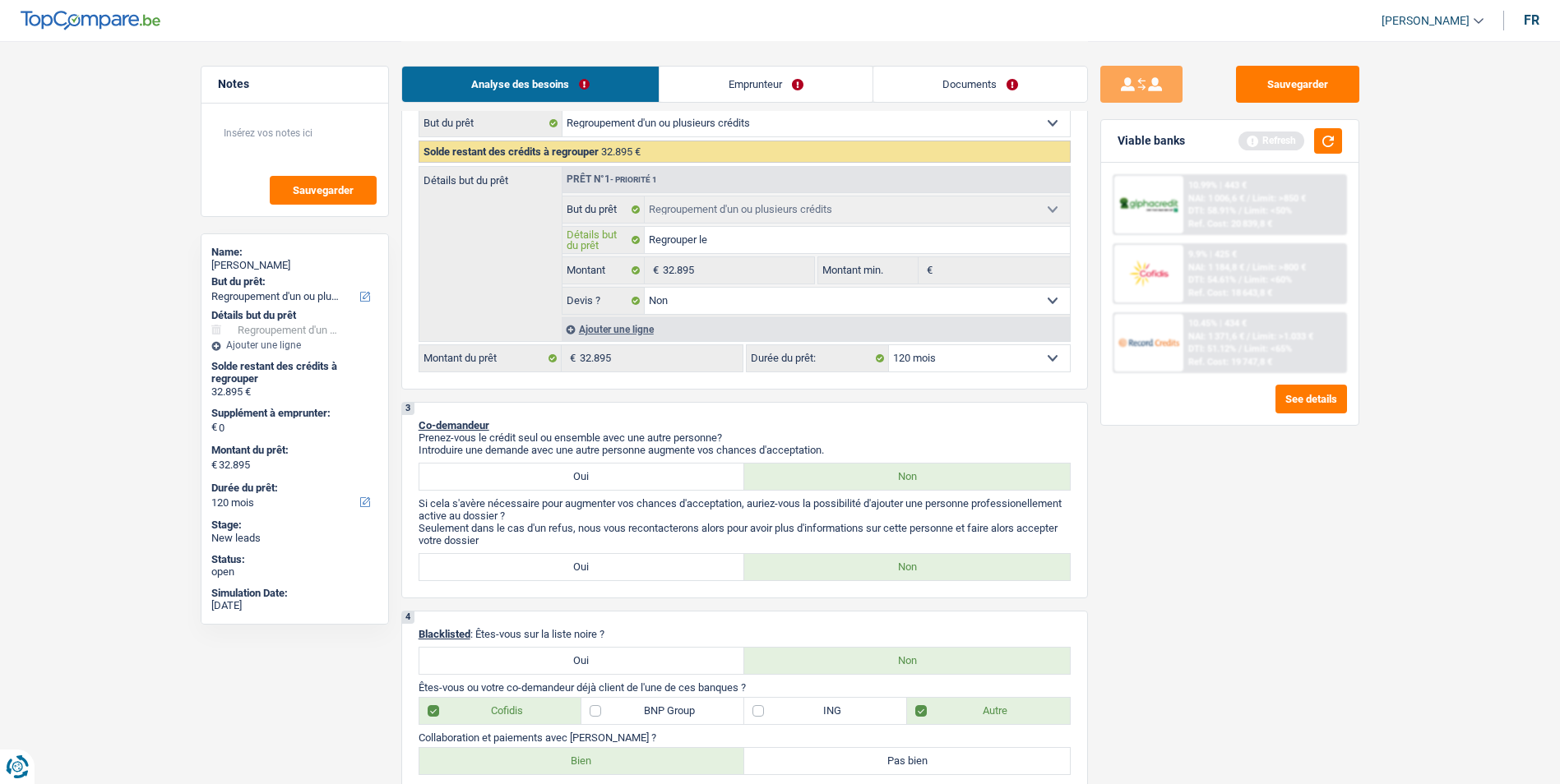
type input "Regrouper les"
type input "Regrouper les 2"
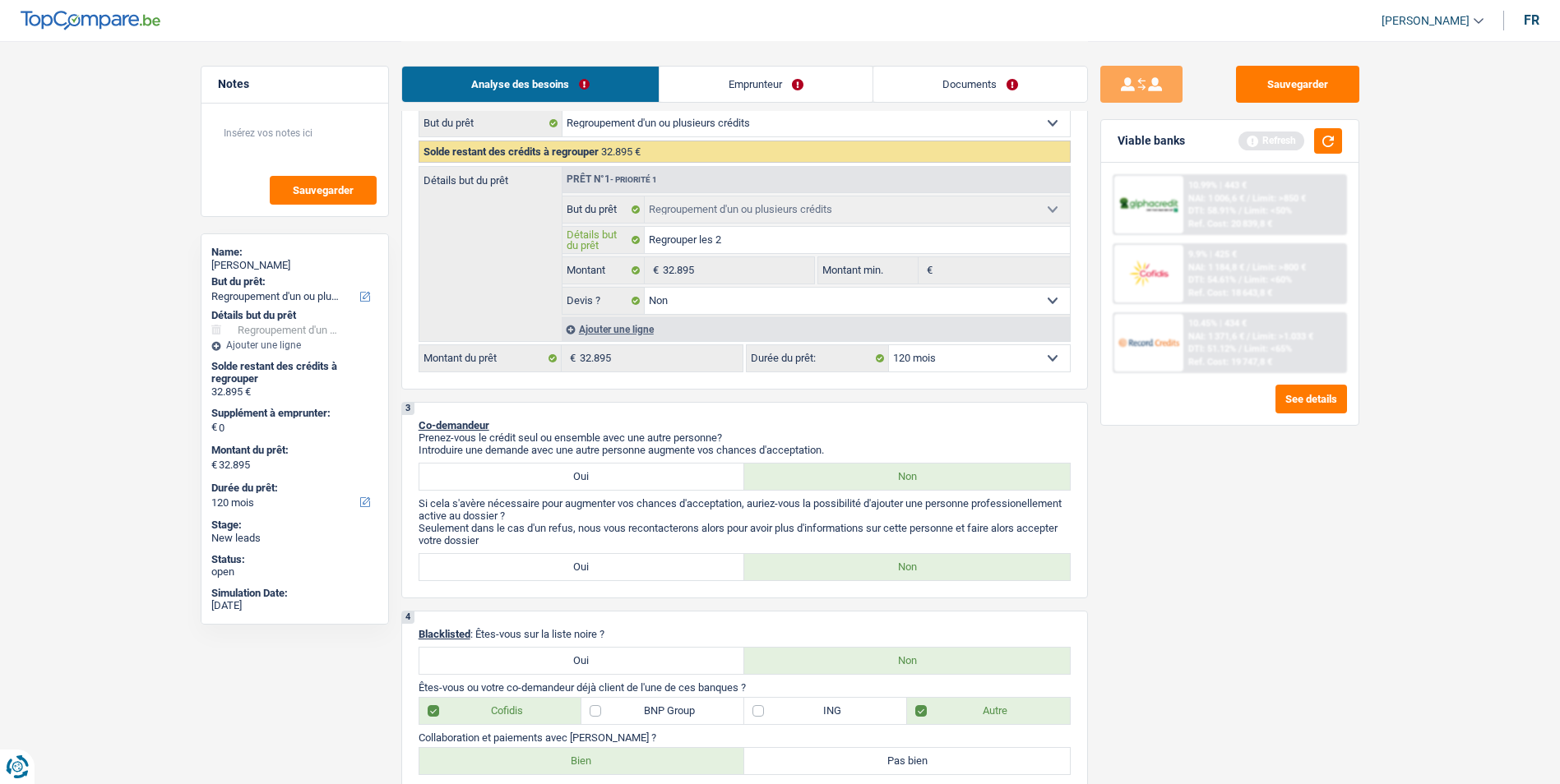
type input "Regrouper les 2"
type input "Regrouper les 2 p"
type input "Regrouper les 2 pa"
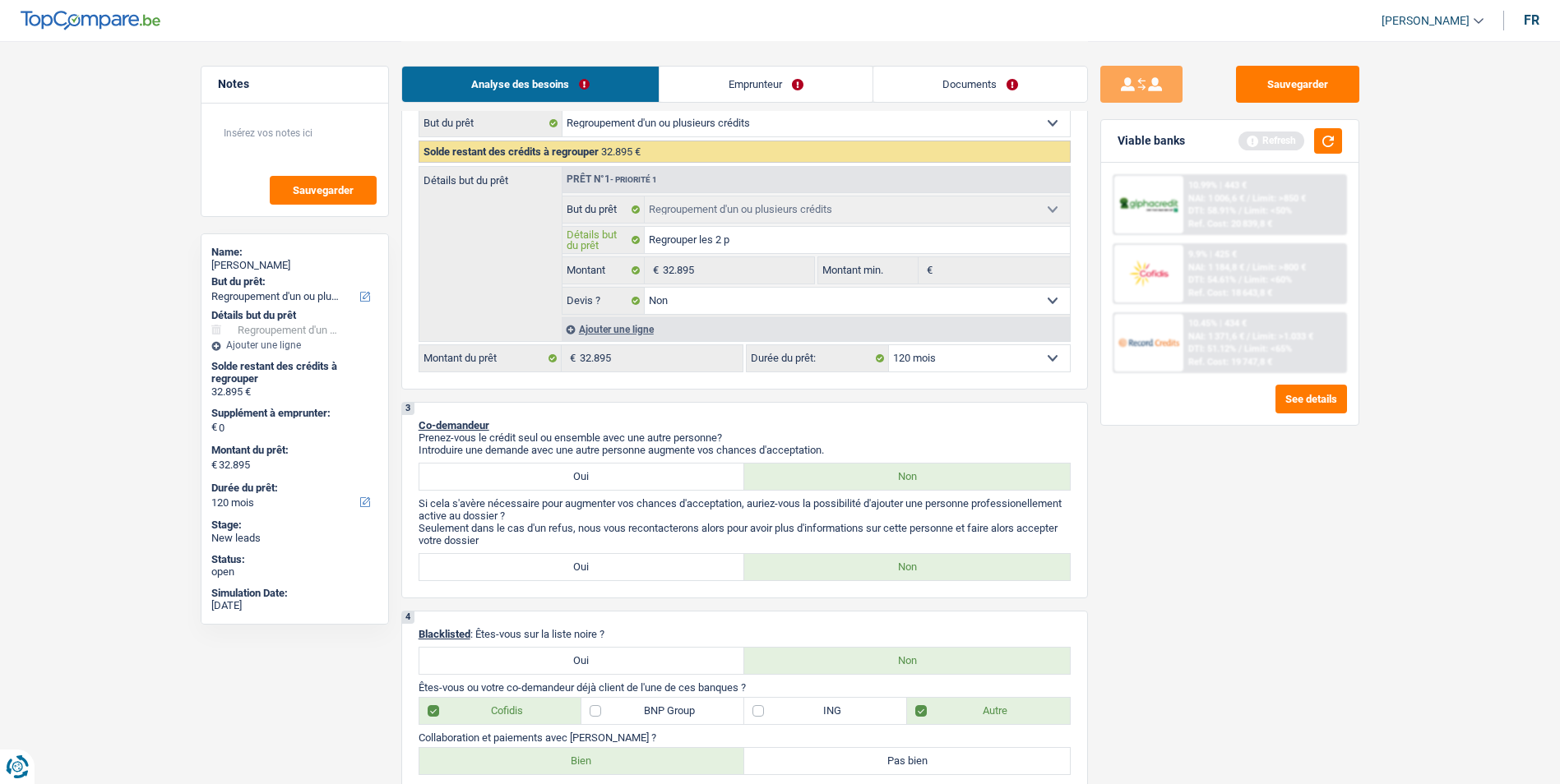
type input "Regrouper les 2 pa"
type input "Regrouper les 2 pat"
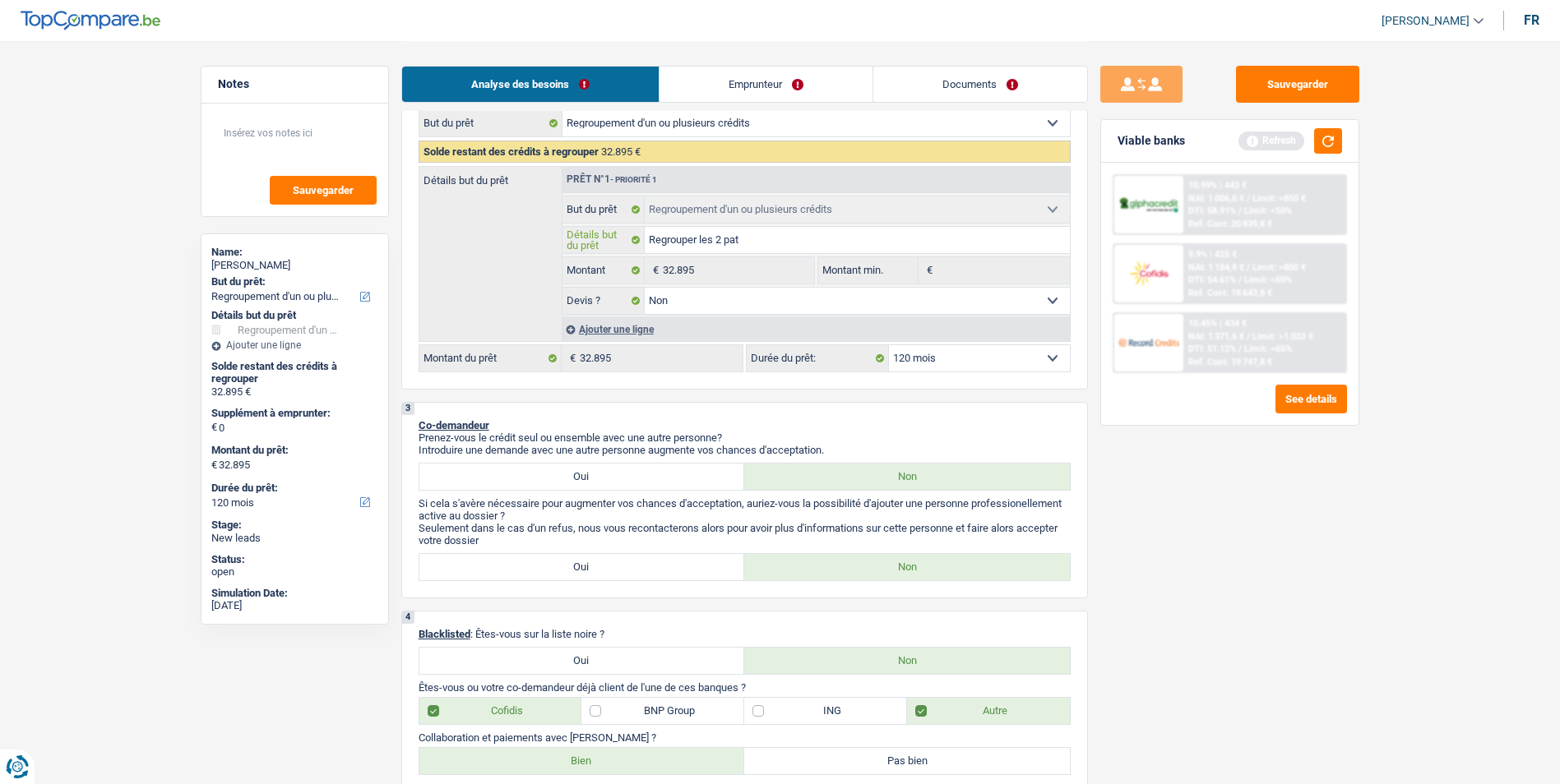
type input "Regrouper les 2 pat"
click at [966, 363] on select "12 mois 18 mois 24 mois 30 mois 36 mois 42 mois 48 mois 60 mois 72 mois 84 mois…" at bounding box center [979, 358] width 181 height 26
click at [889, 346] on select "12 mois 18 mois 24 mois 30 mois 36 mois 42 mois 48 mois 60 mois 72 mois 84 mois…" at bounding box center [979, 358] width 181 height 26
click at [1332, 134] on button "button" at bounding box center [1328, 141] width 28 height 25
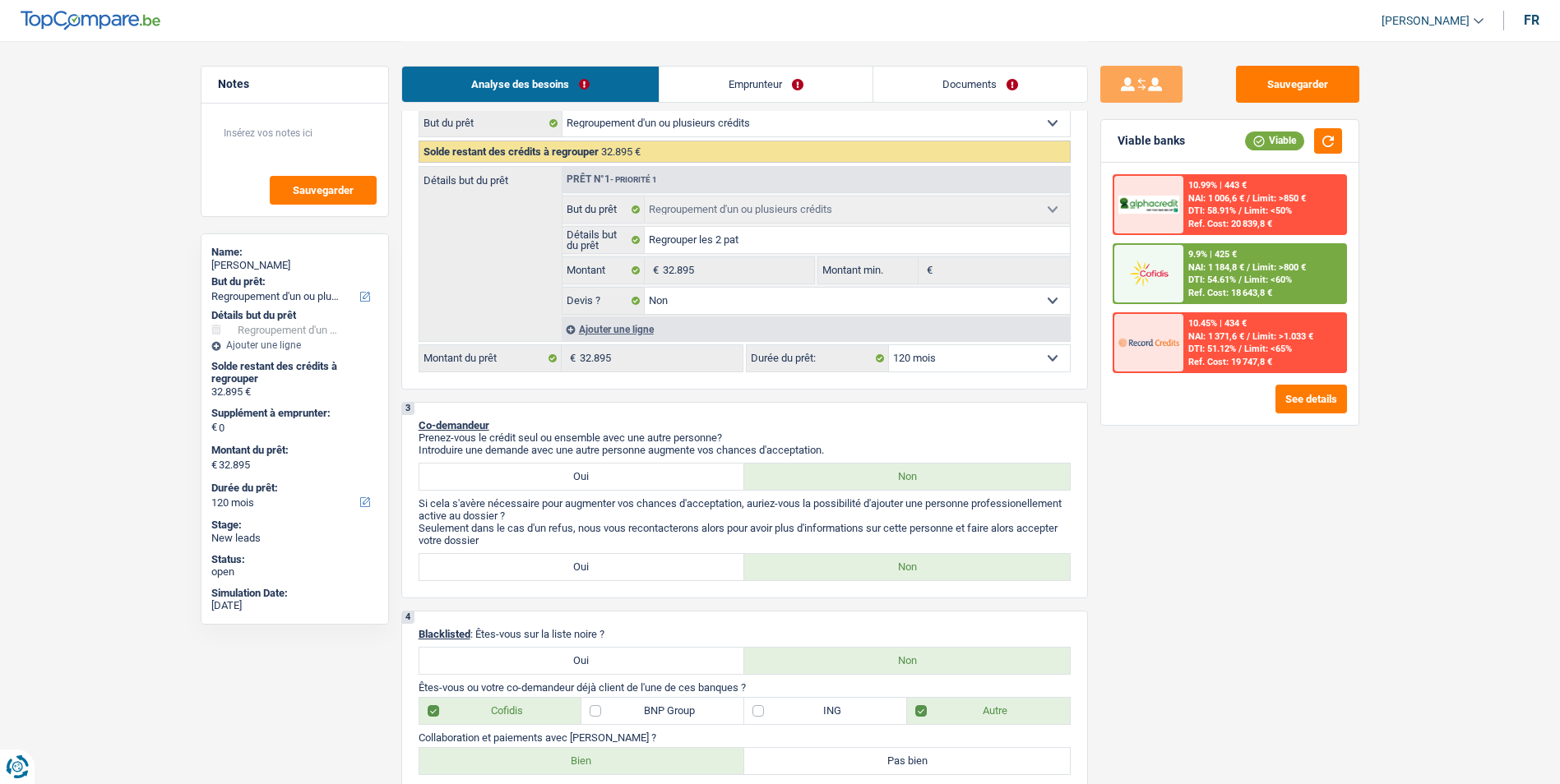
click at [969, 351] on select "12 mois 18 mois 24 mois 30 mois 36 mois 42 mois 48 mois 60 mois 72 mois 84 mois…" at bounding box center [979, 358] width 181 height 26
click at [808, 435] on p "Prenez-vous le crédit seul ou ensemble avec une autre personne?" at bounding box center [745, 437] width 653 height 13
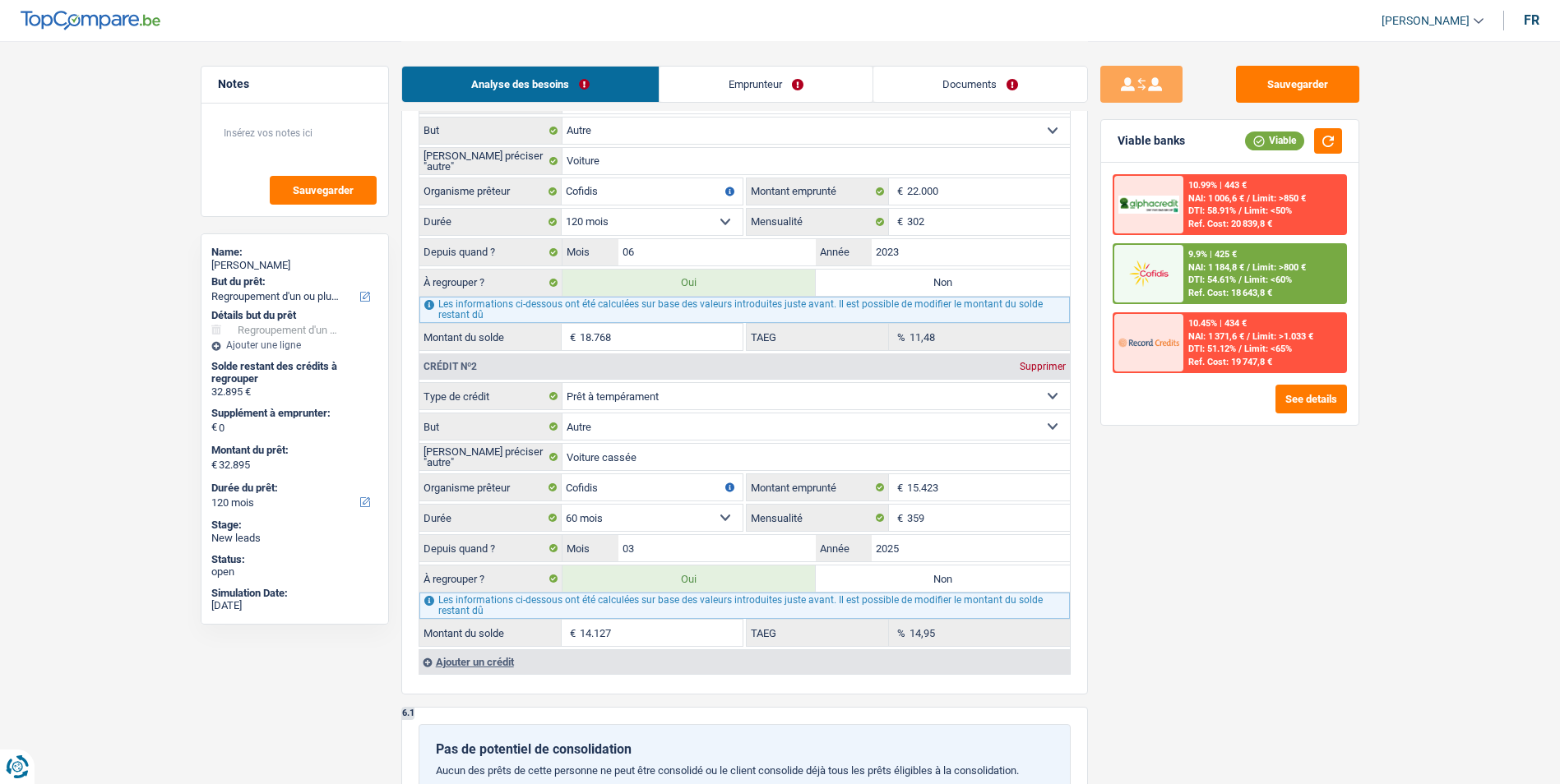
scroll to position [1562, 0]
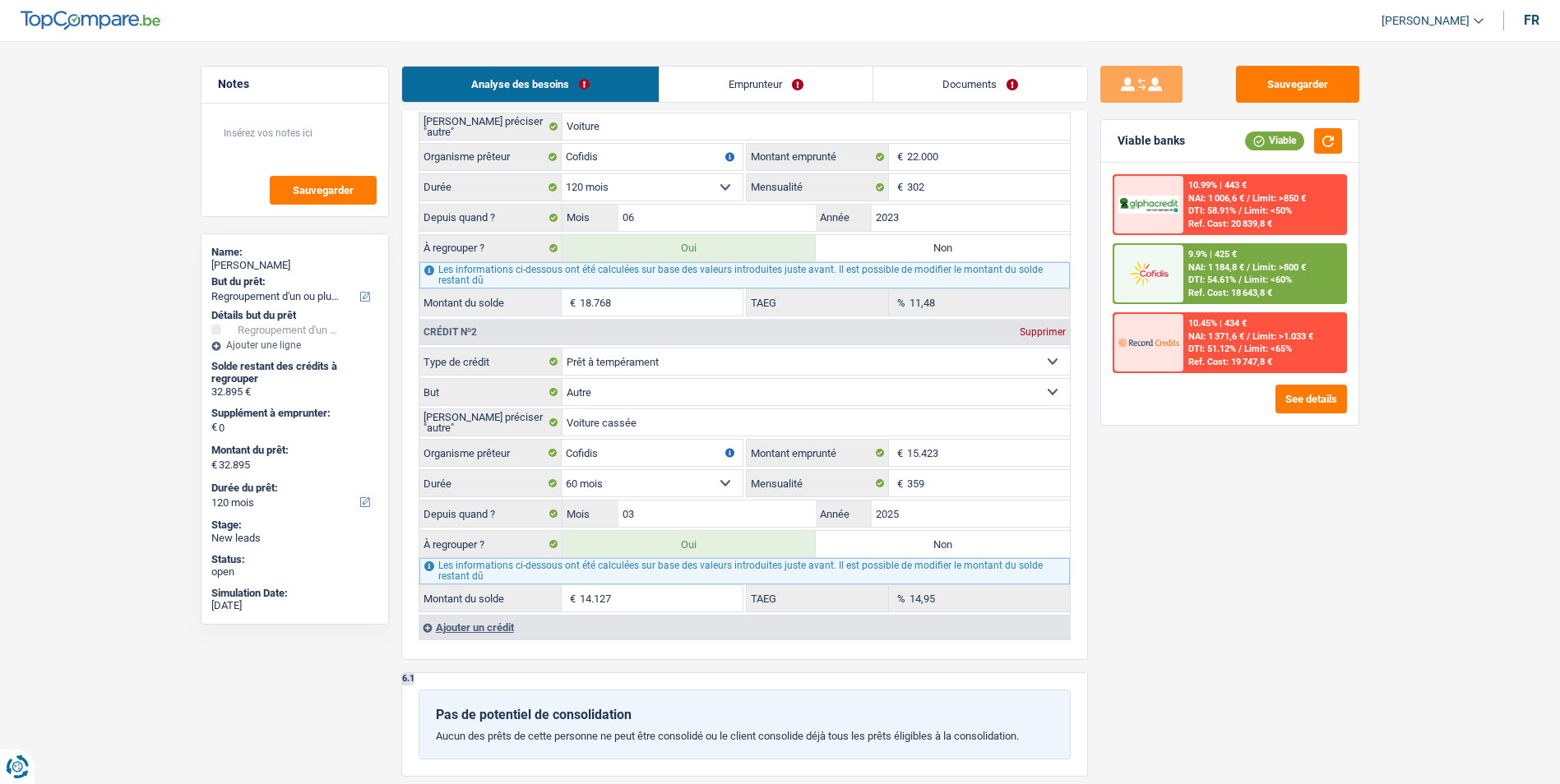
click at [1167, 267] on img at bounding box center [1149, 272] width 61 height 30
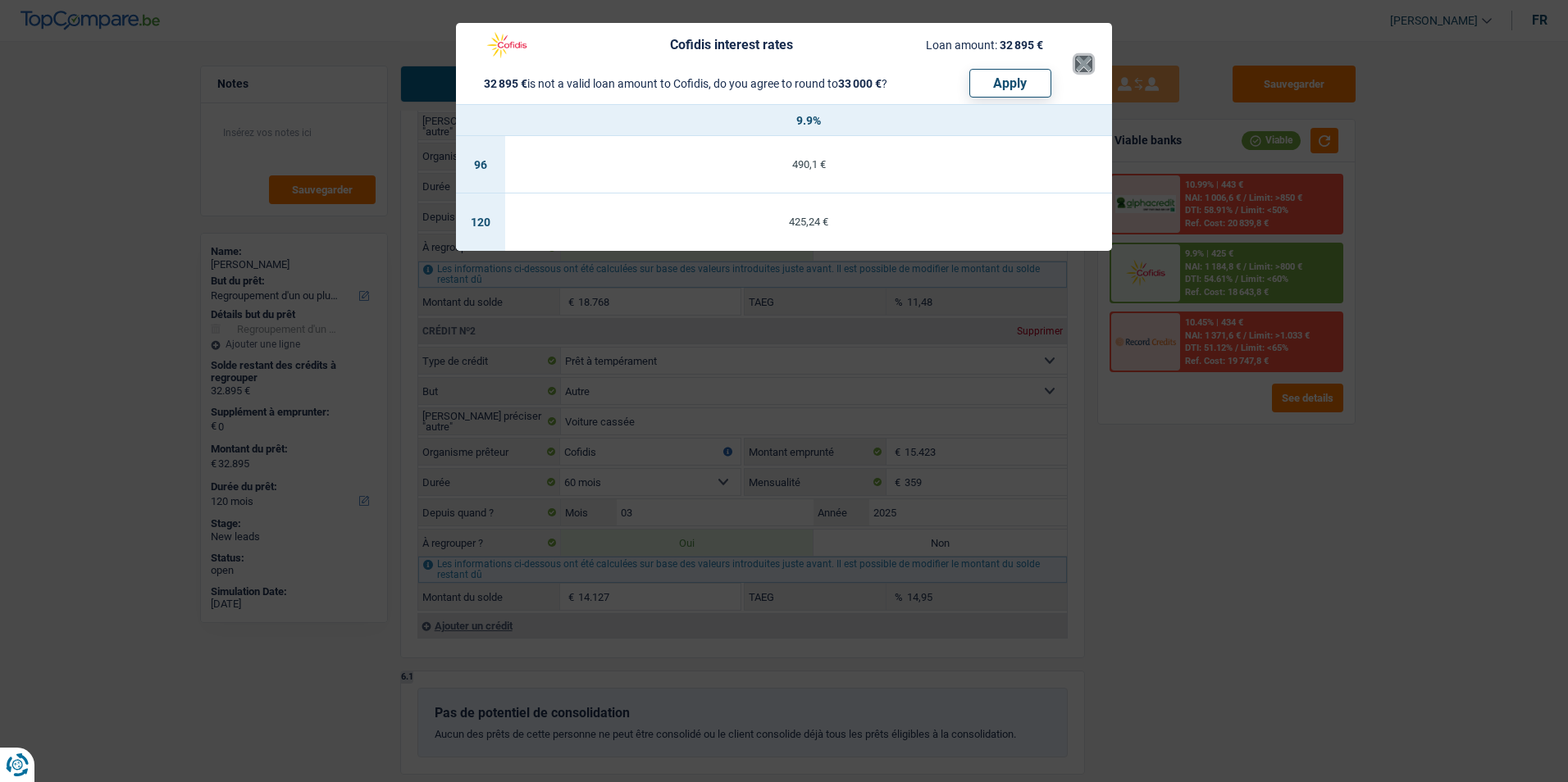
click at [1081, 69] on button "×" at bounding box center [1084, 63] width 18 height 17
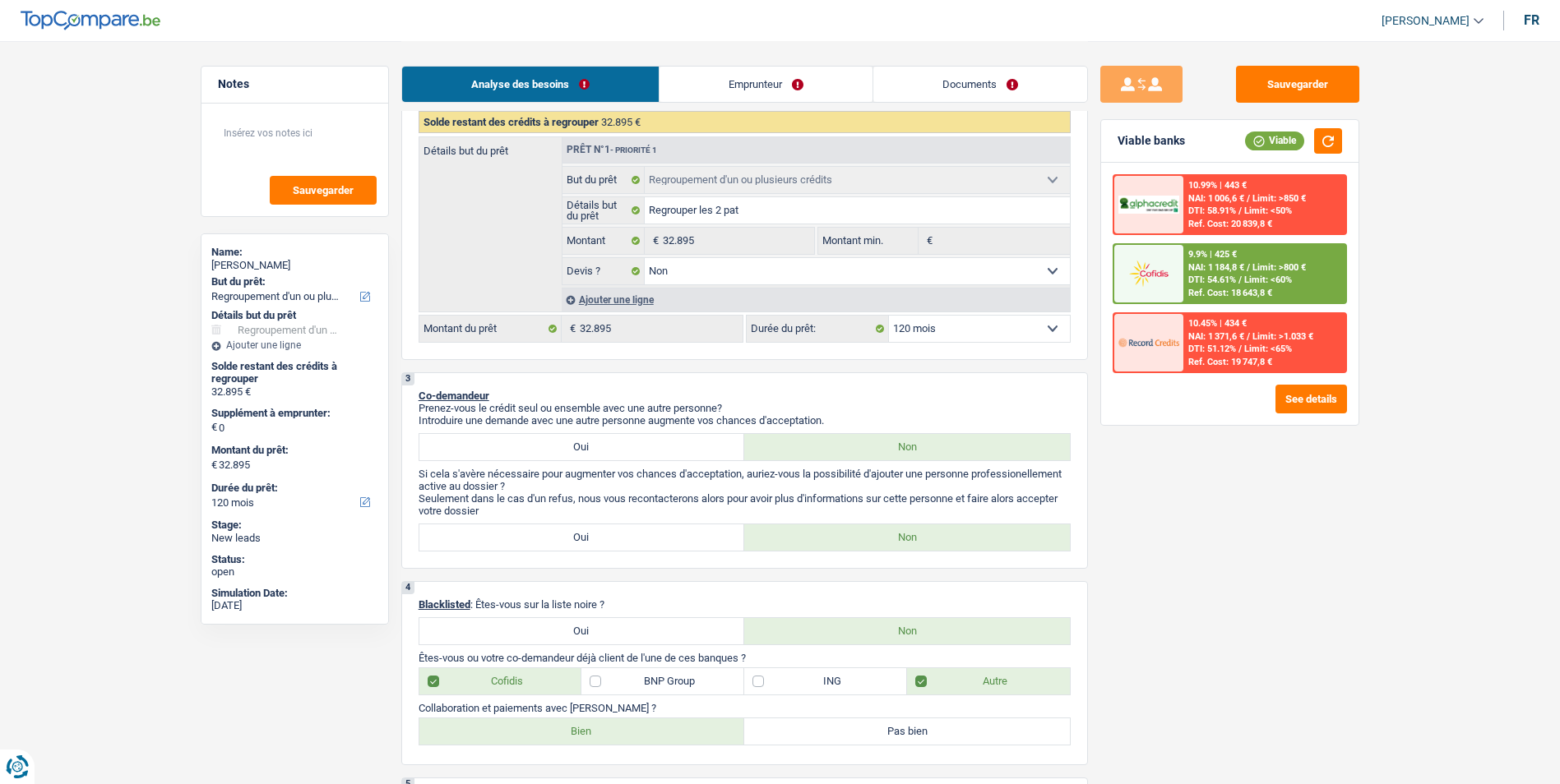
scroll to position [247, 0]
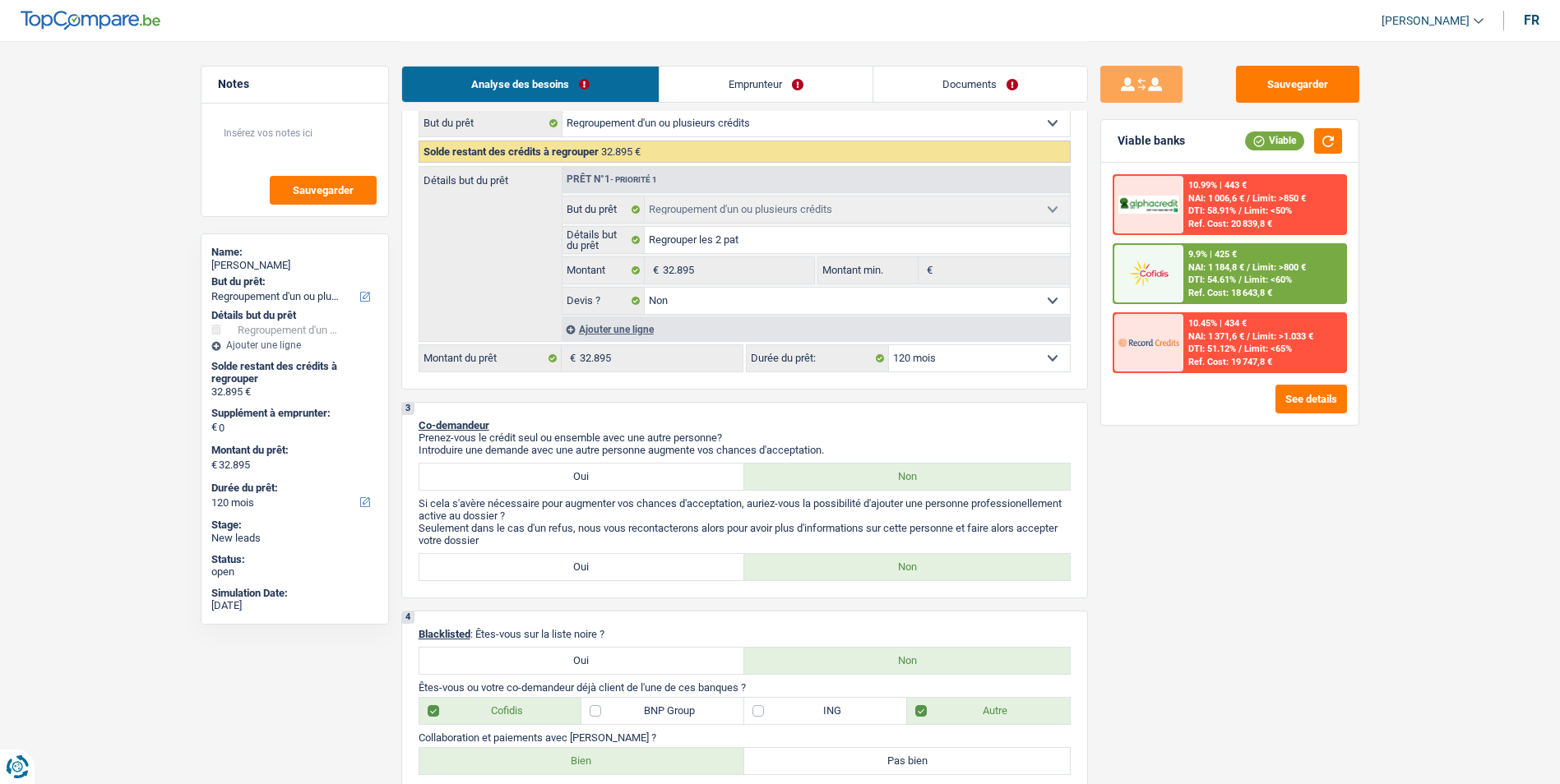
click at [1213, 272] on span "NAI: 1 184,8 €" at bounding box center [1216, 268] width 56 height 11
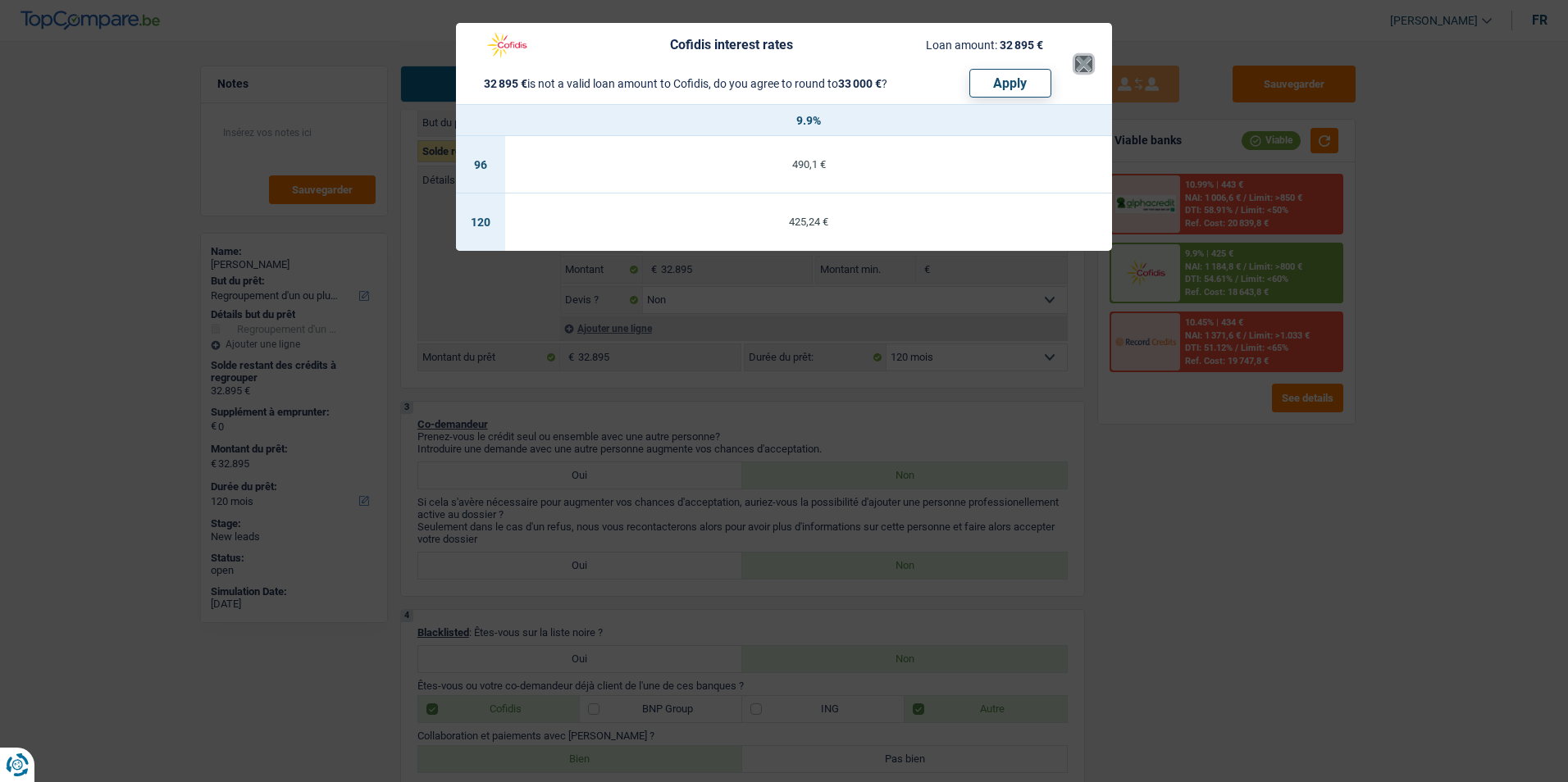
click at [1088, 64] on button "×" at bounding box center [1084, 63] width 18 height 17
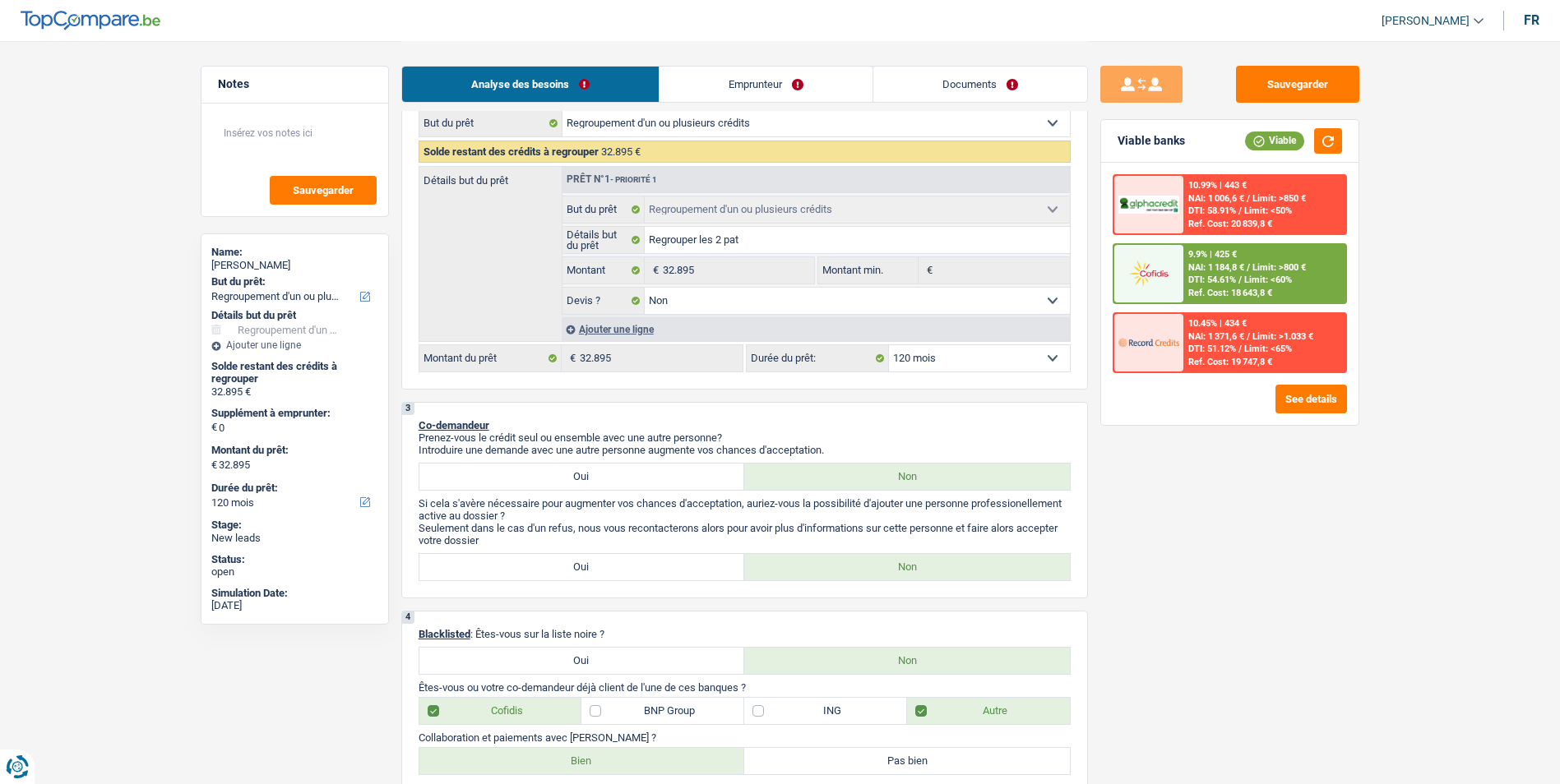
click at [1237, 259] on div "9.9% | 425 €" at bounding box center [1213, 254] width 49 height 11
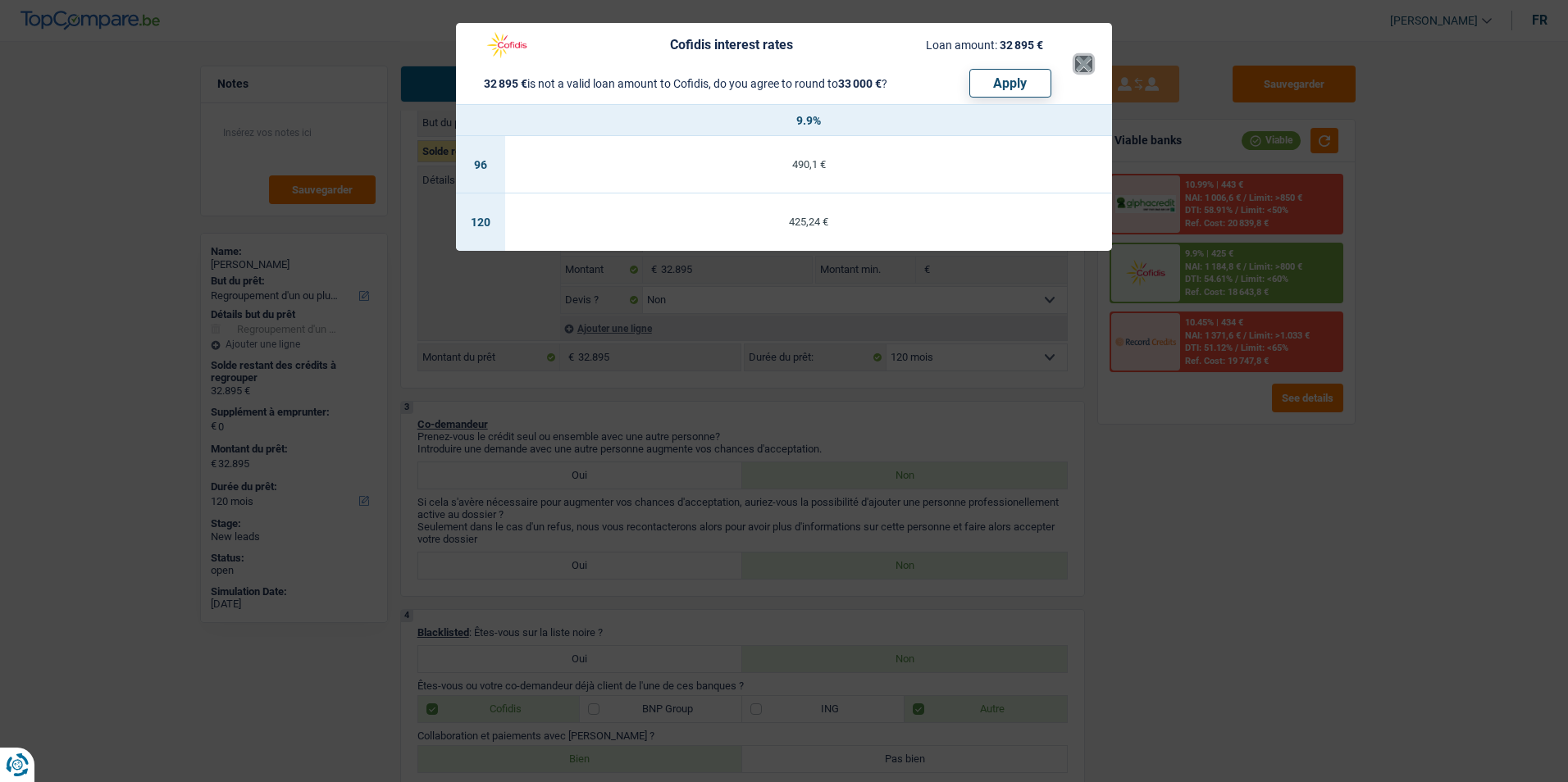
click at [1090, 57] on button "×" at bounding box center [1084, 63] width 18 height 17
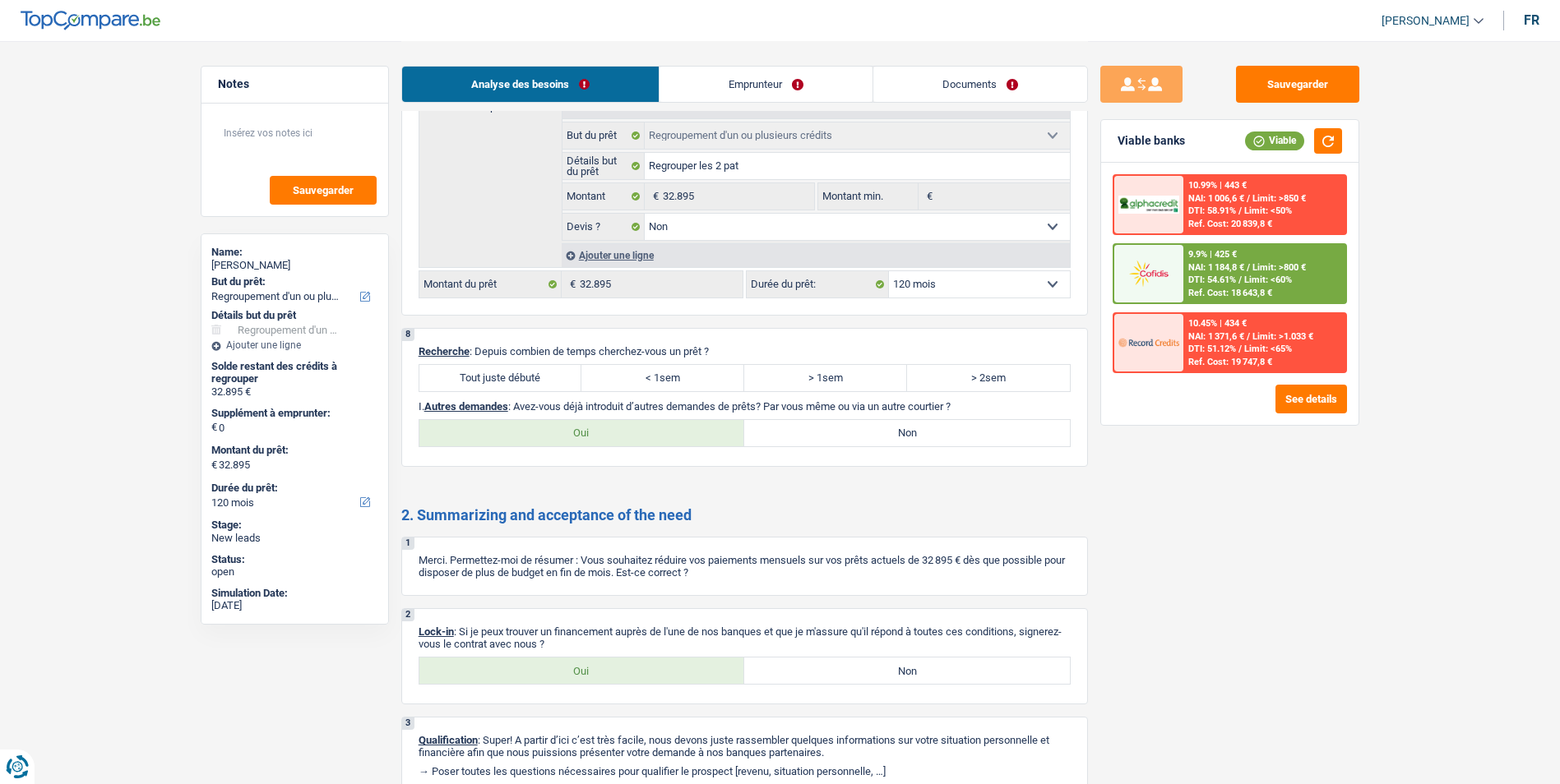
scroll to position [2384, 0]
click at [486, 368] on label "Tout juste débuté" at bounding box center [500, 377] width 163 height 26
click at [486, 368] on input "Tout juste débuté" at bounding box center [500, 377] width 163 height 26
radio input "true"
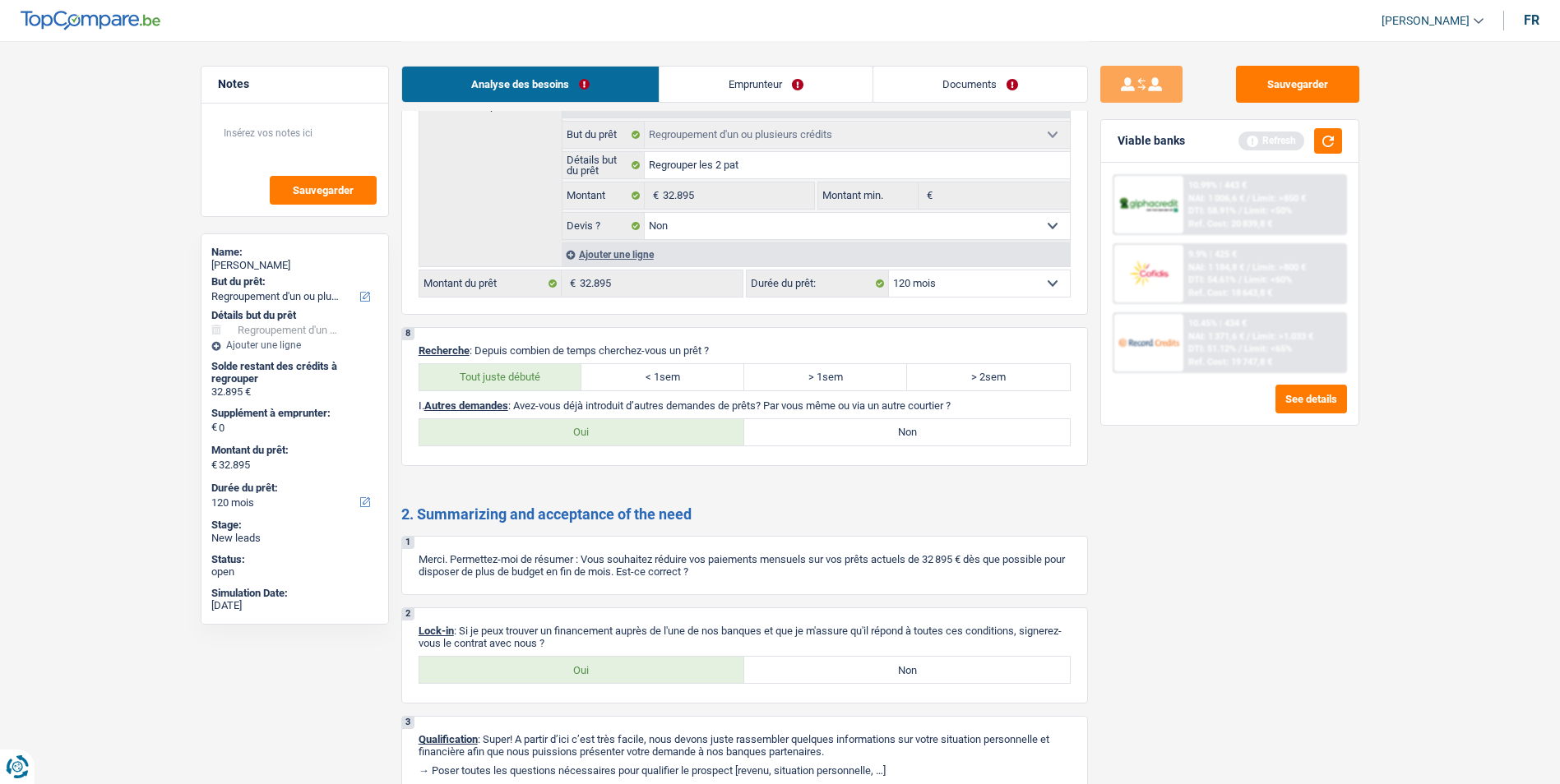
click at [920, 433] on label "Non" at bounding box center [906, 432] width 325 height 26
click at [920, 433] on input "Non" at bounding box center [906, 432] width 325 height 26
radio input "true"
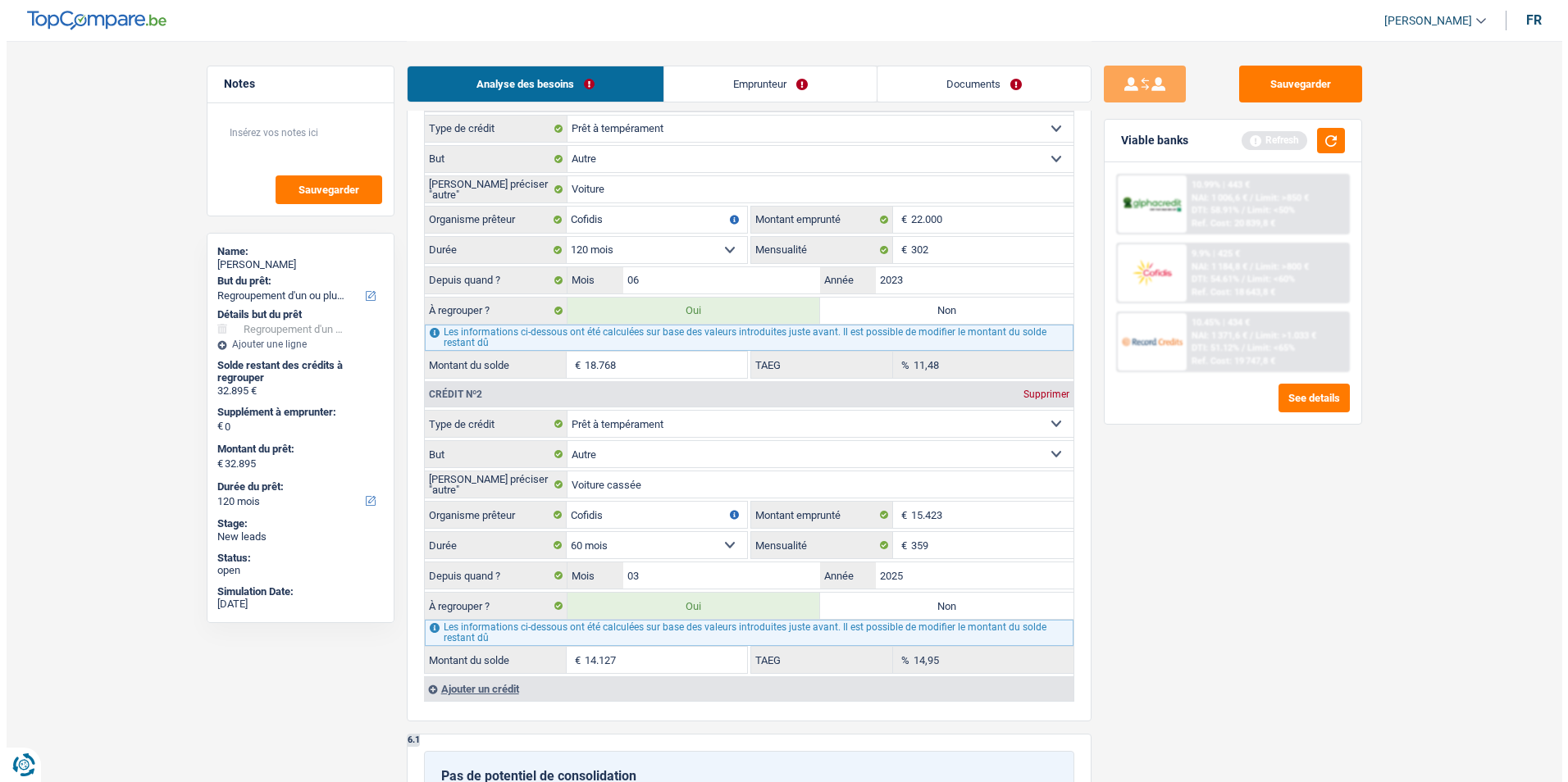
scroll to position [1558, 0]
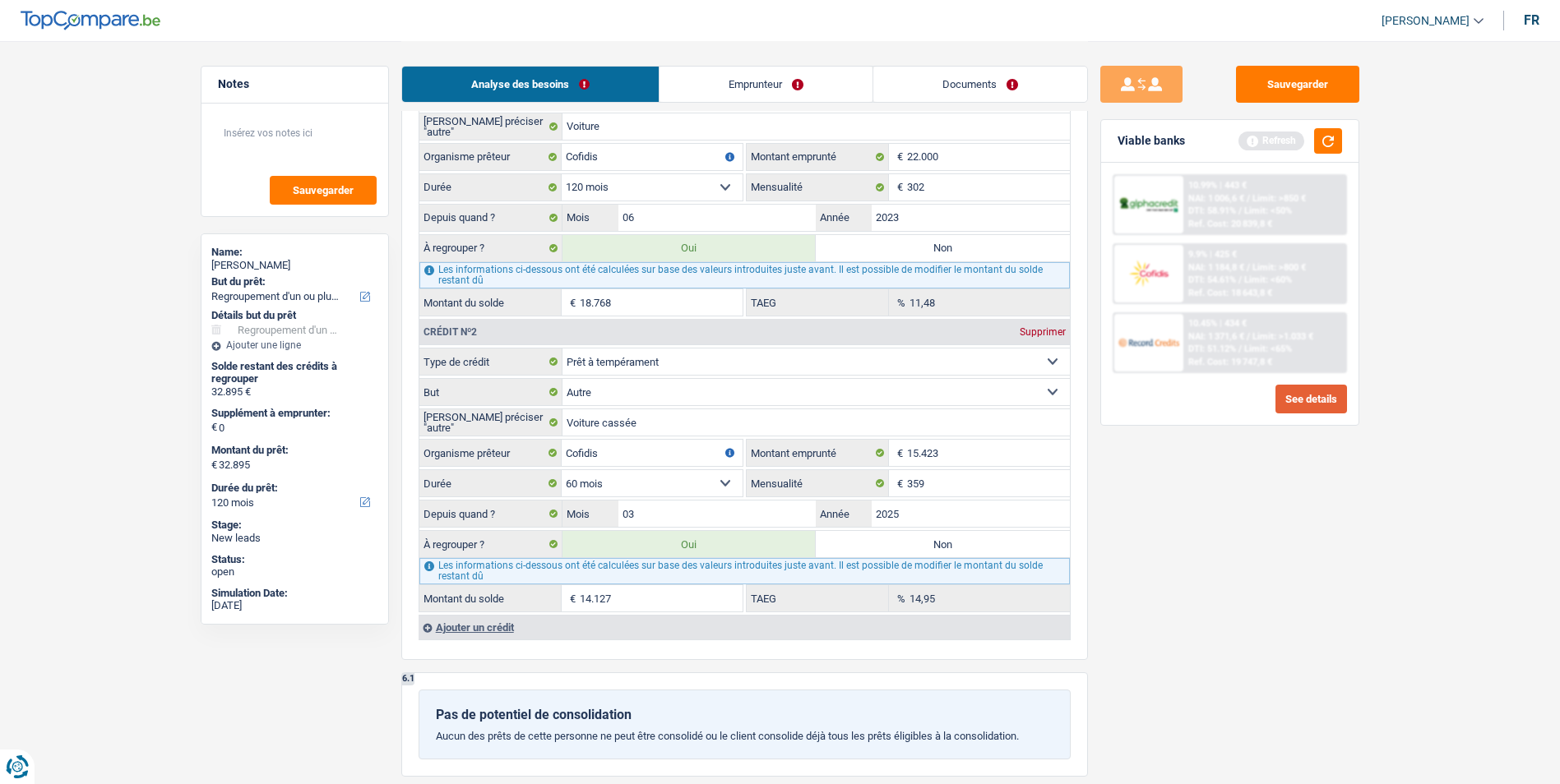
click at [1298, 413] on div "10.99% | 443 € NAI: 1 006,6 € / Limit: >850 € DTI: 58.91% / Limit: <50% Ref. Co…" at bounding box center [1230, 294] width 258 height 263
click at [1298, 399] on button "See details" at bounding box center [1311, 398] width 71 height 28
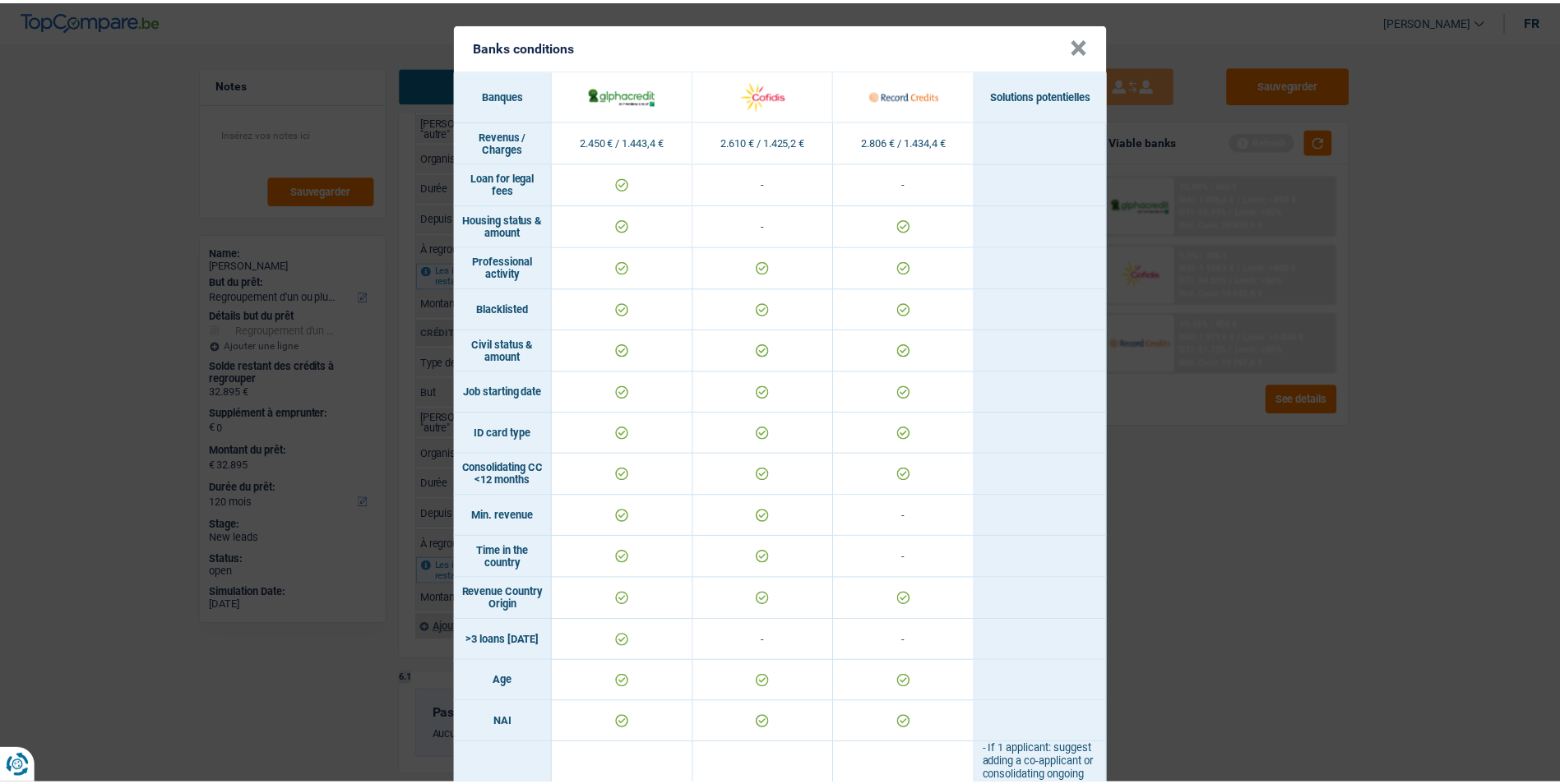
scroll to position [0, 0]
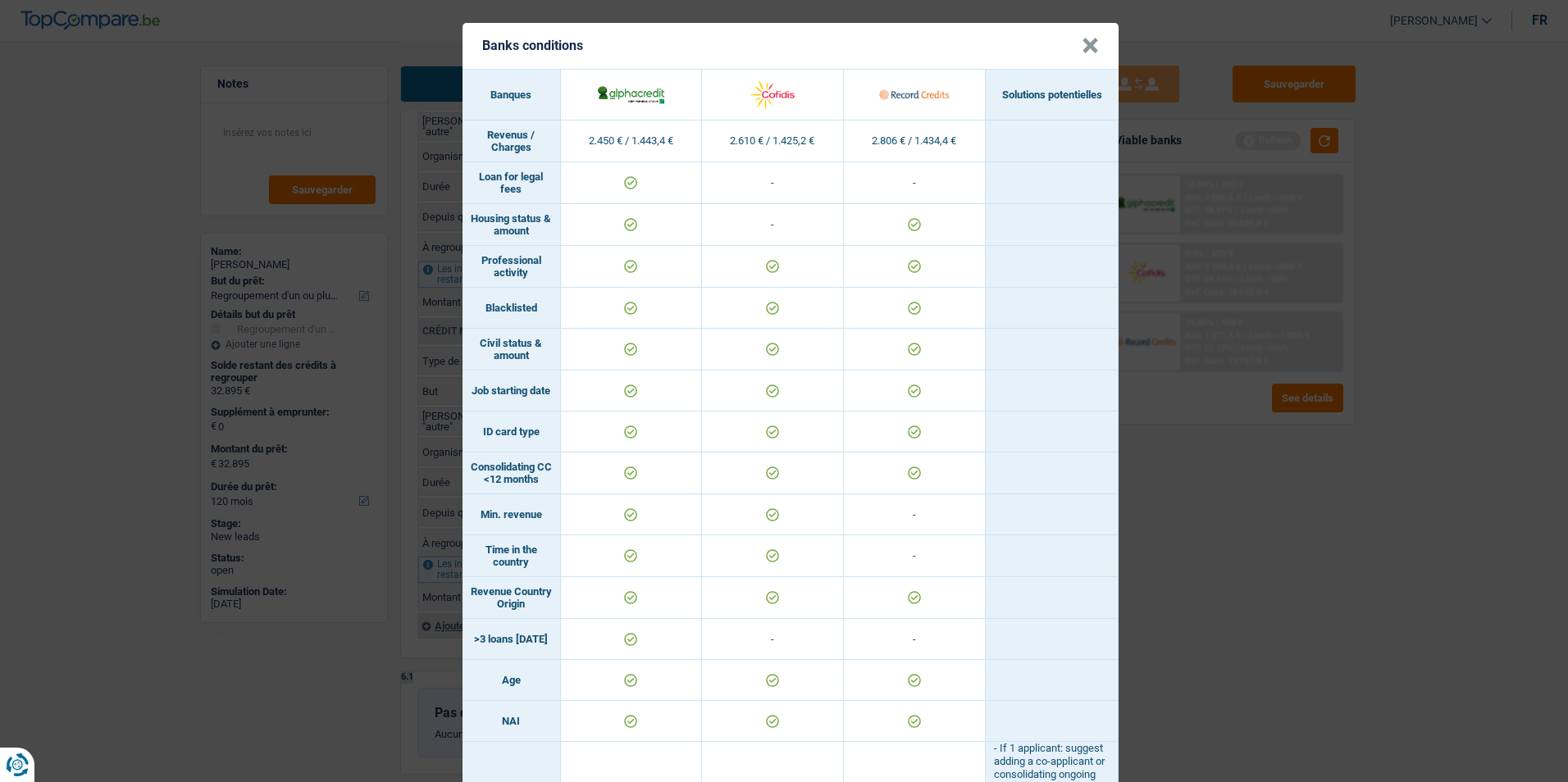
click at [1082, 50] on button "×" at bounding box center [1091, 46] width 18 height 17
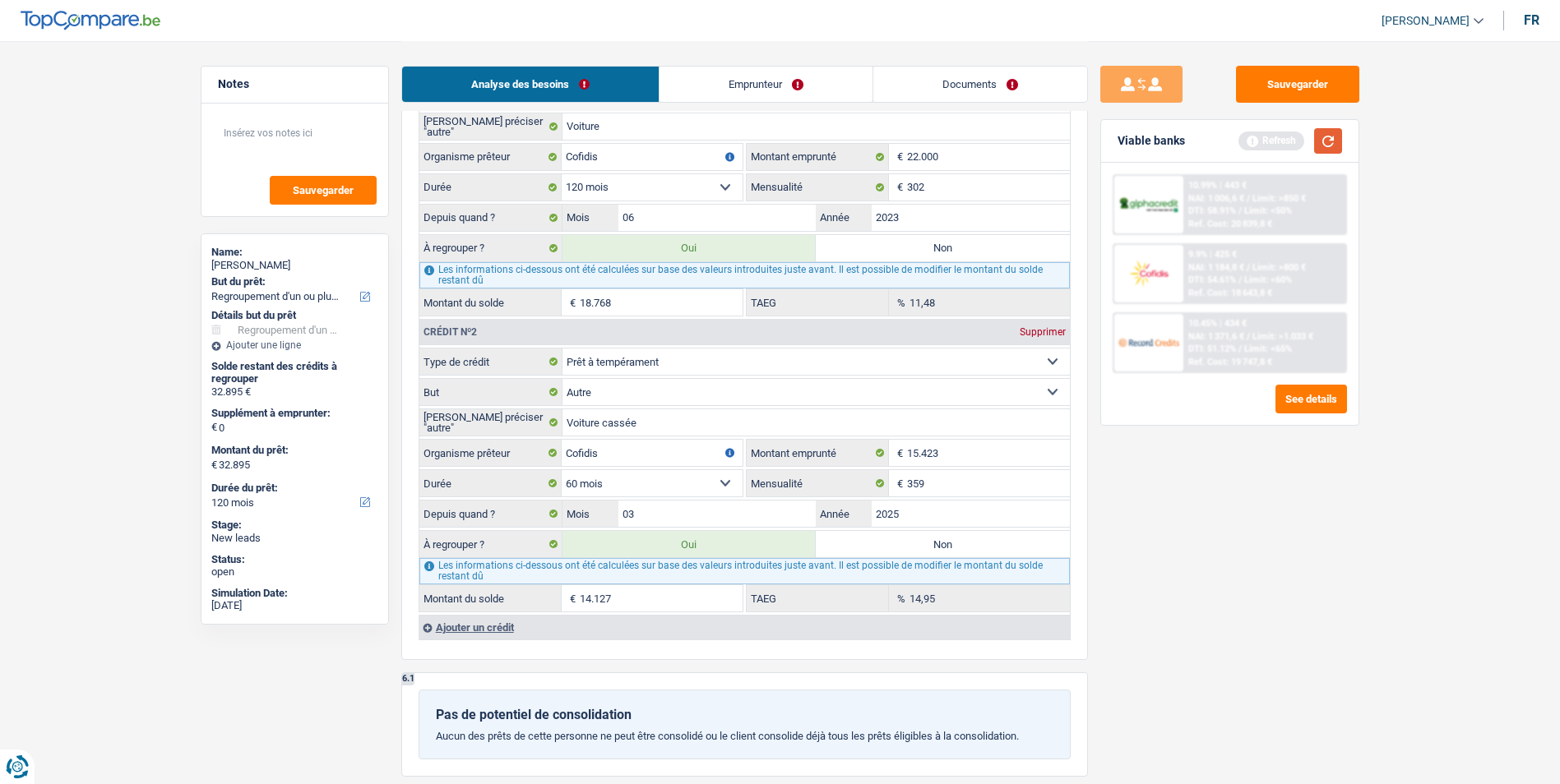
click at [1329, 140] on button "button" at bounding box center [1328, 141] width 28 height 25
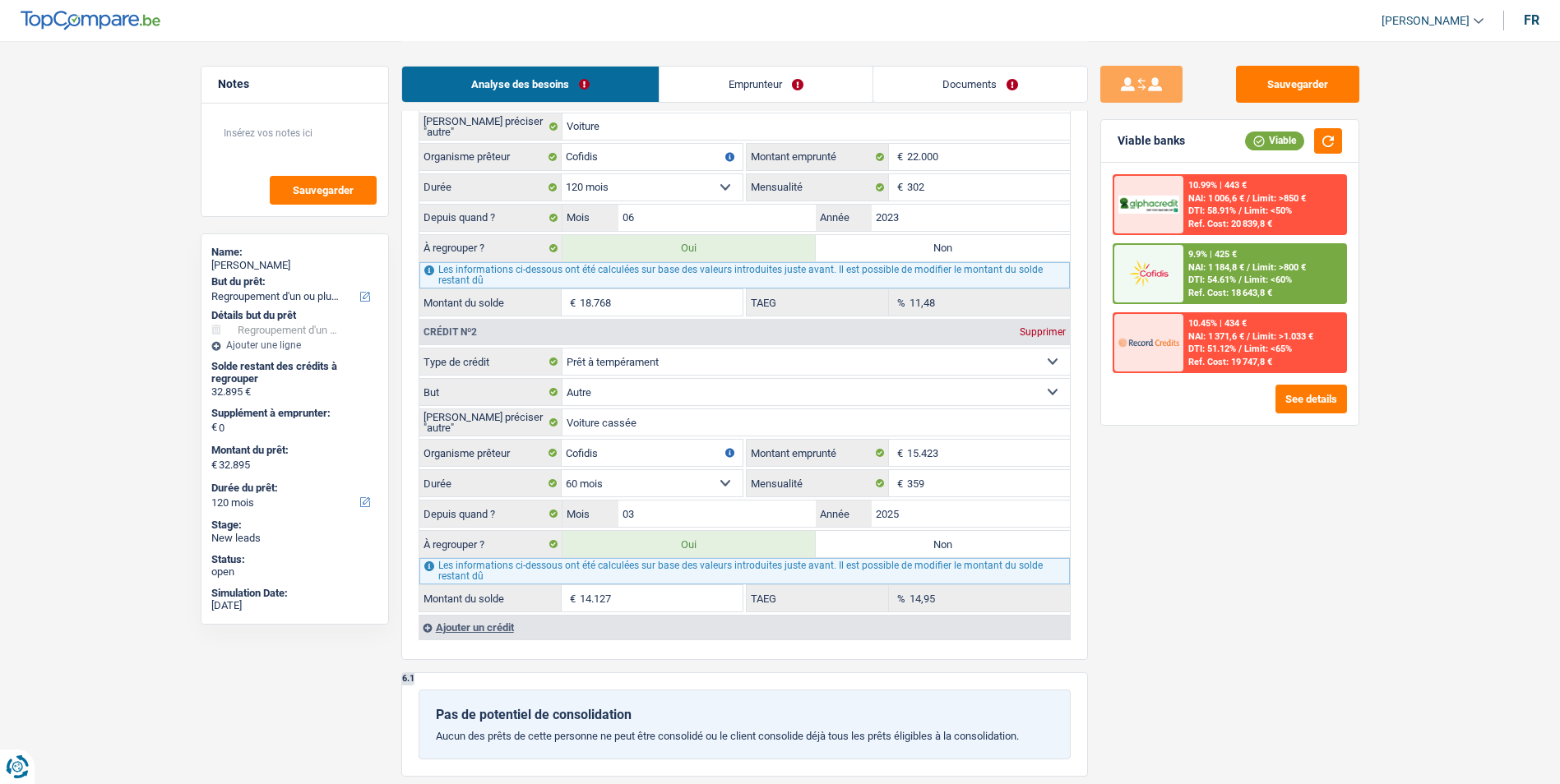
click at [1236, 207] on span "DTI: 58.91%" at bounding box center [1212, 210] width 48 height 11
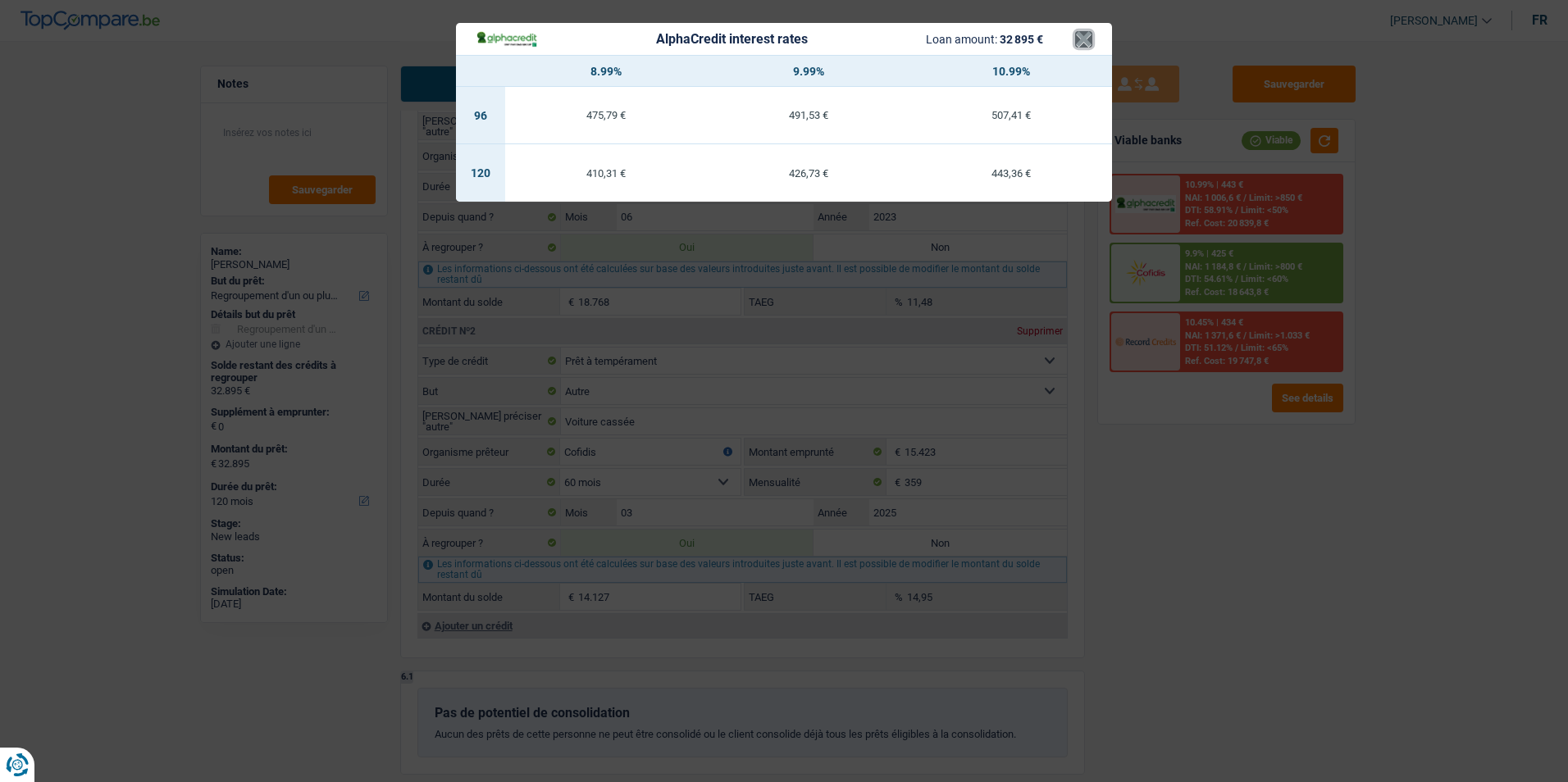
click at [1076, 43] on button "×" at bounding box center [1084, 39] width 18 height 17
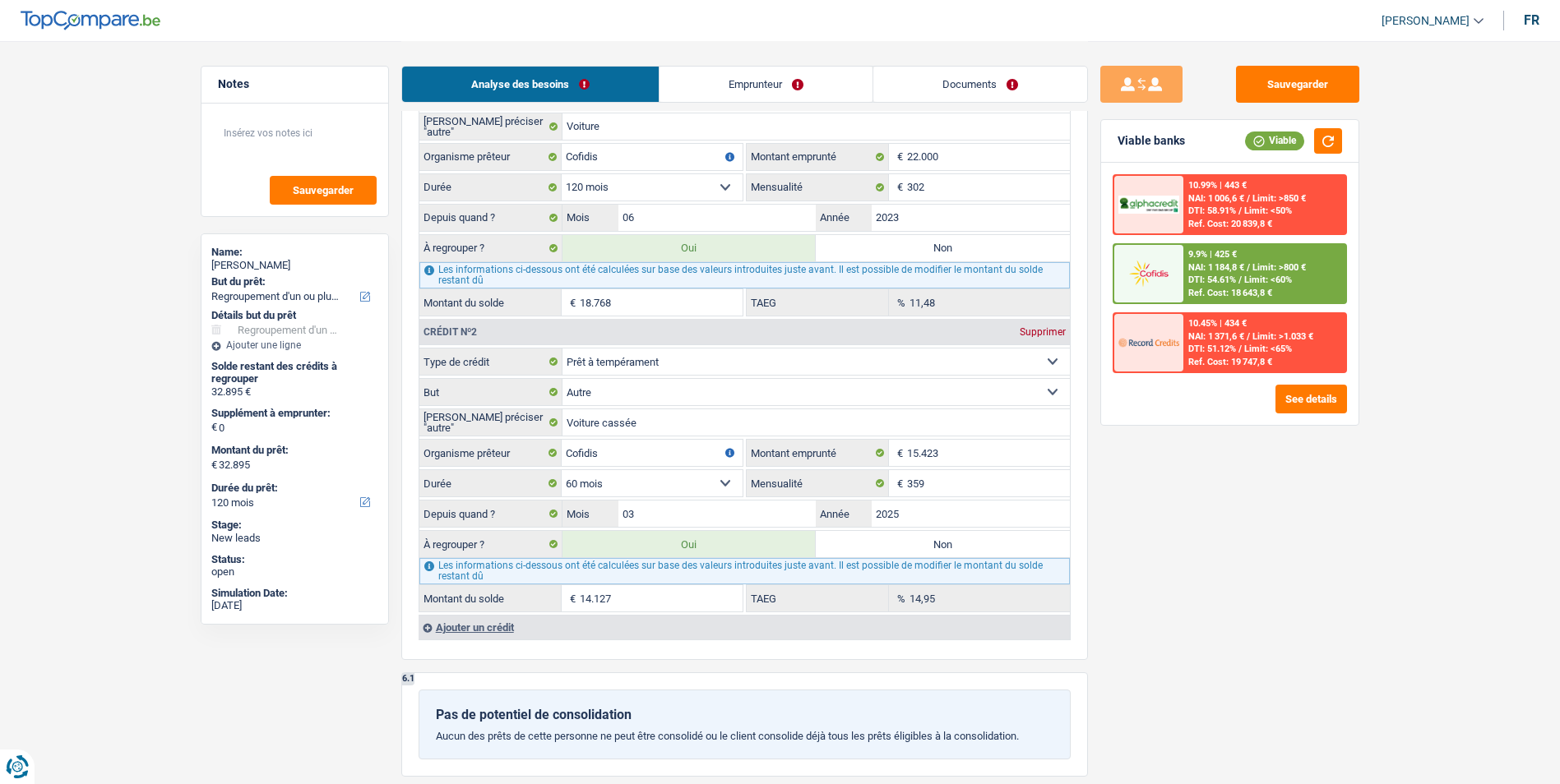
click at [1183, 353] on div at bounding box center [1149, 343] width 69 height 58
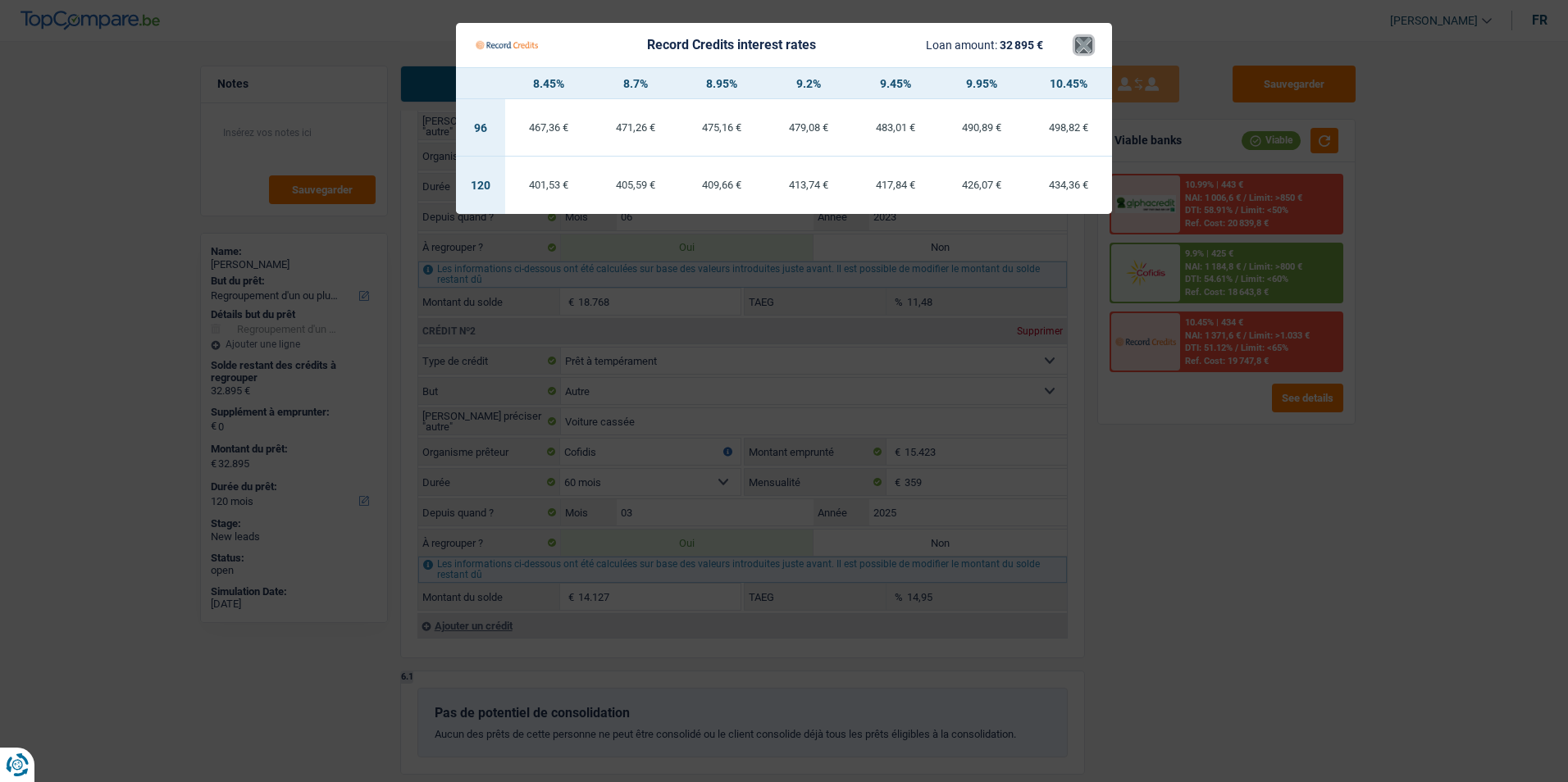
click at [1080, 54] on button "×" at bounding box center [1084, 45] width 18 height 17
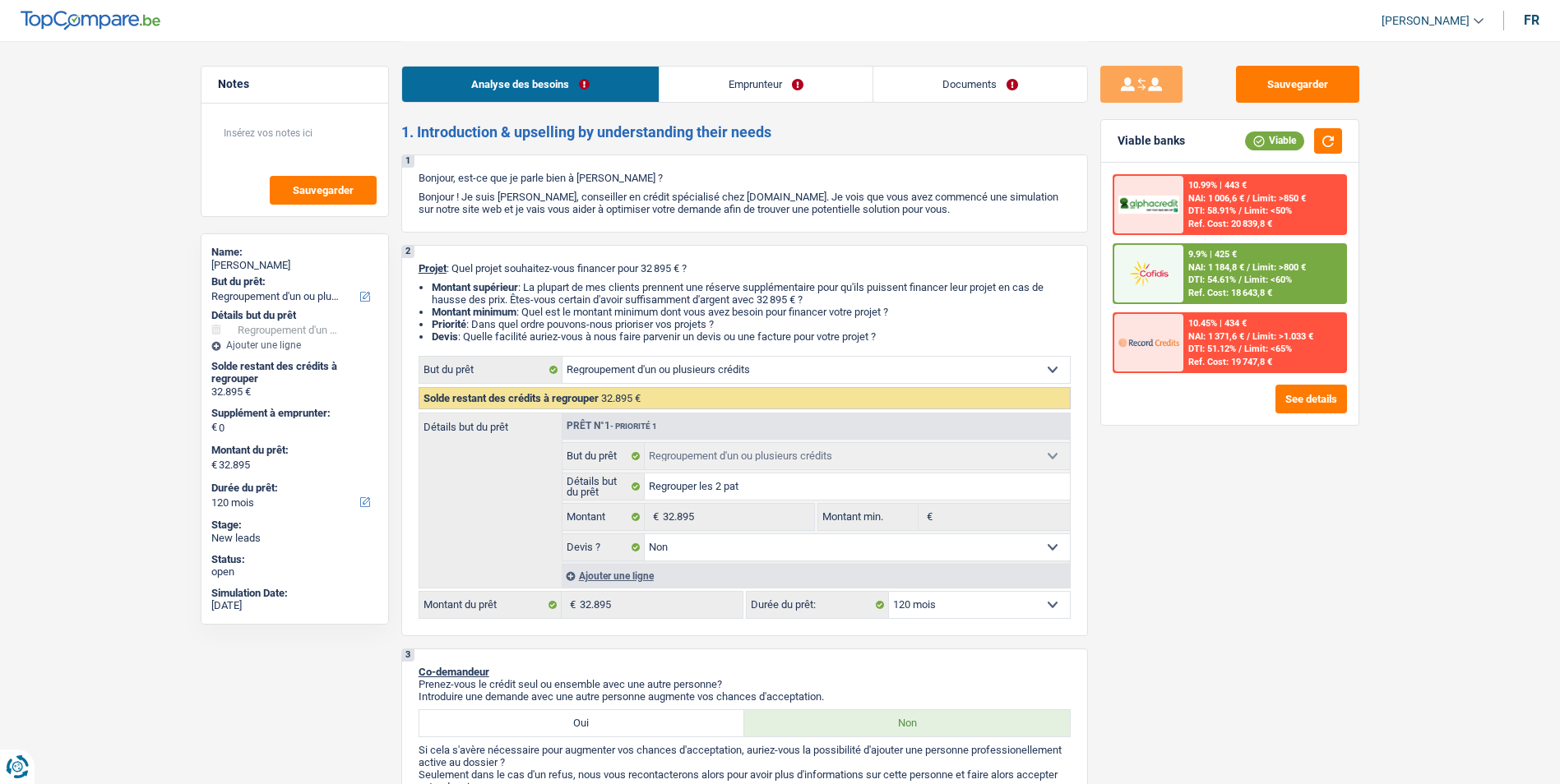
click at [1205, 258] on div "9.9% | 425 €" at bounding box center [1213, 254] width 49 height 11
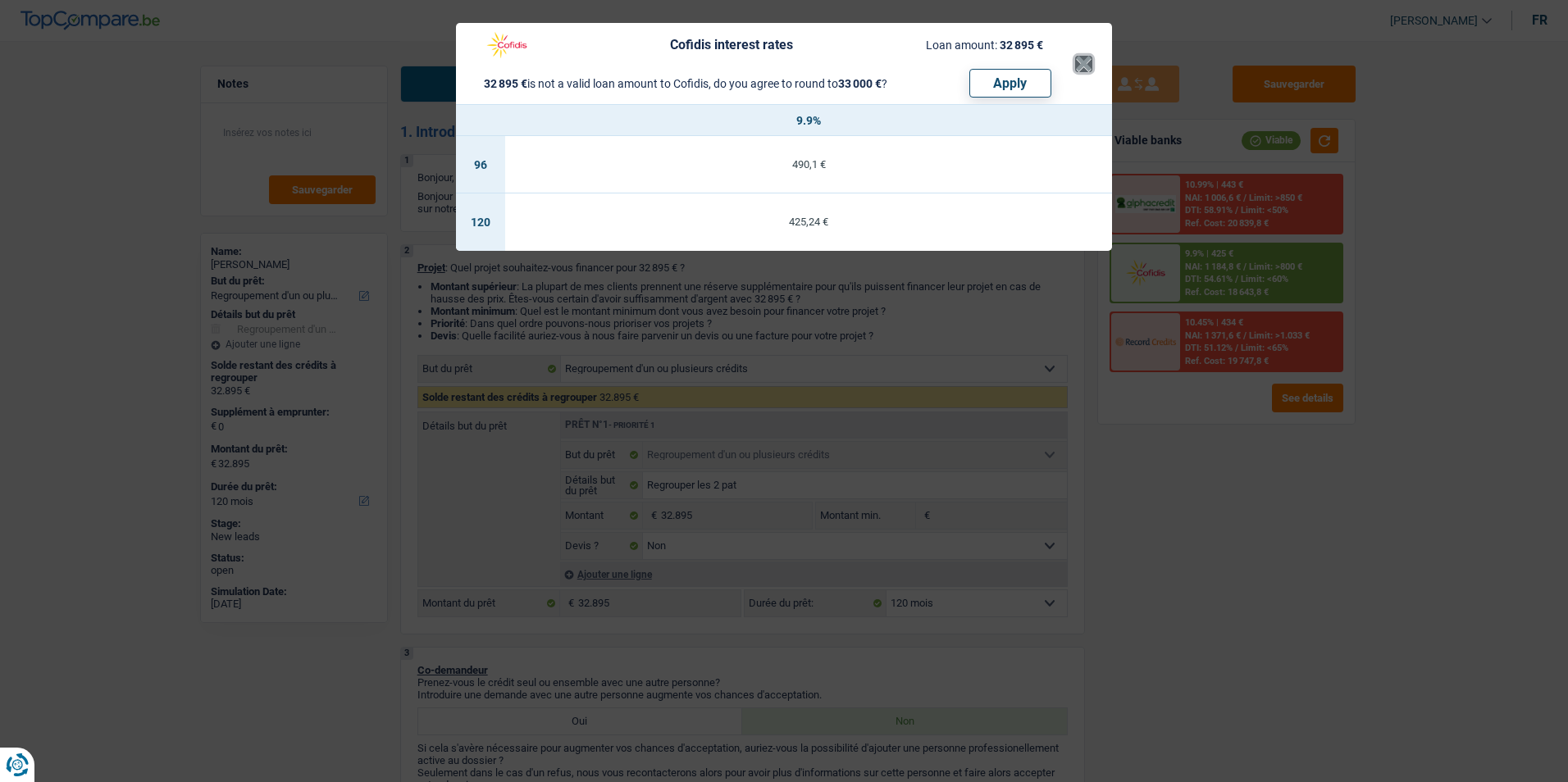
click at [1088, 62] on button "×" at bounding box center [1084, 63] width 18 height 17
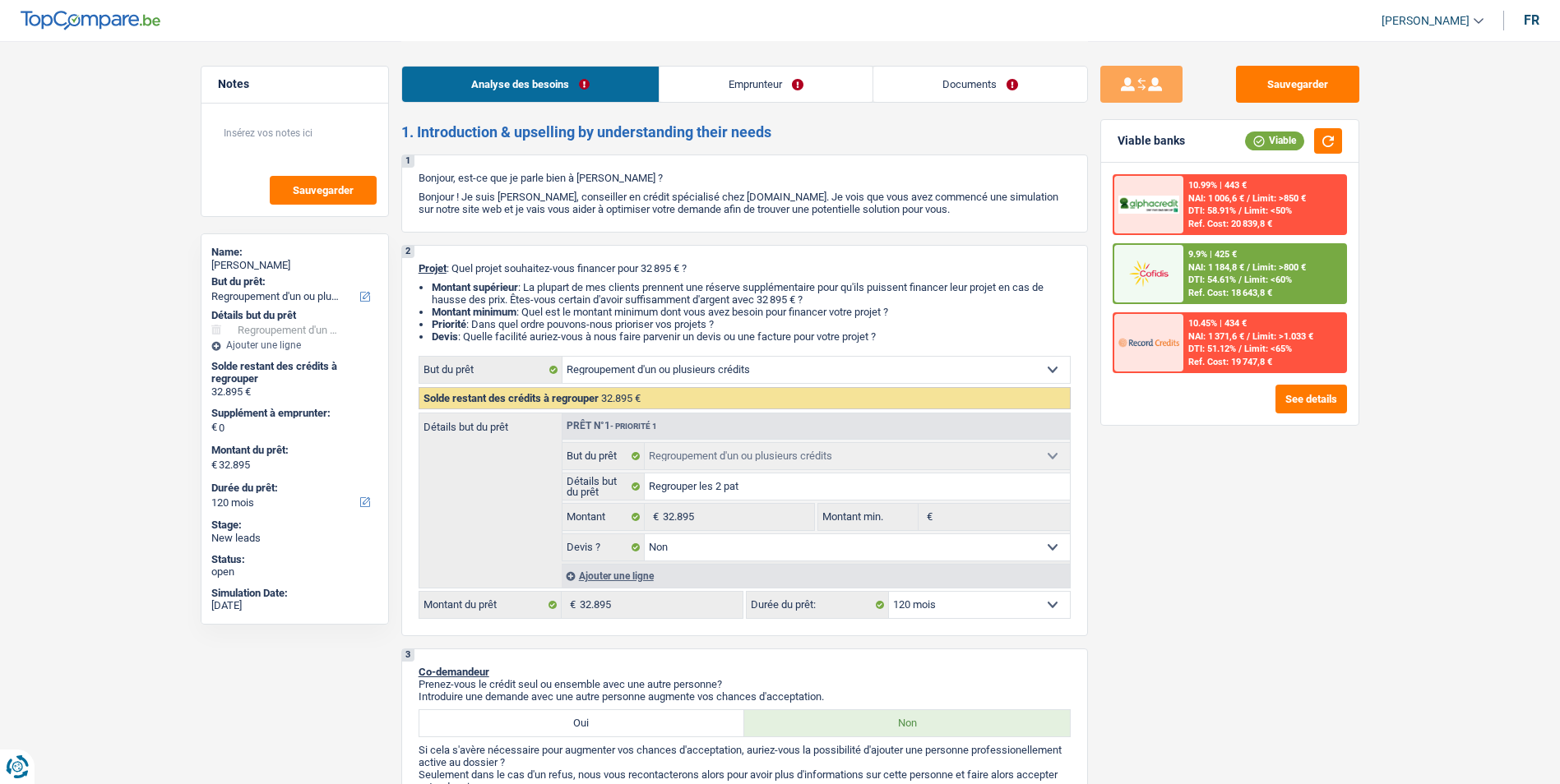
click at [1220, 351] on span "DTI: 51.12%" at bounding box center [1212, 349] width 48 height 11
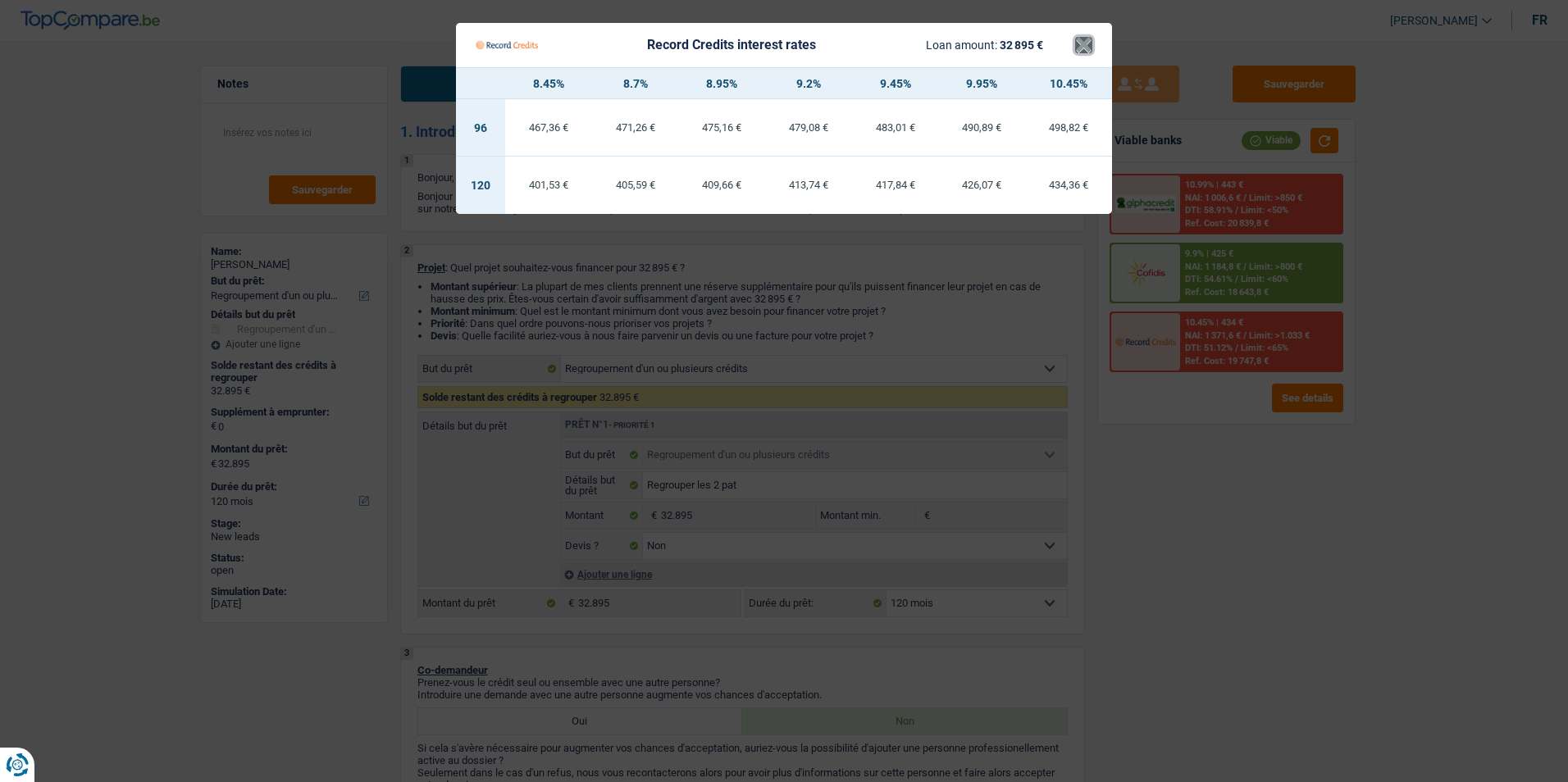
click at [1084, 54] on button "×" at bounding box center [1084, 45] width 18 height 17
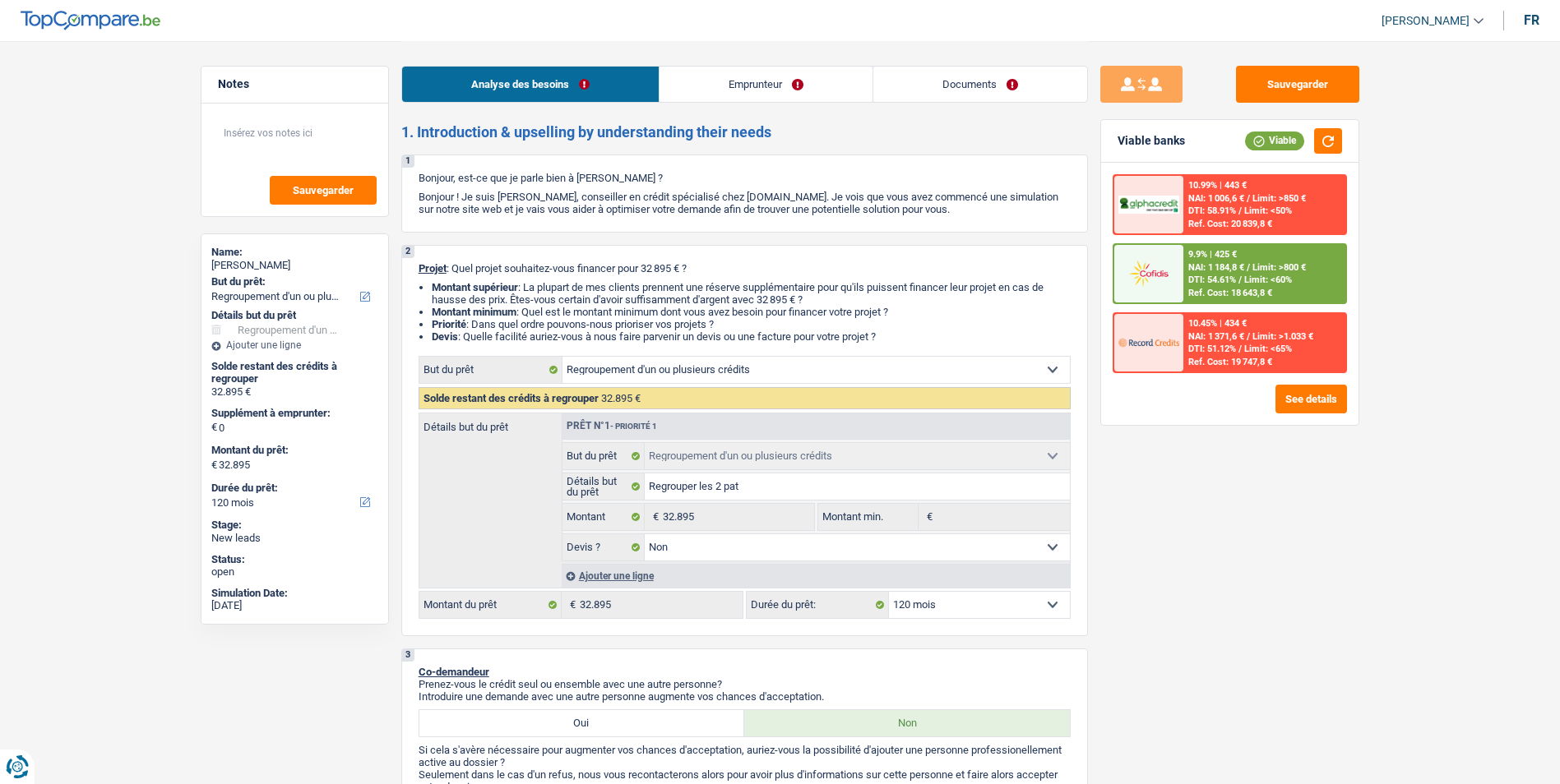
click at [1205, 211] on span "DTI: 58.91%" at bounding box center [1212, 210] width 48 height 11
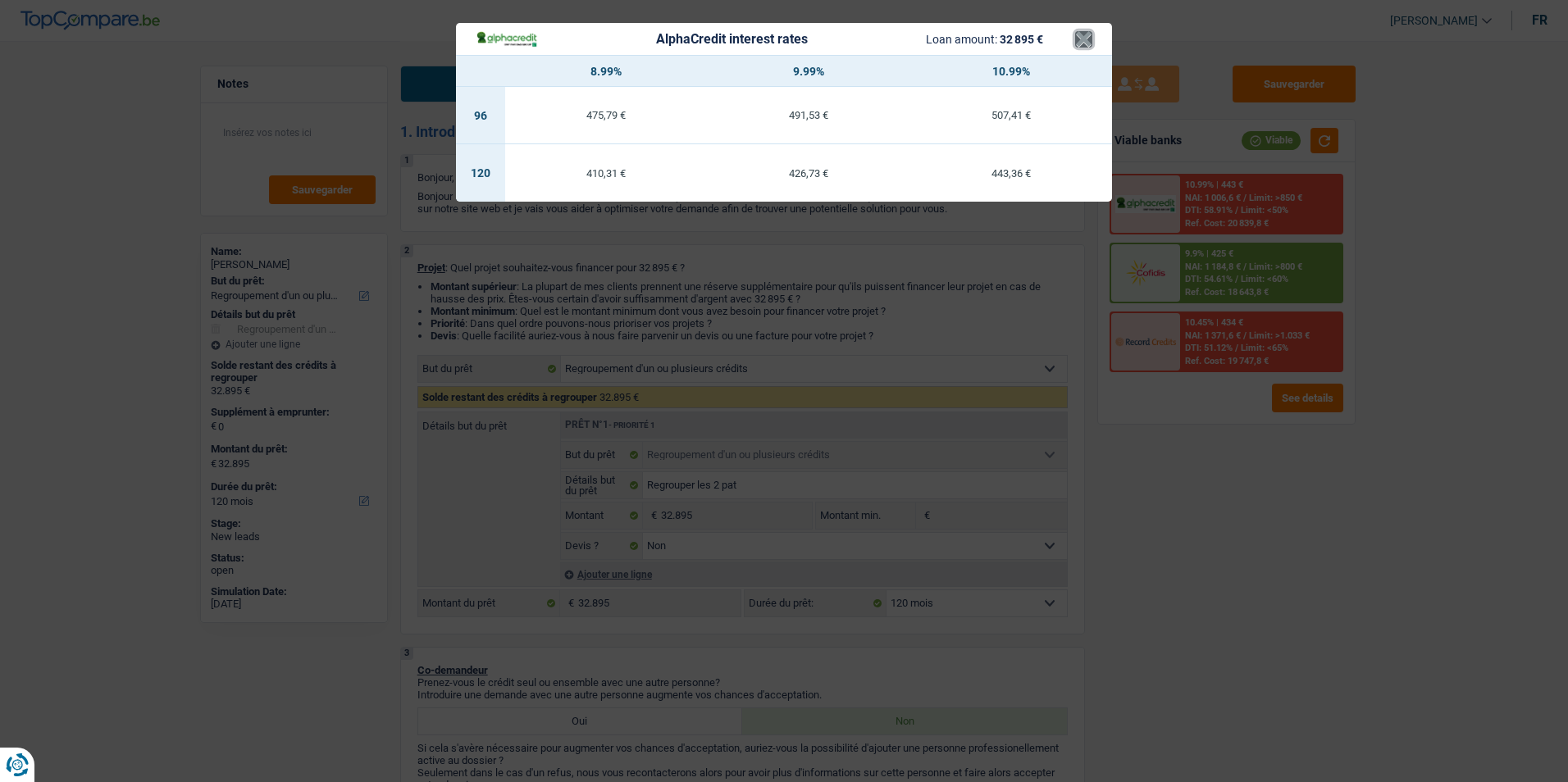
click at [1087, 32] on button "×" at bounding box center [1084, 39] width 18 height 17
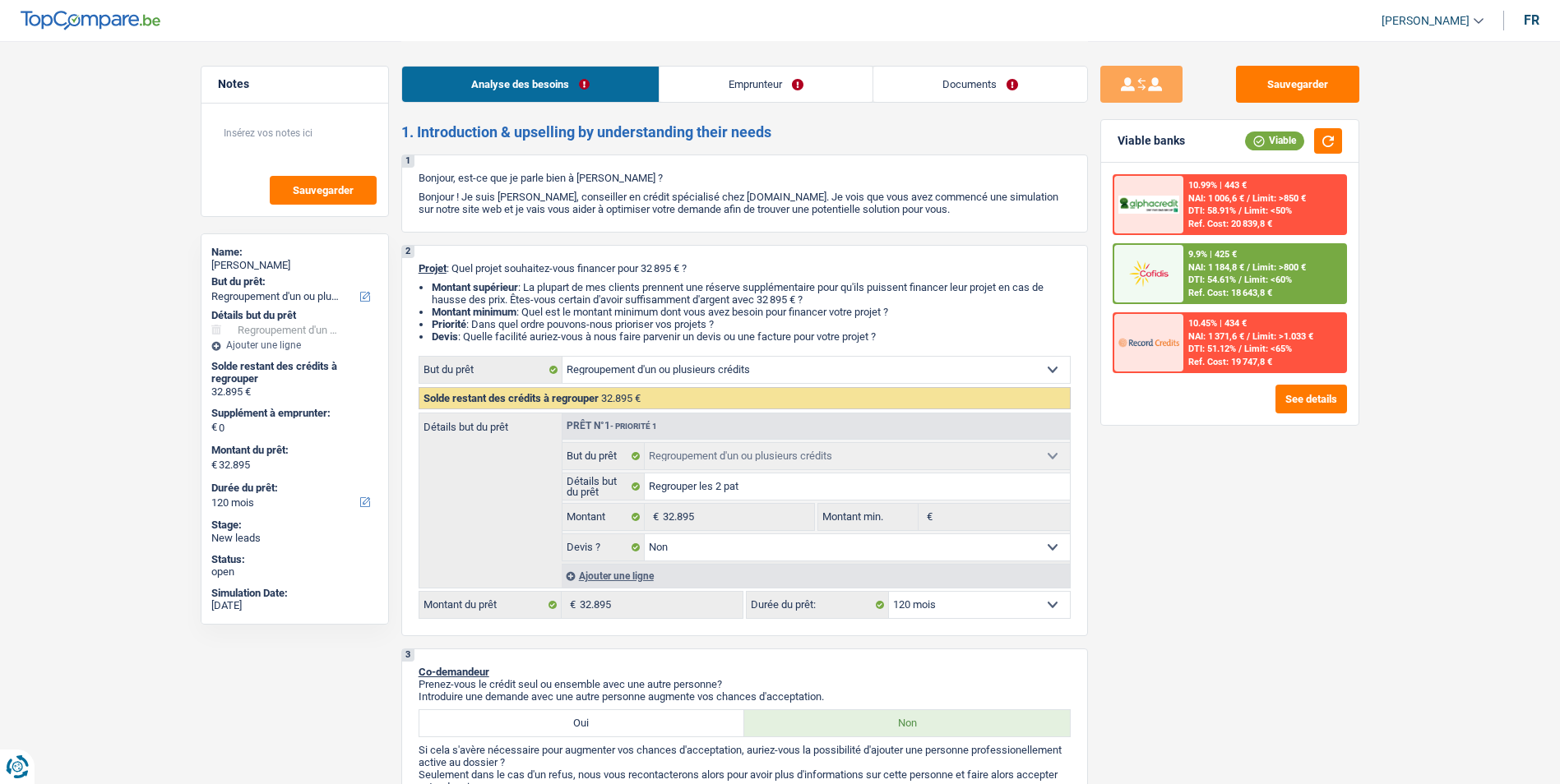
click at [1221, 334] on span "NAI: 1 371,6 €" at bounding box center [1216, 336] width 56 height 11
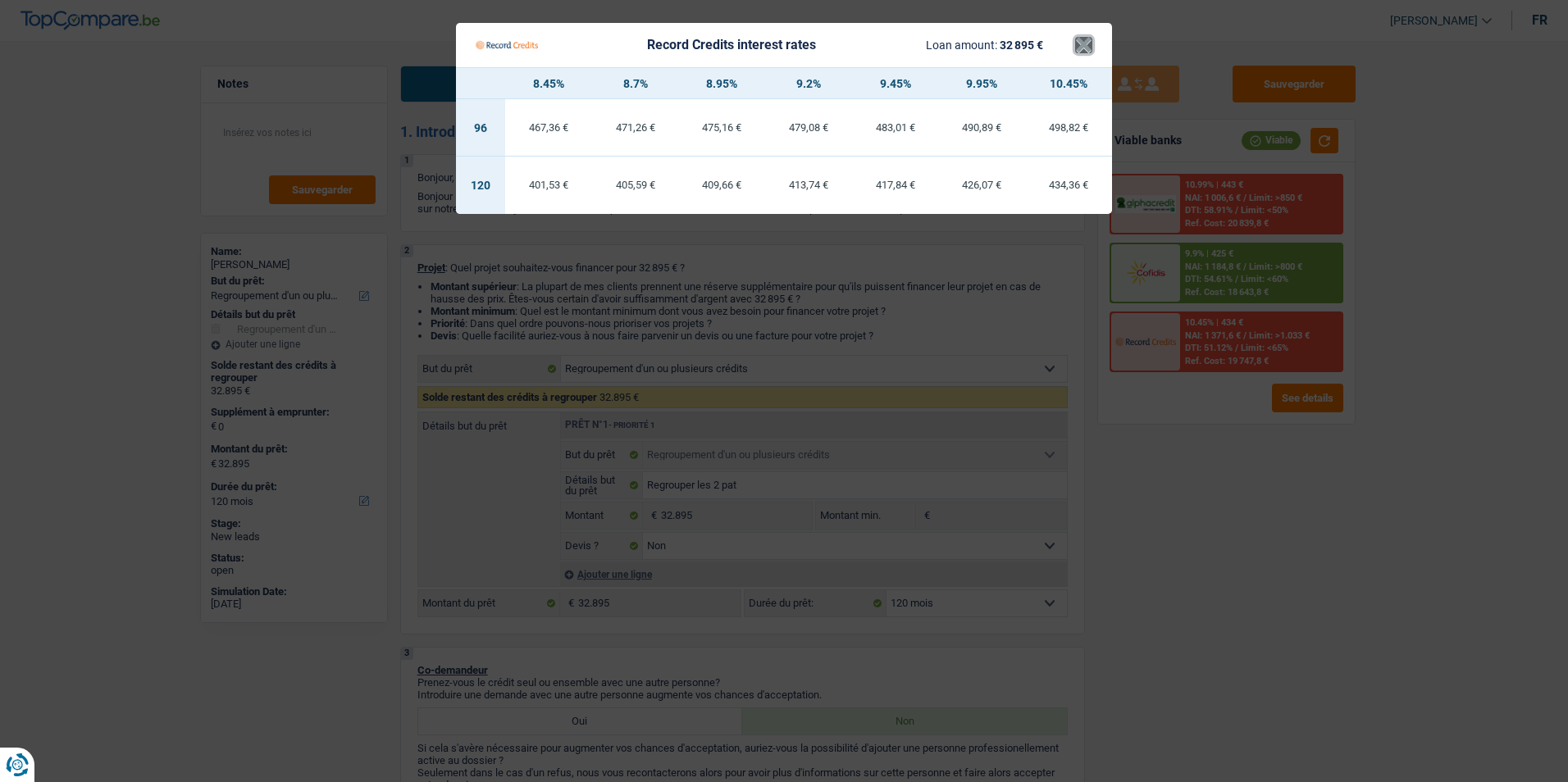
click at [1078, 49] on button "×" at bounding box center [1084, 45] width 18 height 17
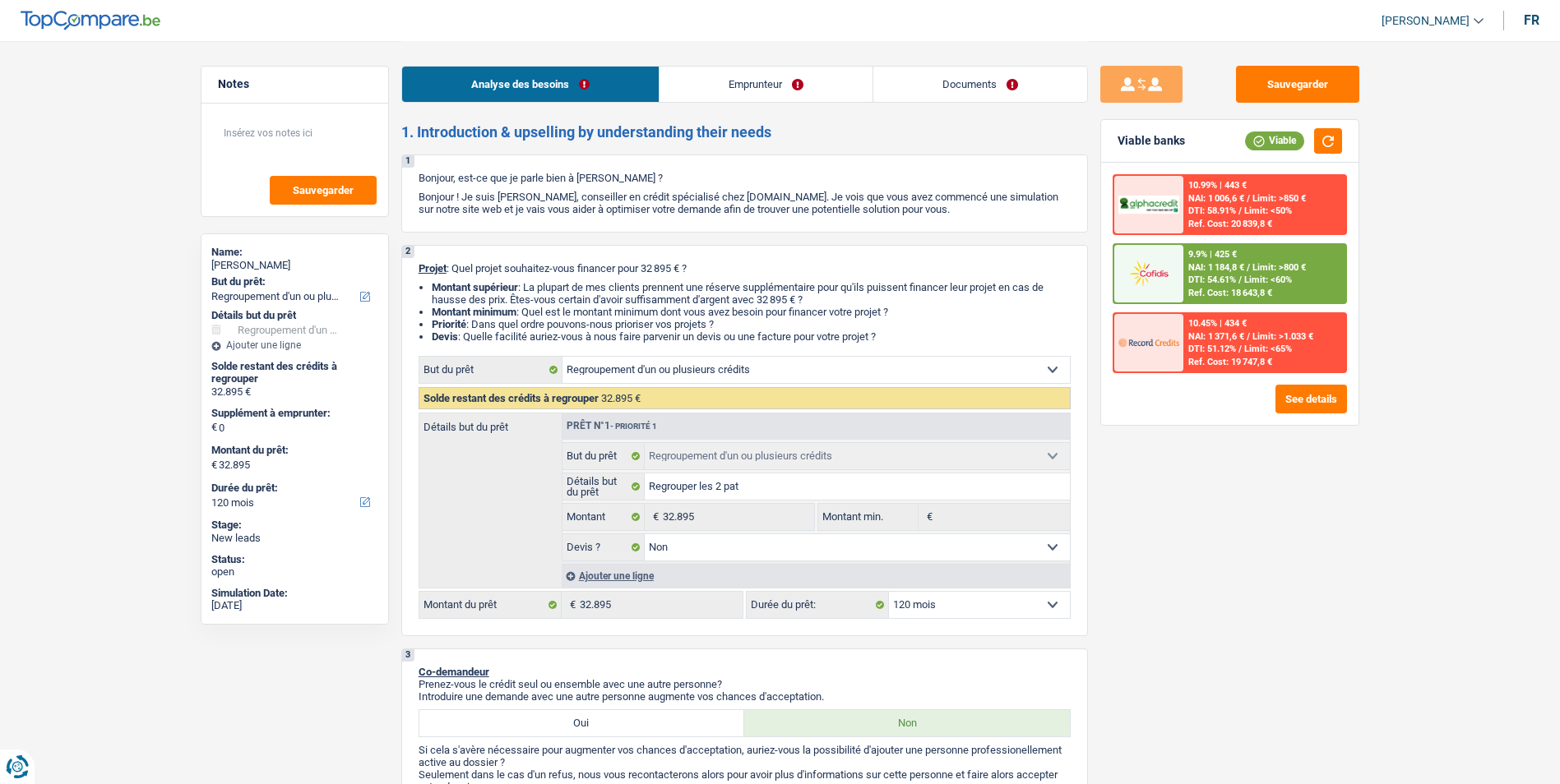
click at [1266, 224] on div "Ref. Cost: 20 839,8 €" at bounding box center [1231, 224] width 84 height 11
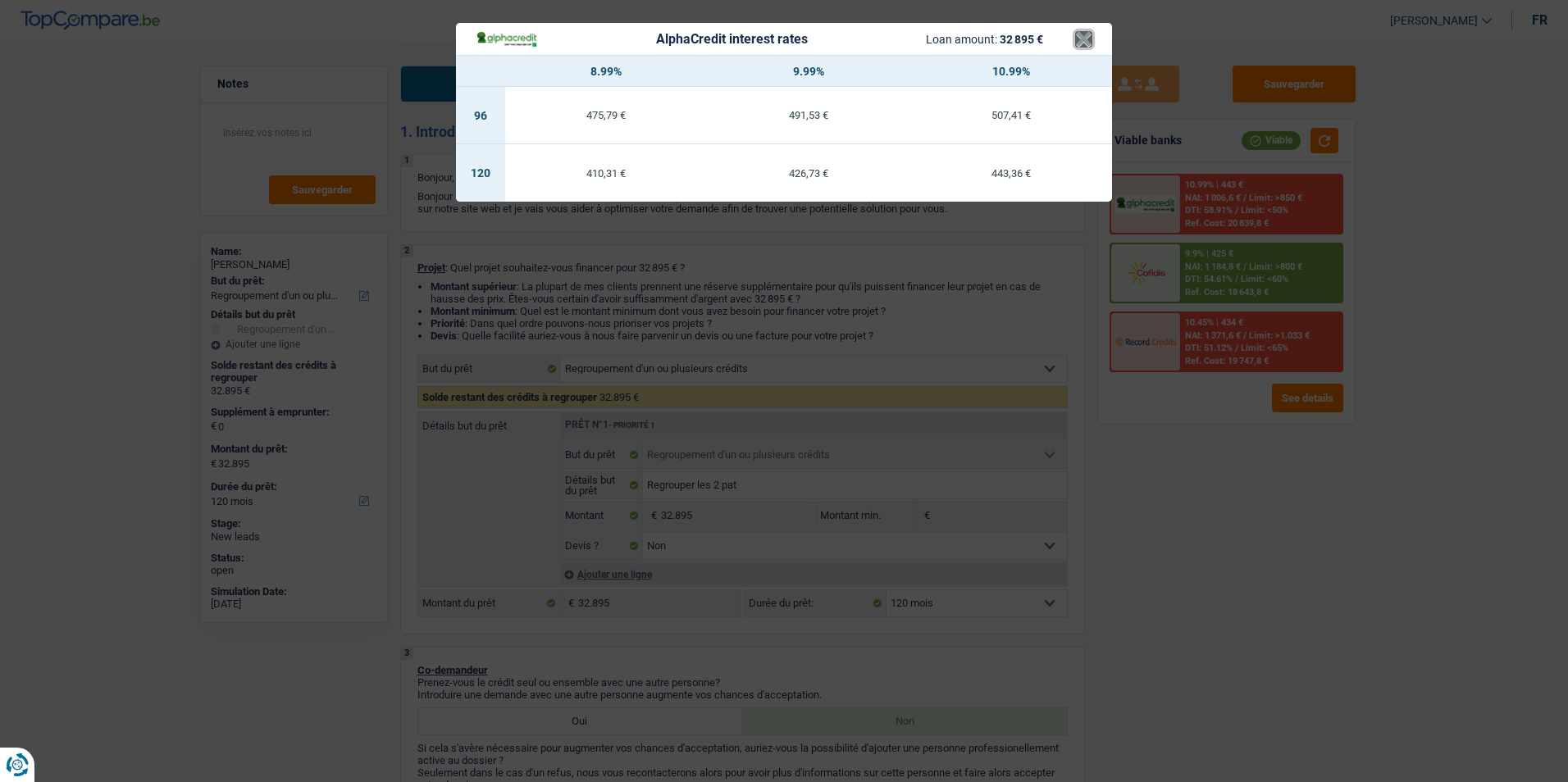
click at [1075, 38] on button "×" at bounding box center [1084, 39] width 18 height 17
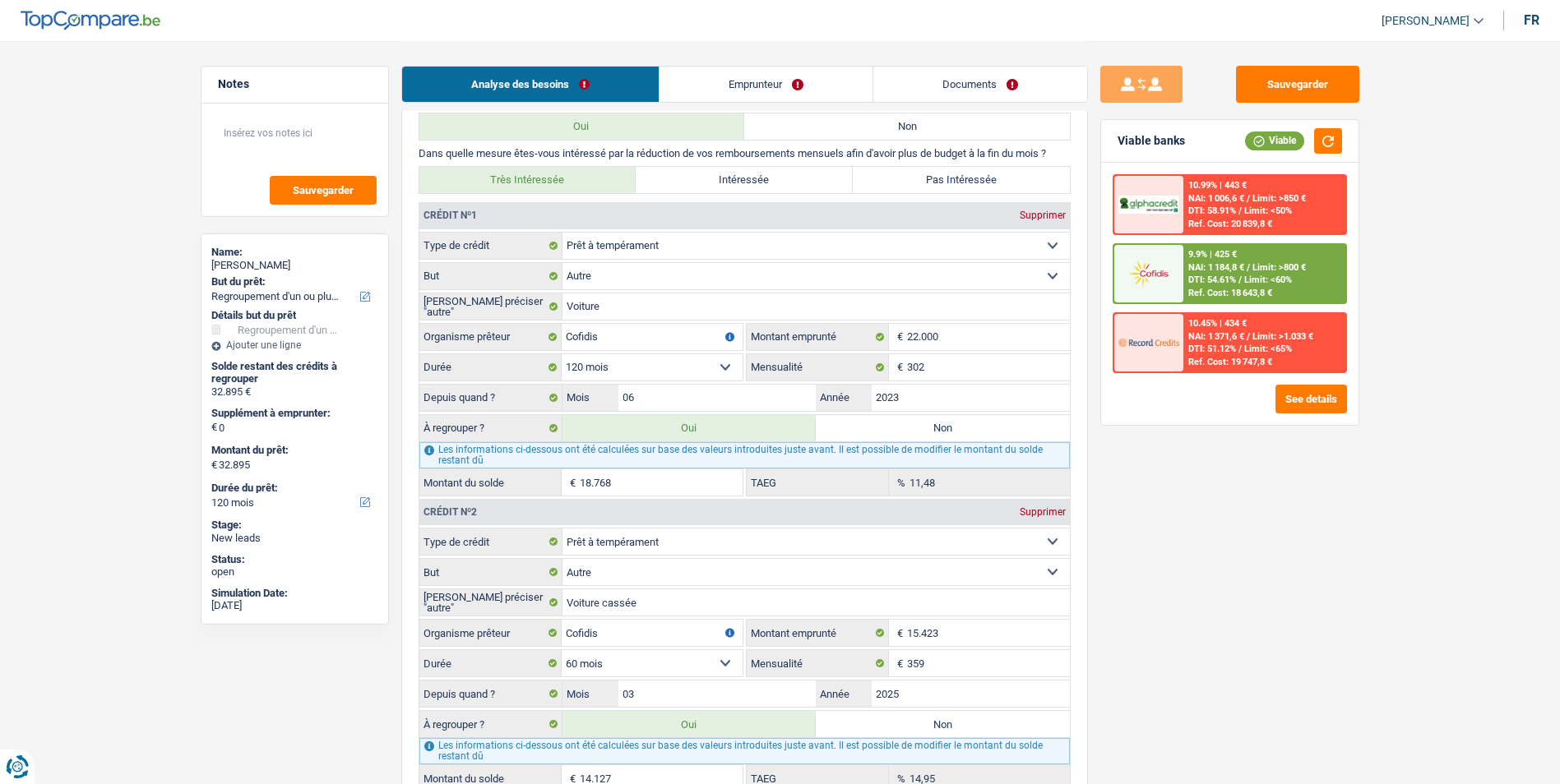
scroll to position [1397, 0]
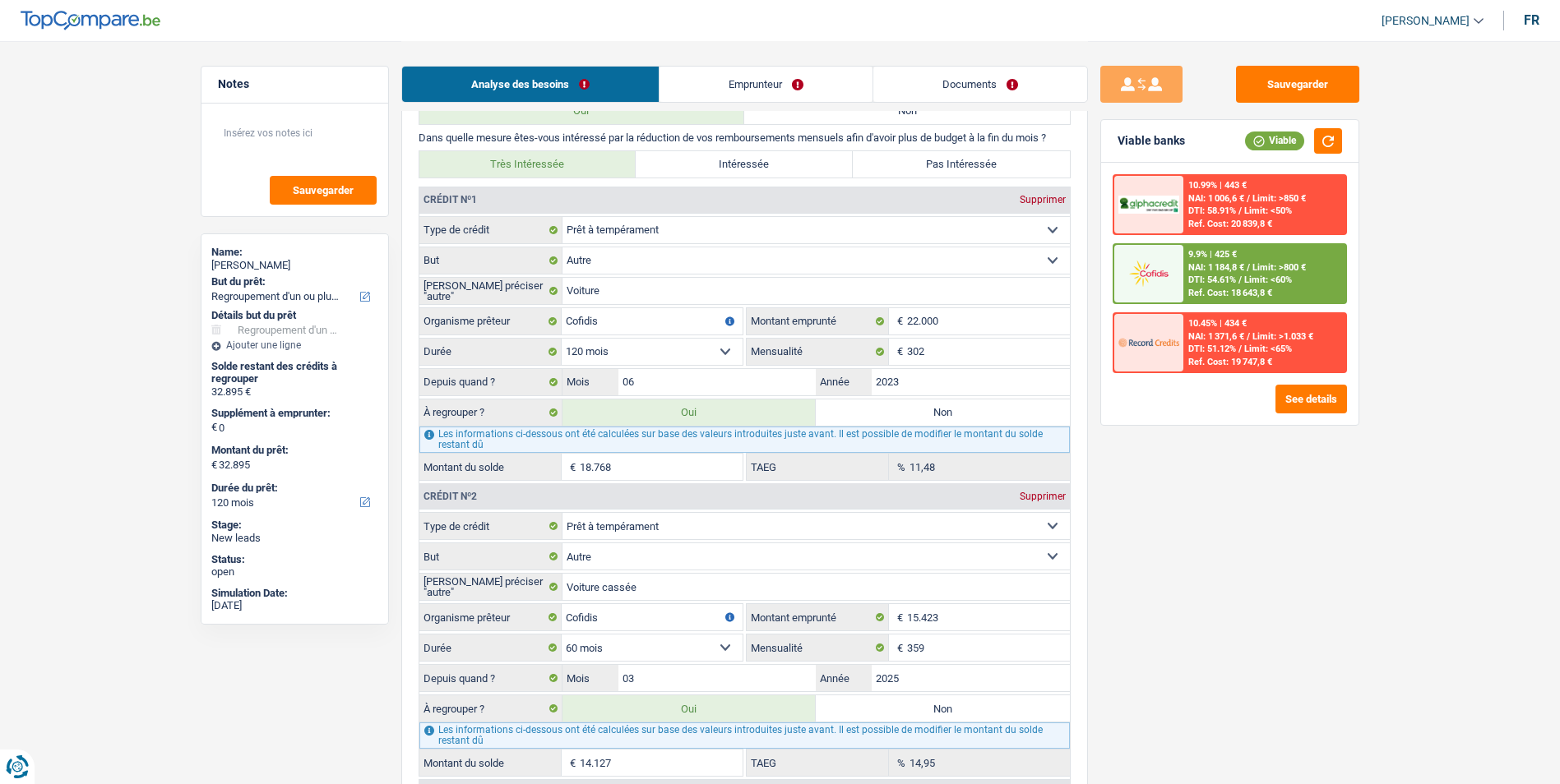
click at [1284, 277] on span "Limit: <60%" at bounding box center [1268, 279] width 48 height 11
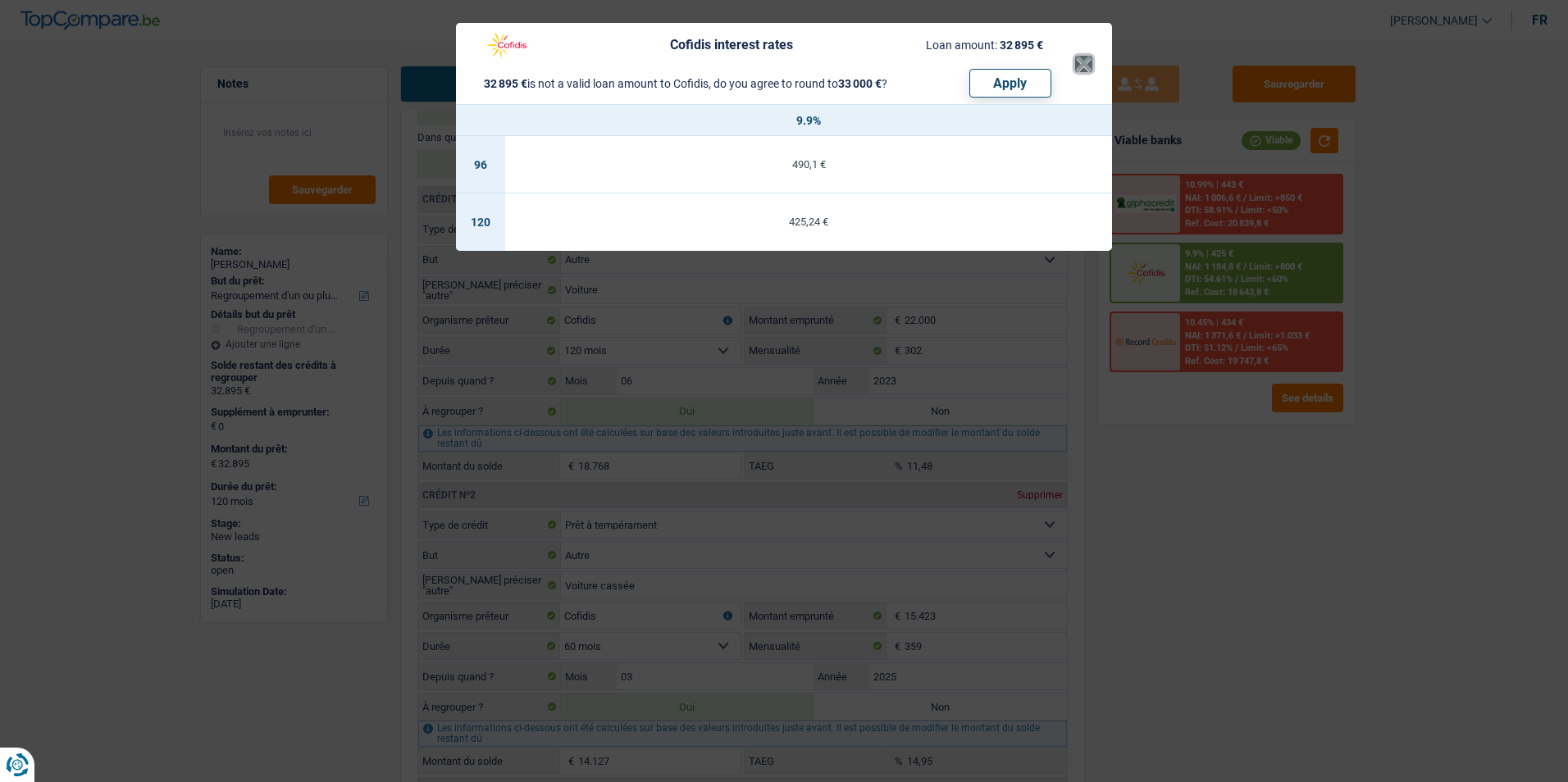
click at [1090, 70] on button "×" at bounding box center [1084, 63] width 18 height 17
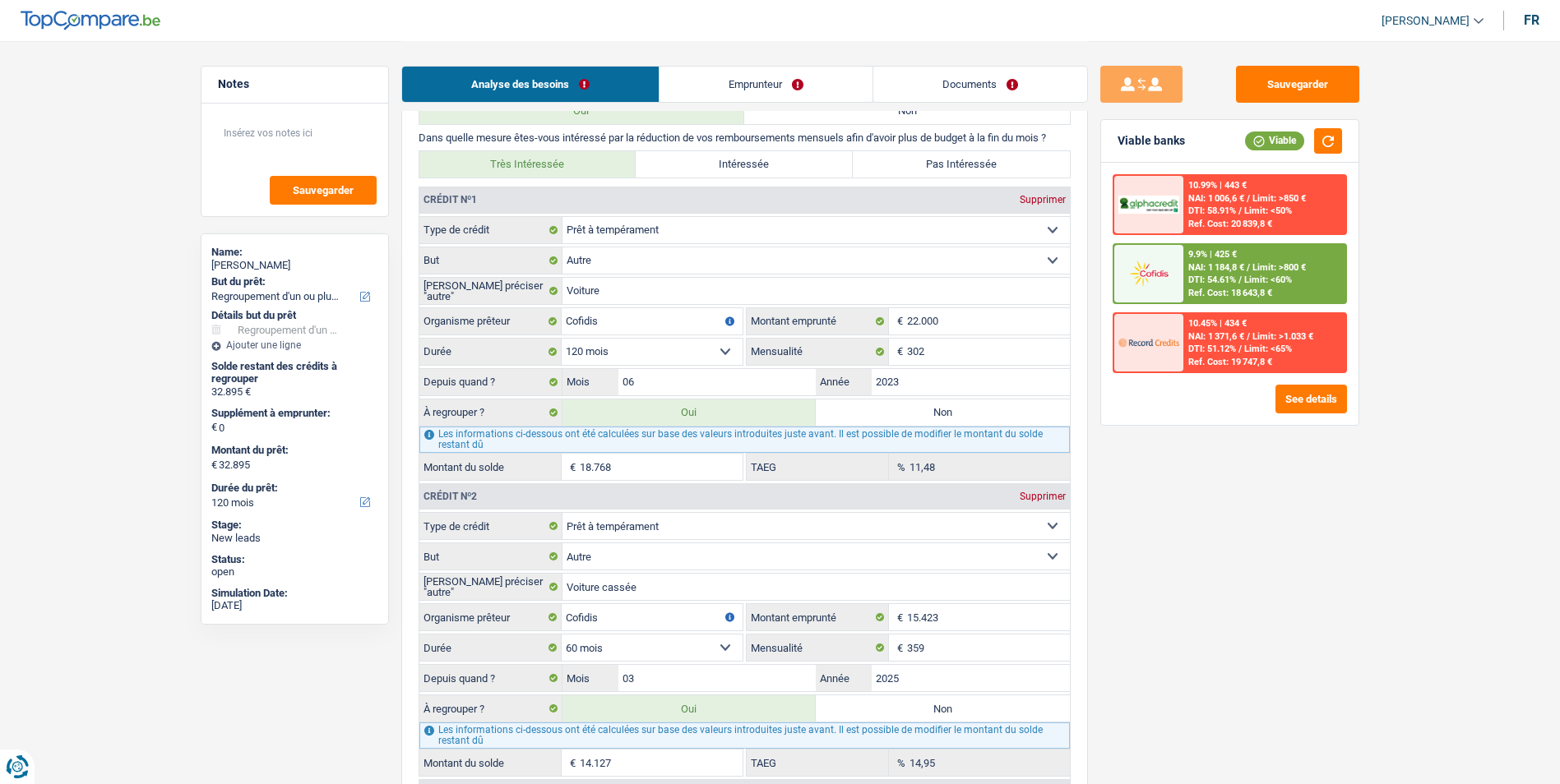
click at [1205, 186] on div "10.99% | 443 €" at bounding box center [1218, 185] width 59 height 11
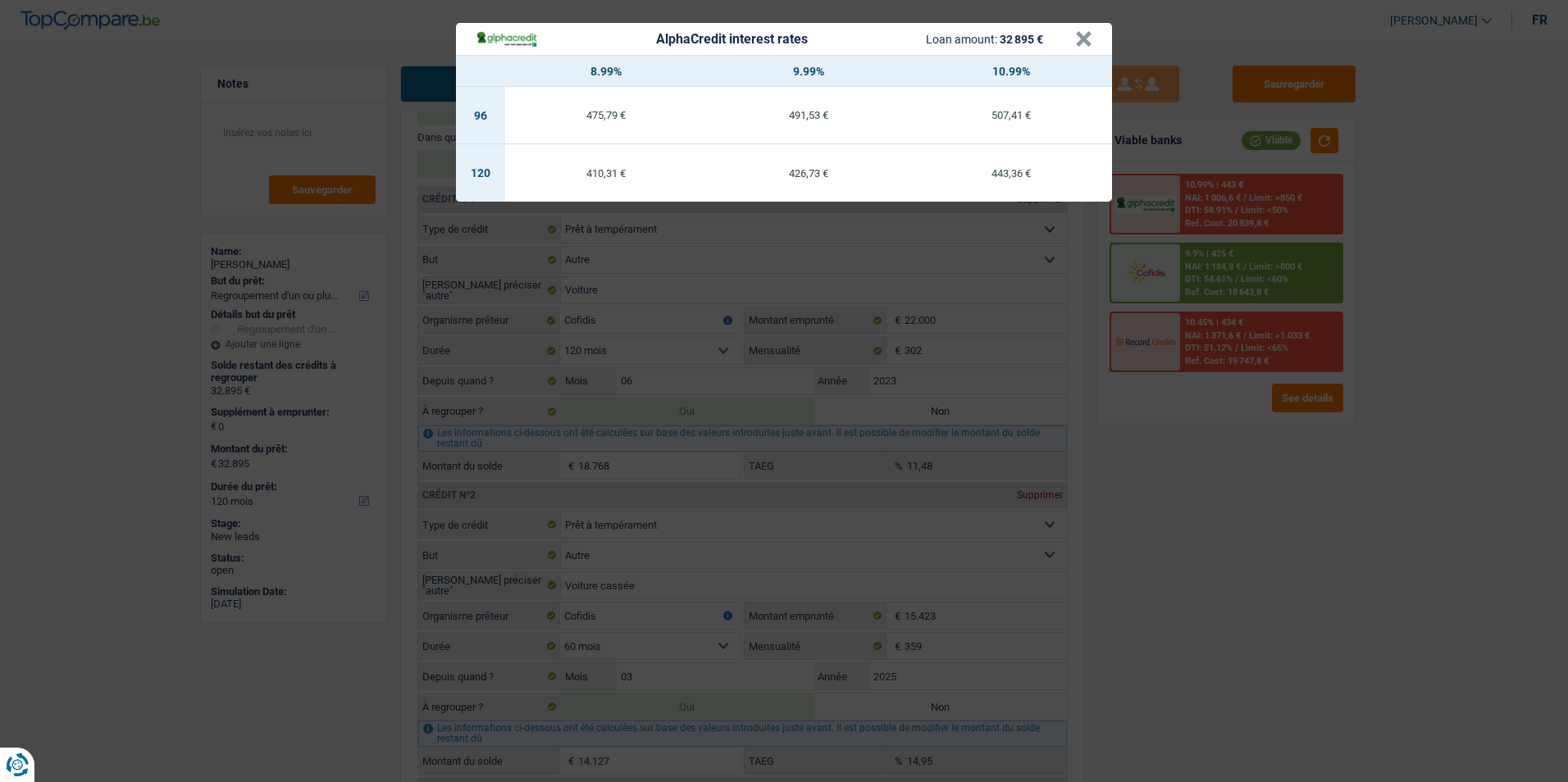
click at [1075, 70] on th "10.99%" at bounding box center [1011, 71] width 203 height 31
click at [1083, 48] on button "×" at bounding box center [1084, 39] width 18 height 17
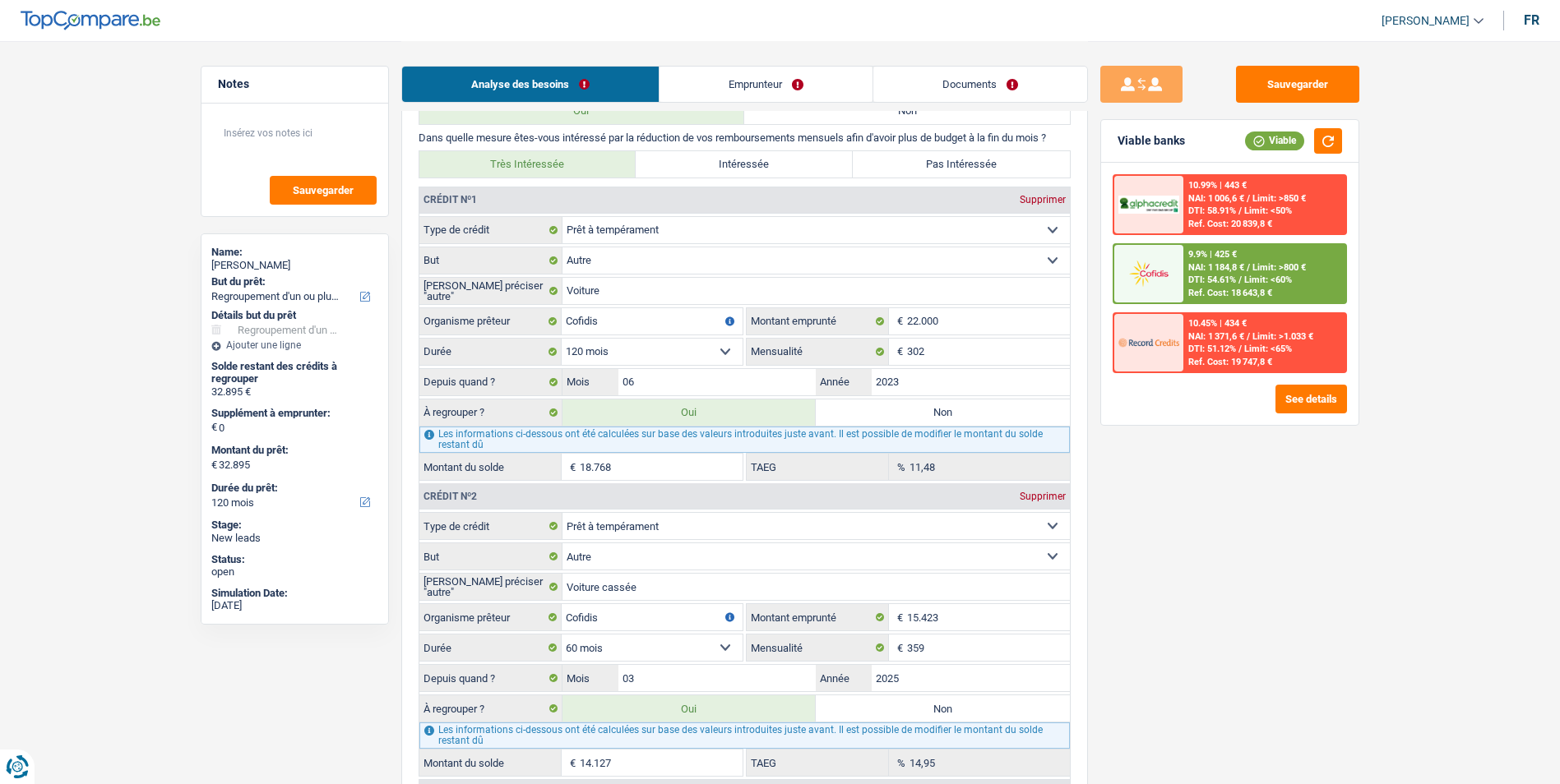
click at [1233, 336] on span "NAI: 1 371,6 €" at bounding box center [1216, 336] width 56 height 11
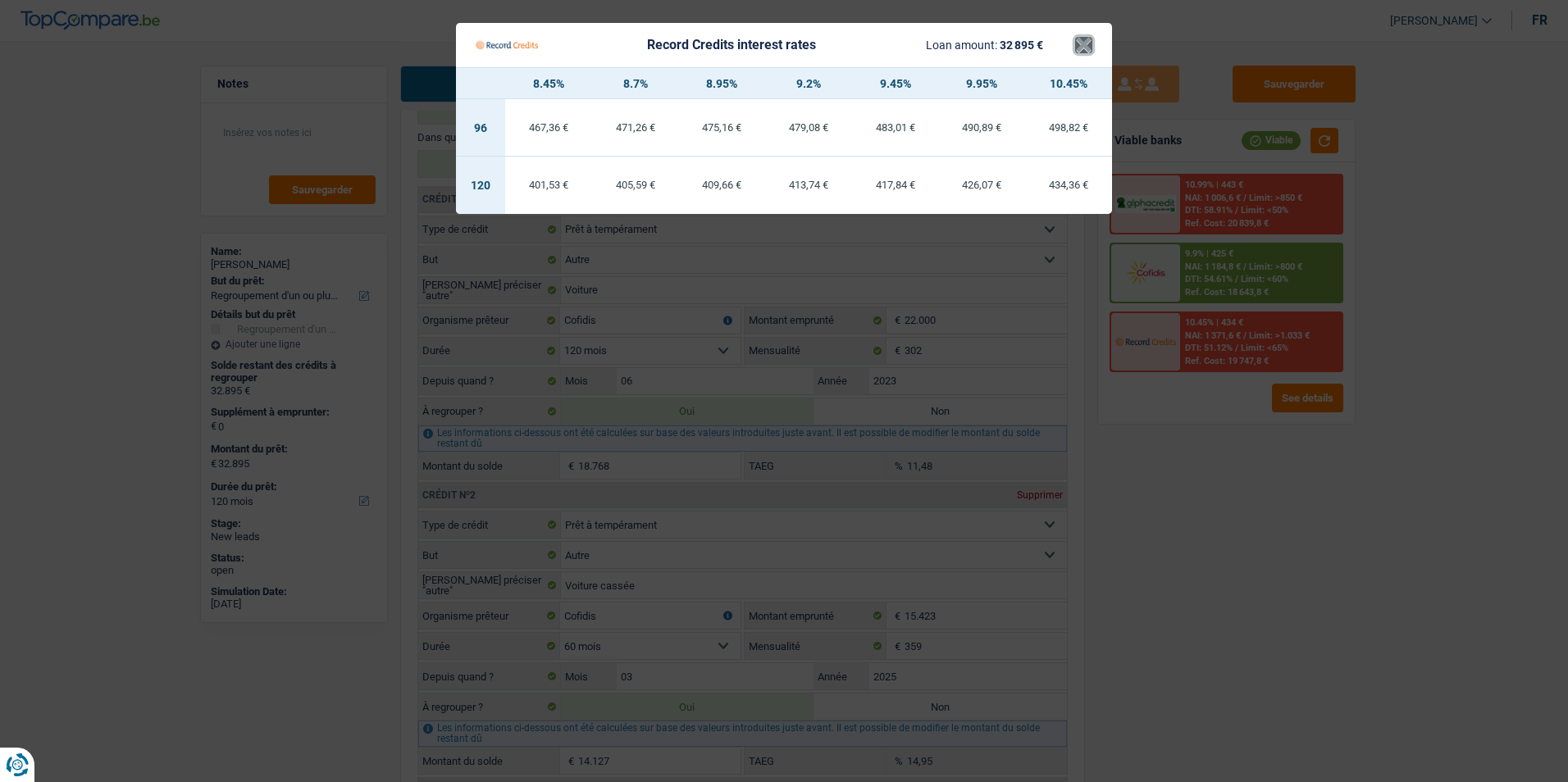
click at [1087, 50] on button "×" at bounding box center [1084, 45] width 18 height 17
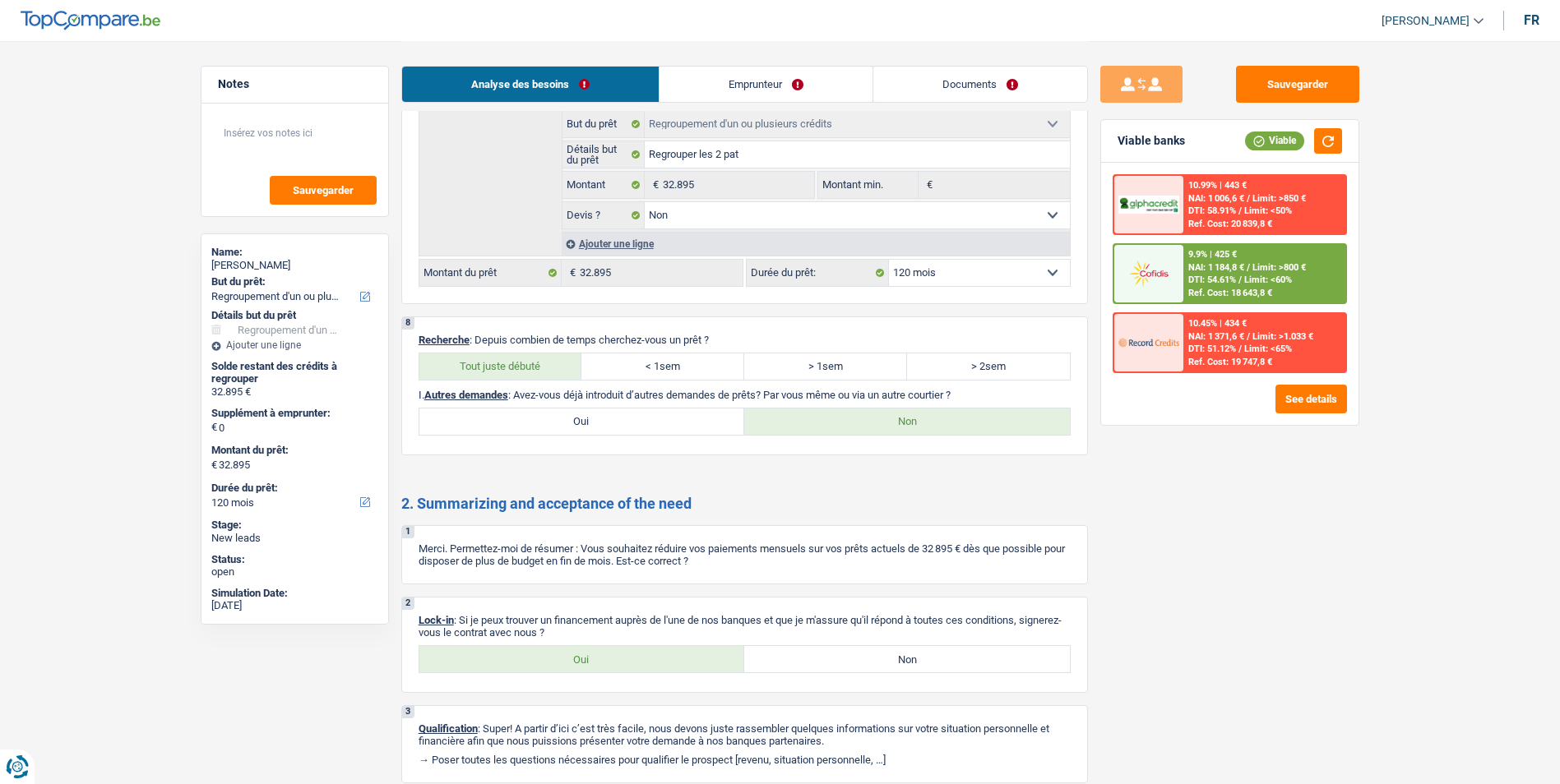
scroll to position [2459, 0]
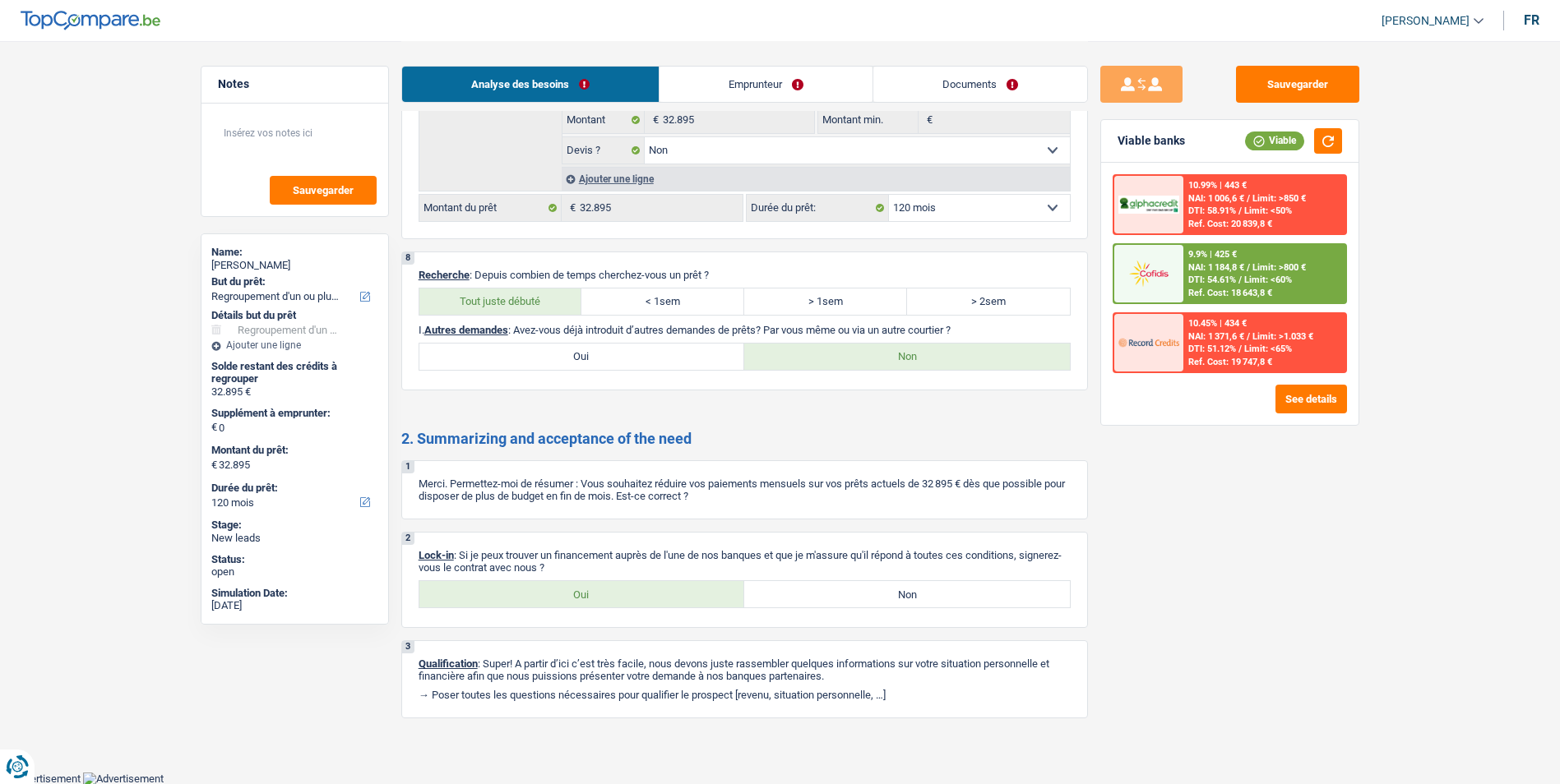
click at [621, 584] on label "Oui" at bounding box center [581, 594] width 325 height 26
click at [621, 584] on input "Oui" at bounding box center [581, 594] width 325 height 26
radio input "true"
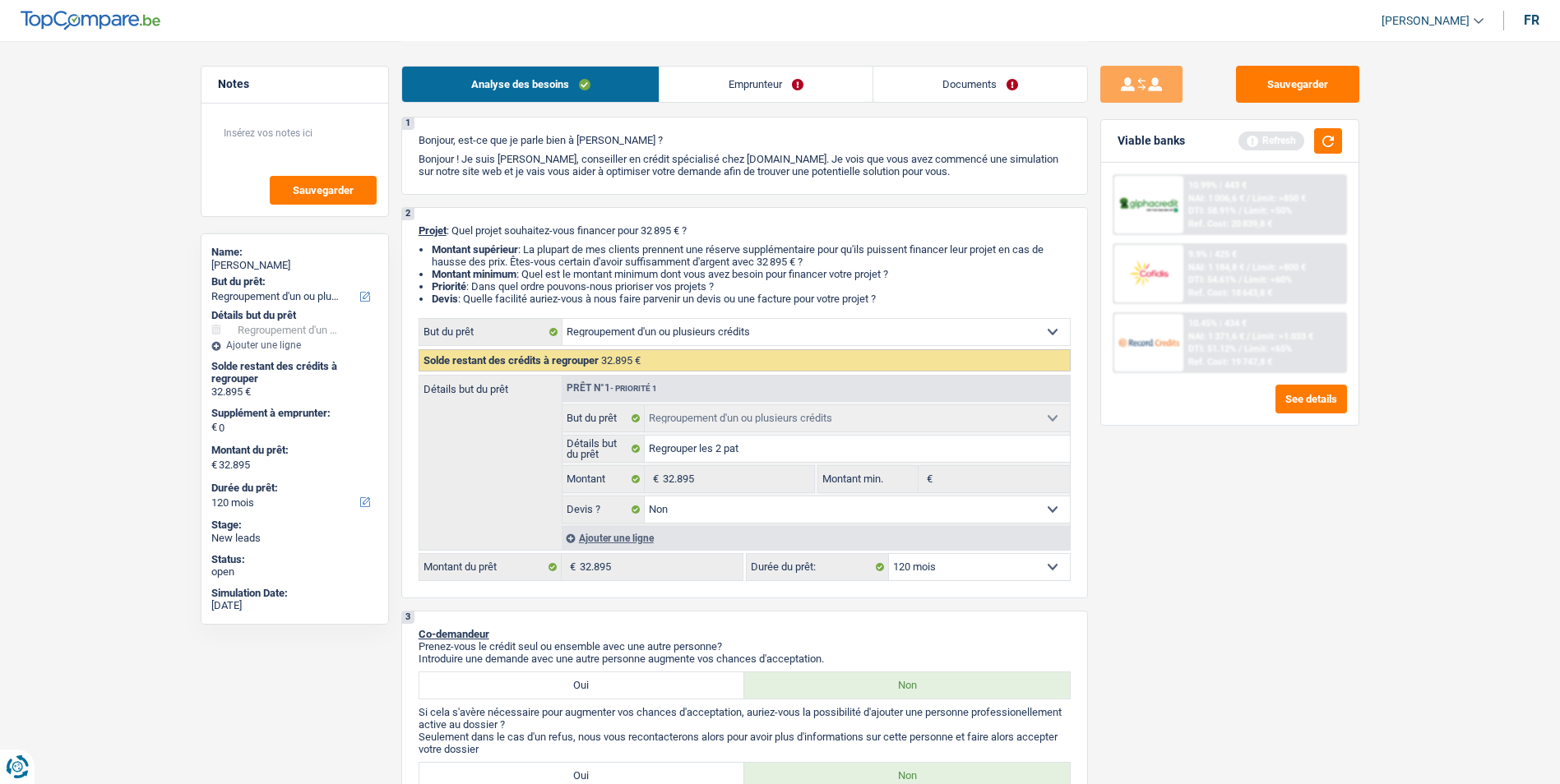
scroll to position [0, 0]
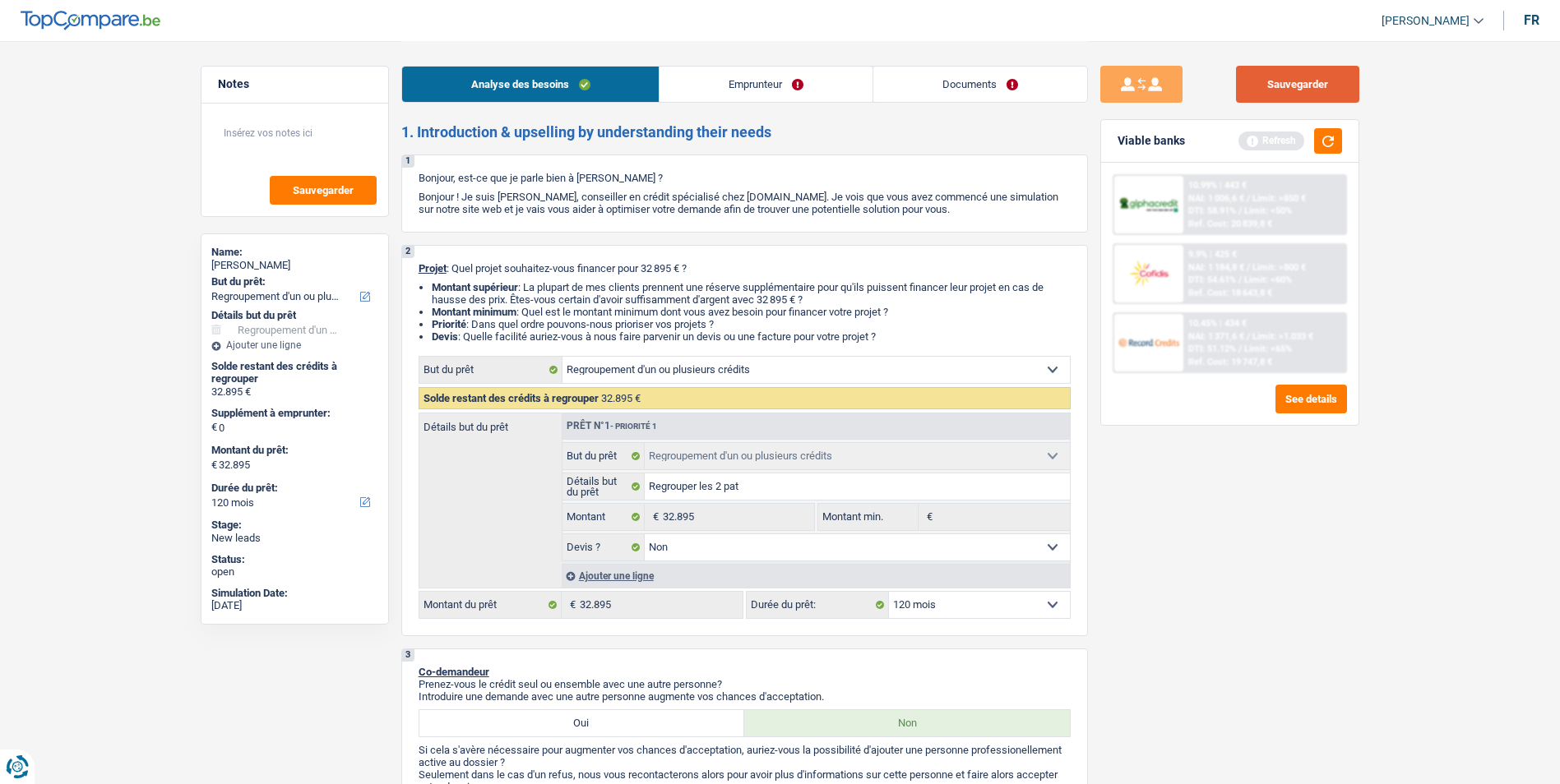
click at [1278, 93] on button "Sauvegarder" at bounding box center [1297, 84] width 123 height 37
